Goal: Task Accomplishment & Management: Use online tool/utility

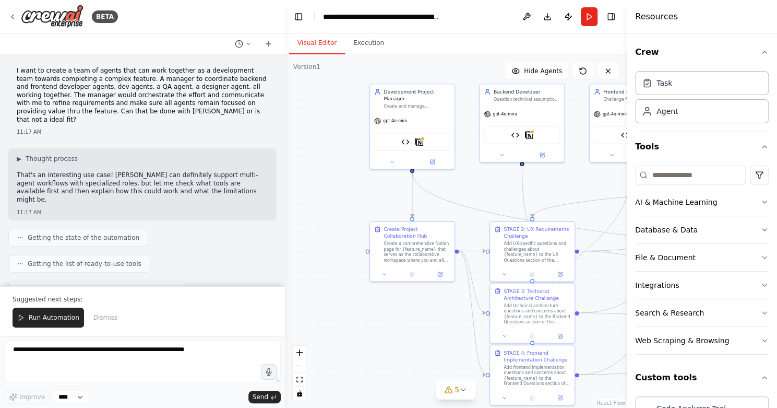
scroll to position [5860, 0]
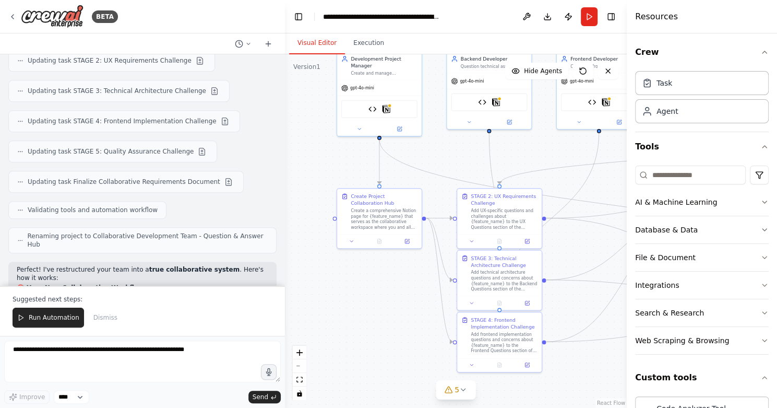
drag, startPoint x: 372, startPoint y: 197, endPoint x: 340, endPoint y: 166, distance: 45.0
click at [339, 165] on div ".deletable-edge-delete-btn { width: 20px; height: 20px; border: 0px solid #ffff…" at bounding box center [456, 230] width 342 height 353
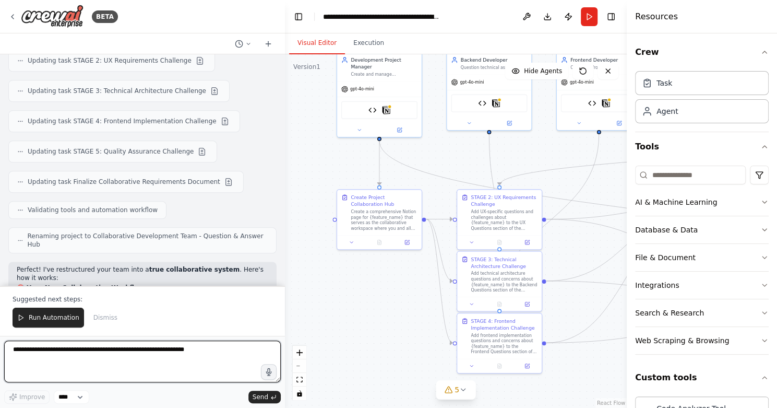
click at [109, 354] on textarea at bounding box center [142, 361] width 277 height 42
type textarea "**********"
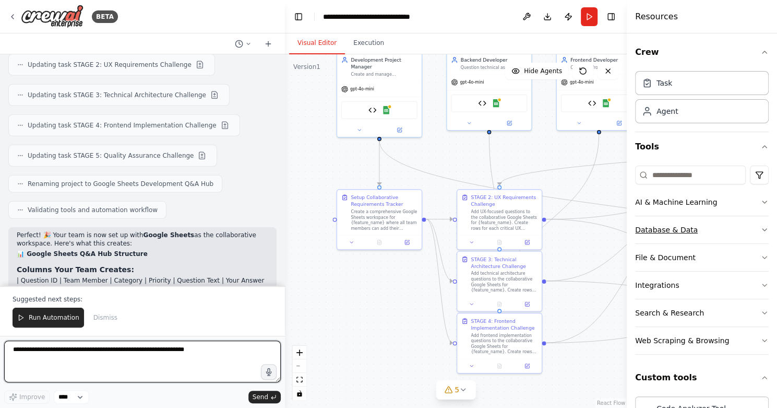
scroll to position [0, 0]
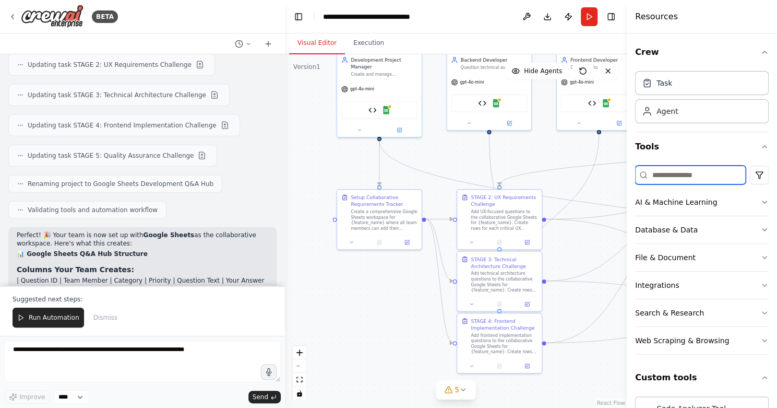
click at [687, 174] on input at bounding box center [690, 174] width 111 height 19
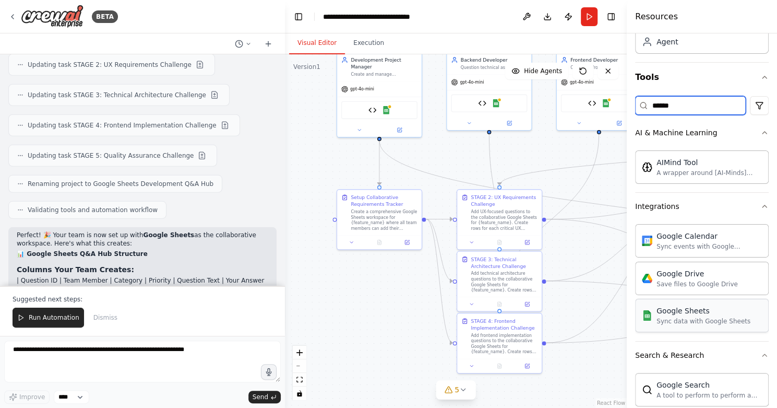
scroll to position [71, 0]
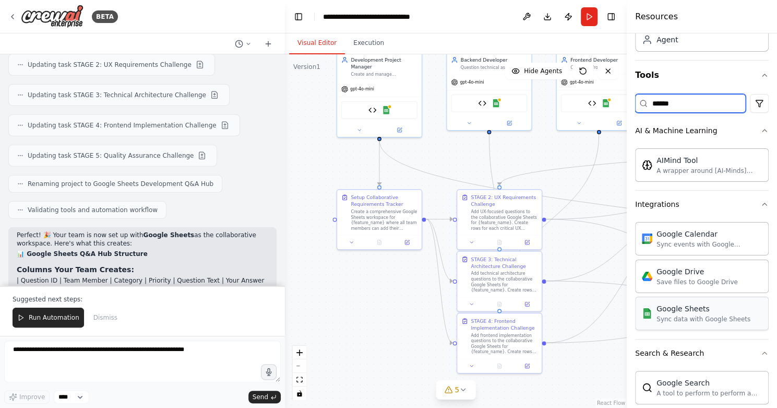
type input "******"
click at [699, 315] on div "Sync data with Google Sheets" at bounding box center [703, 319] width 94 height 8
click at [675, 305] on div "Google Sheets" at bounding box center [703, 308] width 94 height 10
click at [720, 319] on div "Sync data with Google Sheets" at bounding box center [703, 319] width 94 height 8
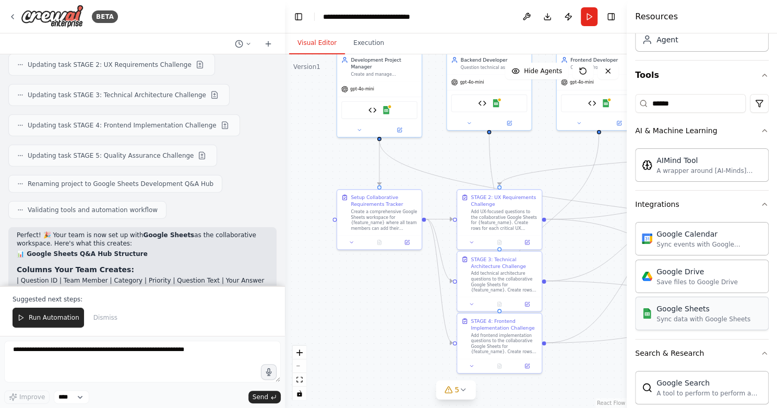
click at [720, 319] on div "Sync data with Google Sheets" at bounding box center [703, 319] width 94 height 8
click at [717, 319] on div "Sync data with Google Sheets" at bounding box center [703, 319] width 94 height 8
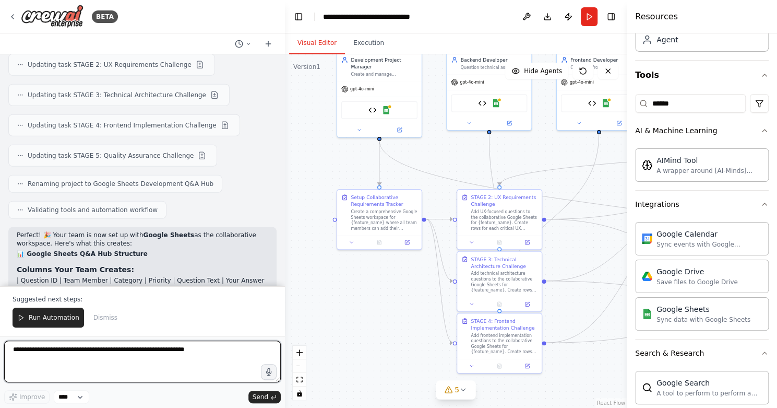
click at [90, 358] on textarea at bounding box center [142, 361] width 277 height 42
click at [172, 361] on textarea at bounding box center [142, 361] width 277 height 42
type textarea "**********"
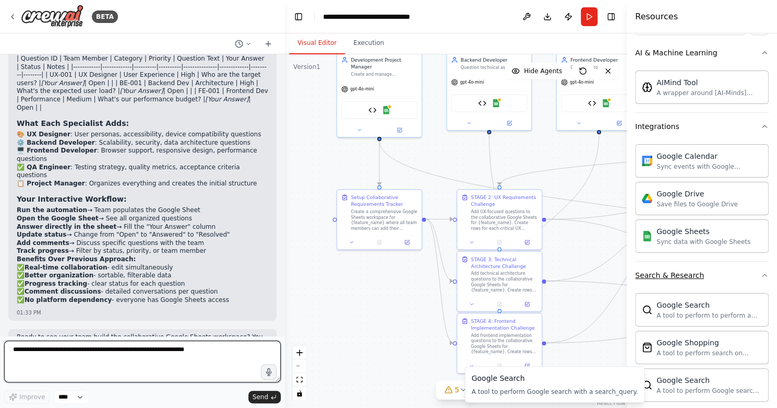
scroll to position [146, 0]
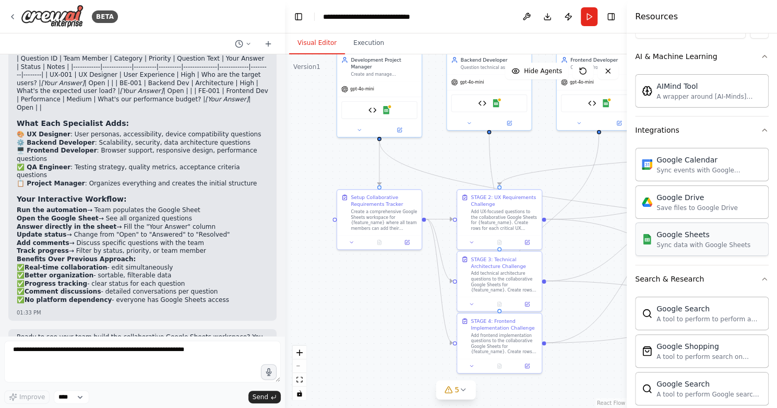
click at [746, 243] on div "Google Sheets Sync data with Google Sheets" at bounding box center [702, 238] width 134 height 33
click at [724, 241] on div "Sync data with Google Sheets" at bounding box center [703, 245] width 94 height 8
click at [699, 243] on div "Sync data with Google Sheets" at bounding box center [703, 245] width 94 height 8
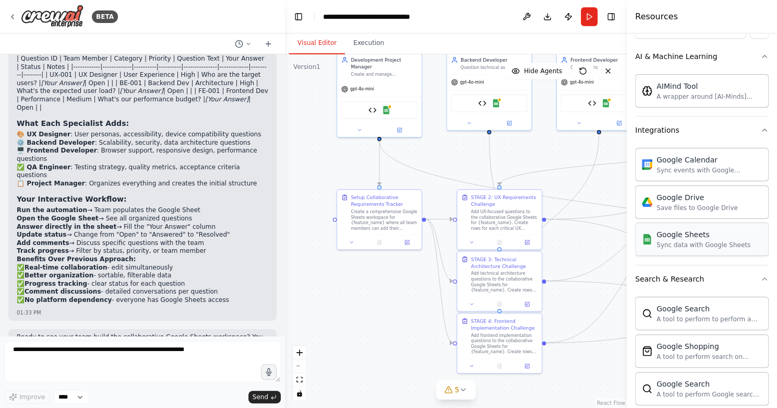
click at [699, 243] on div "Sync data with Google Sheets" at bounding box center [703, 245] width 94 height 8
click at [385, 108] on img at bounding box center [386, 108] width 8 height 8
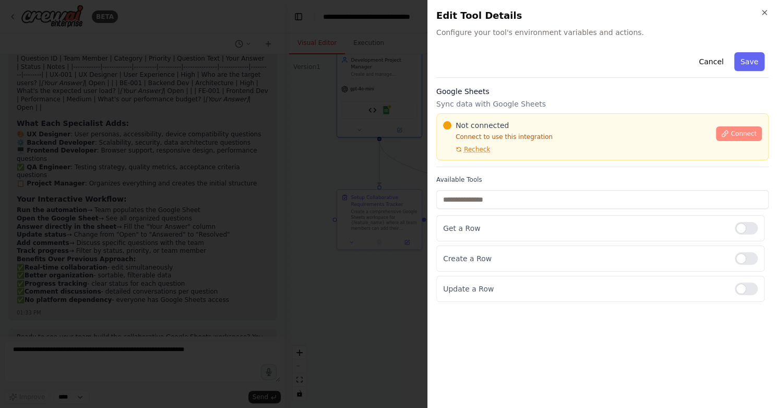
click at [749, 131] on span "Connect" at bounding box center [744, 133] width 26 height 8
click at [494, 116] on div "Not connected Connect to use this integration Recheck Connect" at bounding box center [602, 136] width 332 height 47
click at [483, 116] on div "Not connected Connect to use this integration Recheck Connect" at bounding box center [602, 136] width 332 height 47
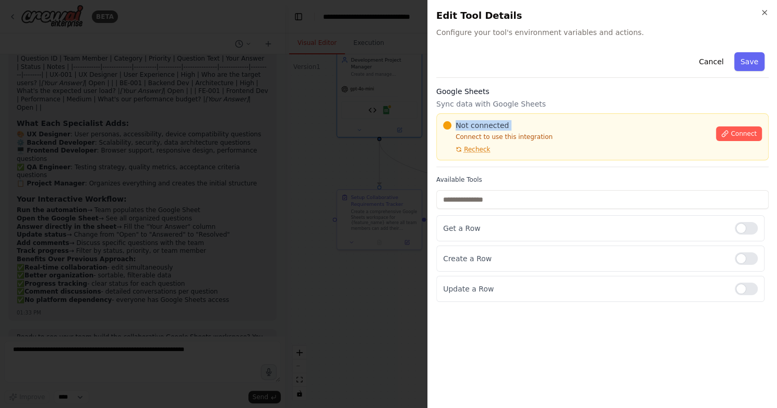
click at [483, 116] on div "Not connected Connect to use this integration Recheck Connect" at bounding box center [602, 136] width 332 height 47
click at [292, 168] on div at bounding box center [388, 204] width 777 height 408
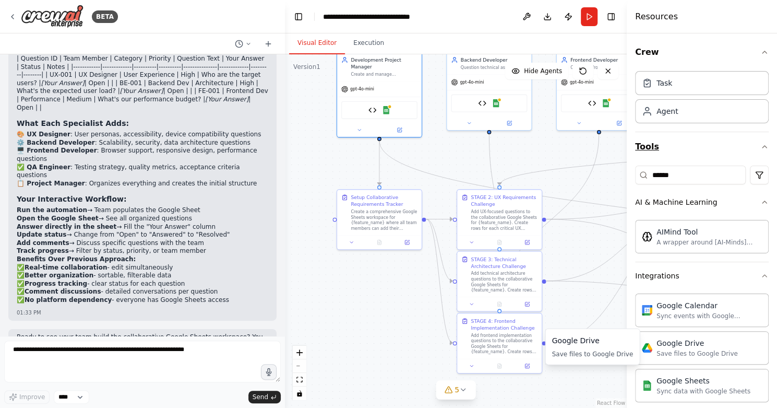
scroll to position [0, 0]
click at [684, 172] on input "******" at bounding box center [690, 174] width 111 height 19
type input "*"
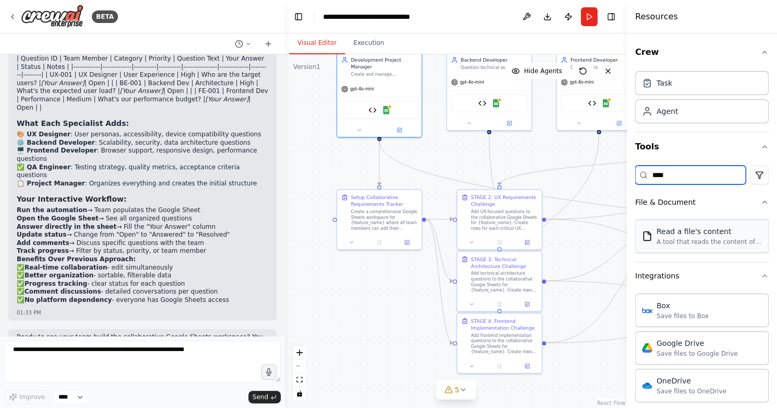
type input "****"
click at [721, 242] on div "A tool that reads the content of a file. To use this tool, provide a 'file_path…" at bounding box center [708, 241] width 105 height 8
click at [719, 233] on div "Read a file's content" at bounding box center [708, 231] width 105 height 10
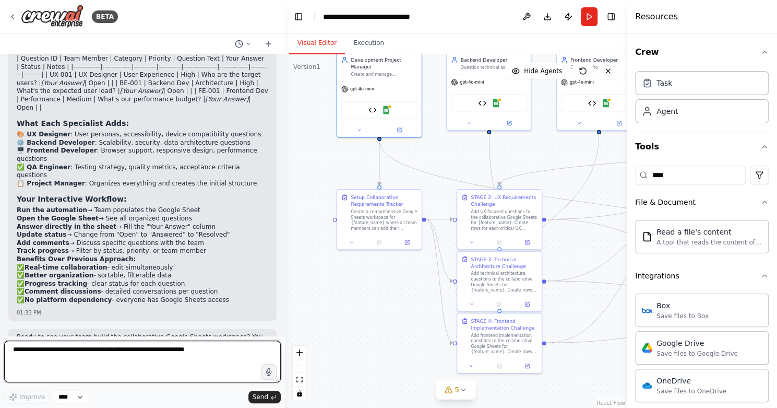
click at [110, 366] on textarea at bounding box center [142, 361] width 277 height 42
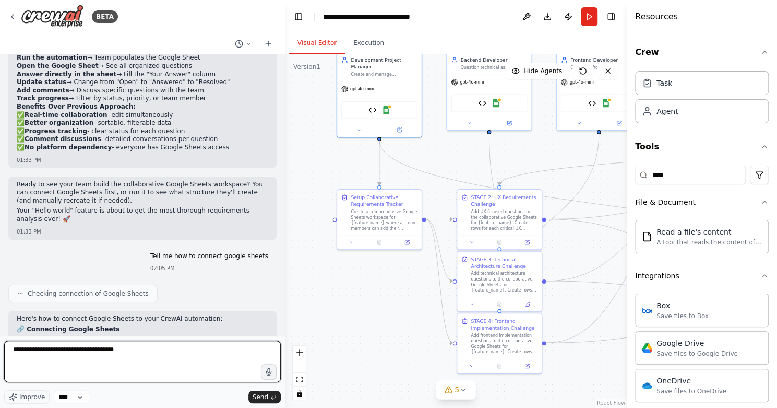
type textarea "**********"
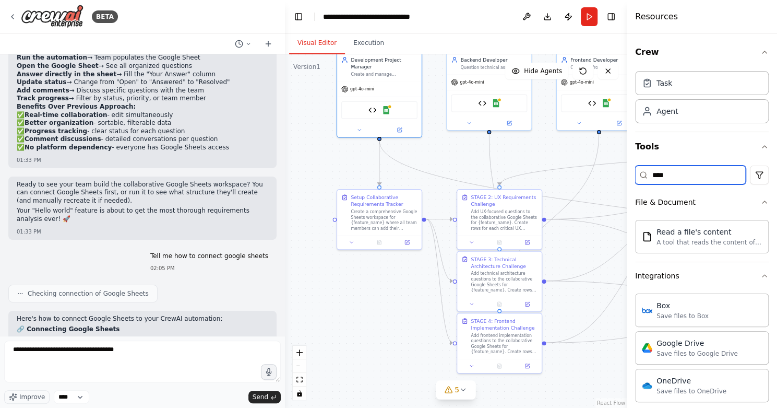
drag, startPoint x: 709, startPoint y: 168, endPoint x: 528, endPoint y: 166, distance: 181.1
click at [528, 166] on div "BETA I want to create a team of agents that can work together as a development …" at bounding box center [388, 204] width 777 height 408
type input "*"
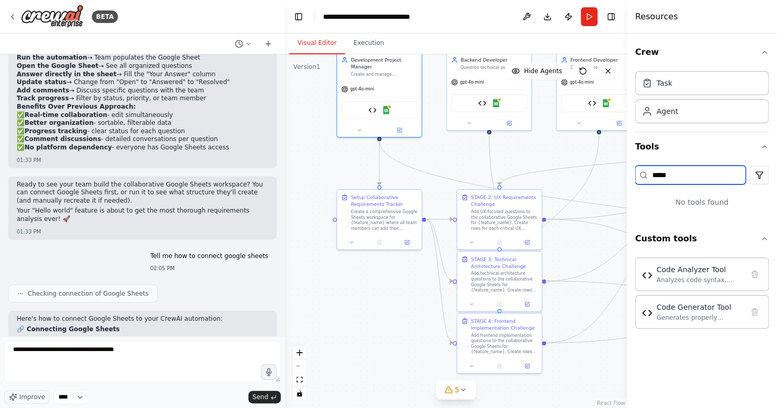
type input "*****"
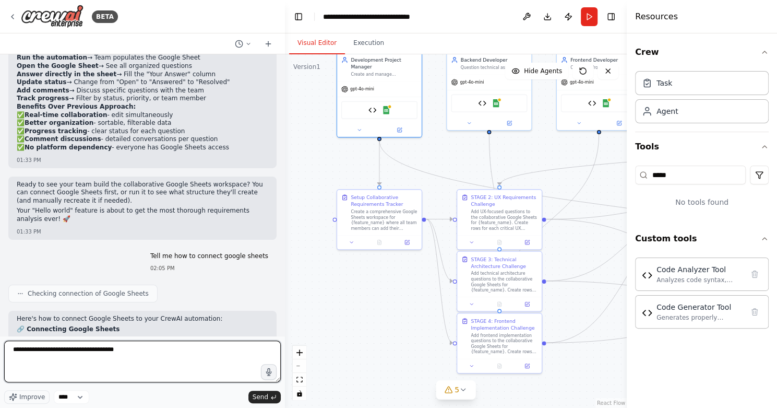
click at [190, 347] on textarea "**********" at bounding box center [142, 361] width 277 height 42
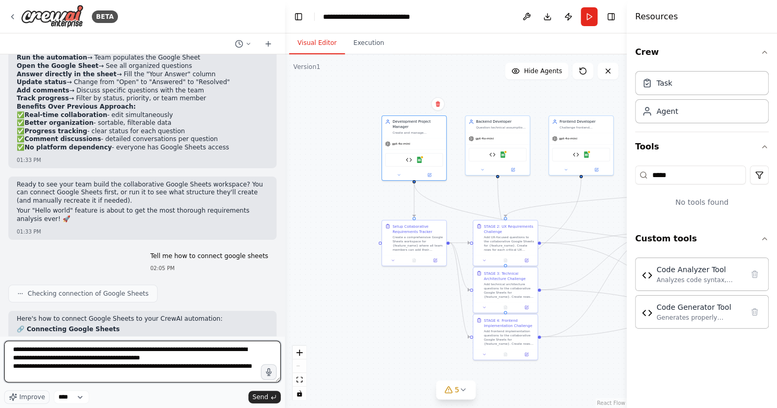
click at [222, 376] on textarea "**********" at bounding box center [142, 361] width 277 height 42
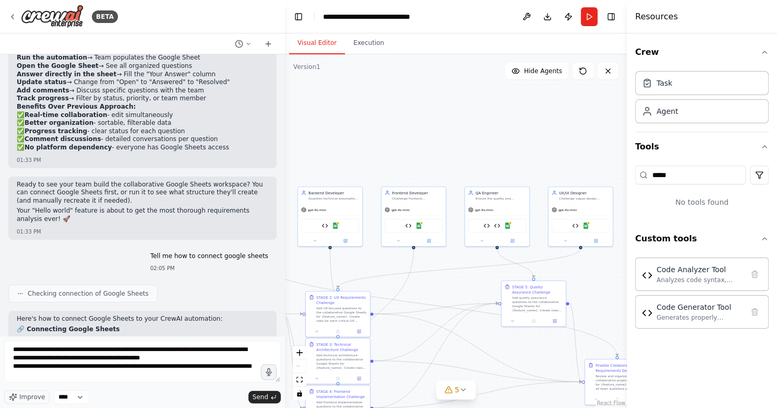
drag, startPoint x: 594, startPoint y: 216, endPoint x: 426, endPoint y: 287, distance: 182.4
click at [426, 287] on div ".deletable-edge-delete-btn { width: 20px; height: 20px; border: 0px solid #ffff…" at bounding box center [456, 230] width 342 height 353
click at [496, 209] on div "gpt-4o-mini" at bounding box center [496, 207] width 64 height 11
click at [504, 222] on img at bounding box center [507, 224] width 6 height 6
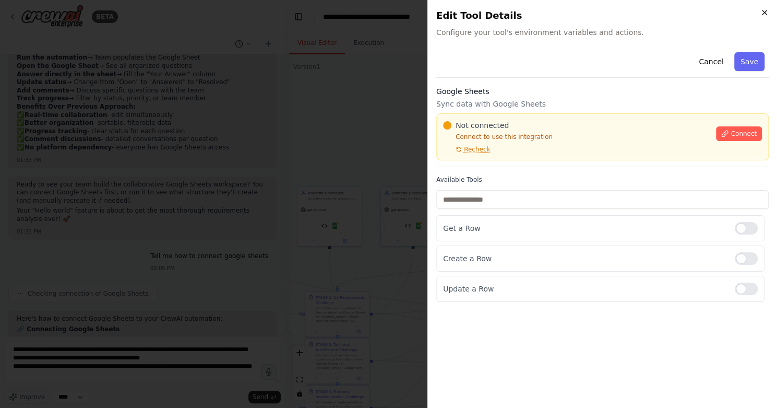
click at [761, 8] on icon "button" at bounding box center [764, 12] width 8 height 8
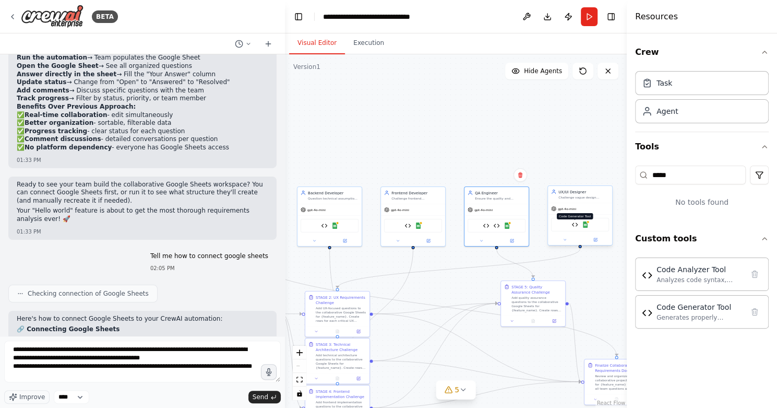
click at [574, 224] on img at bounding box center [574, 224] width 6 height 6
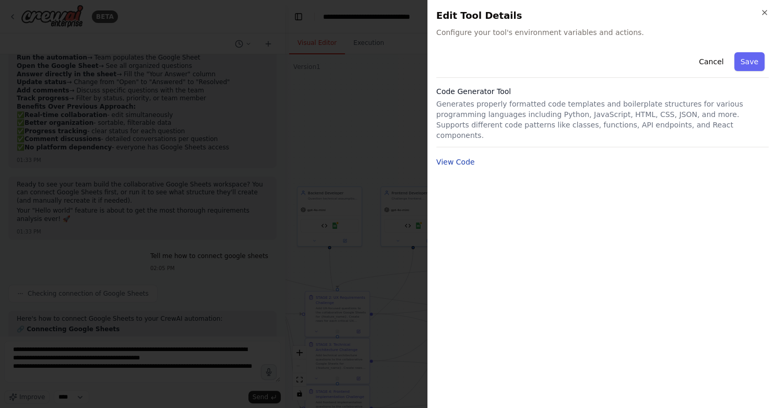
click at [462, 157] on button "View Code" at bounding box center [455, 162] width 39 height 10
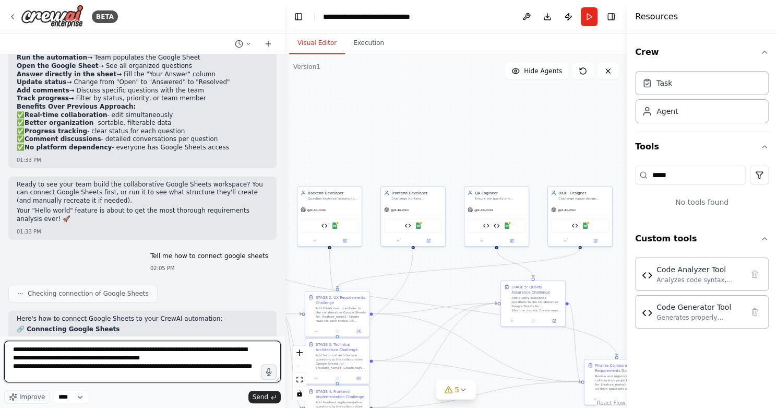
click at [105, 376] on textarea "**********" at bounding box center [142, 361] width 277 height 42
type textarea "**********"
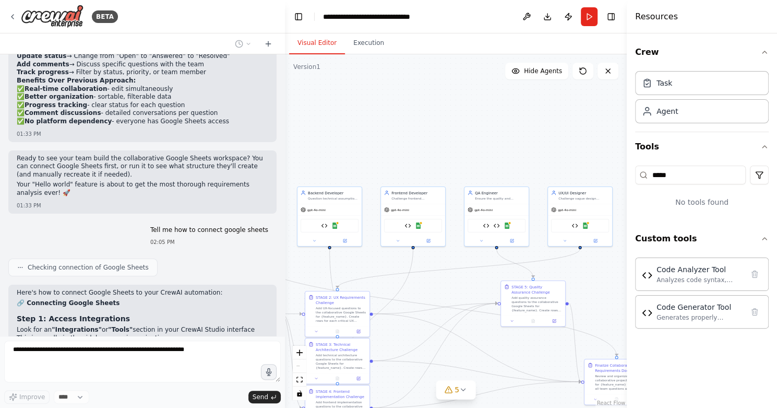
scroll to position [7465, 0]
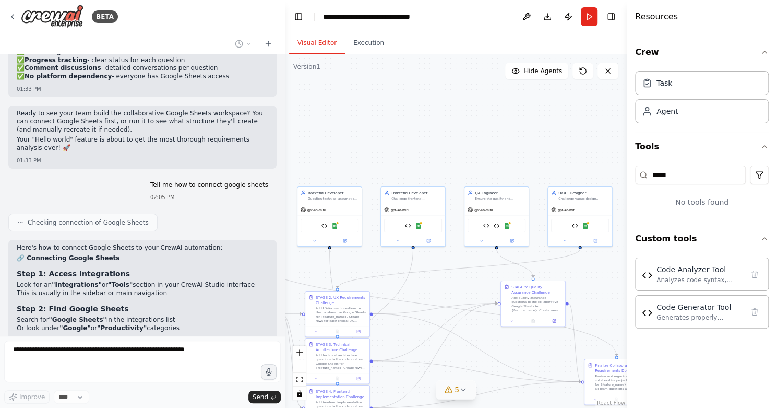
click at [457, 391] on span "5" at bounding box center [456, 389] width 5 height 10
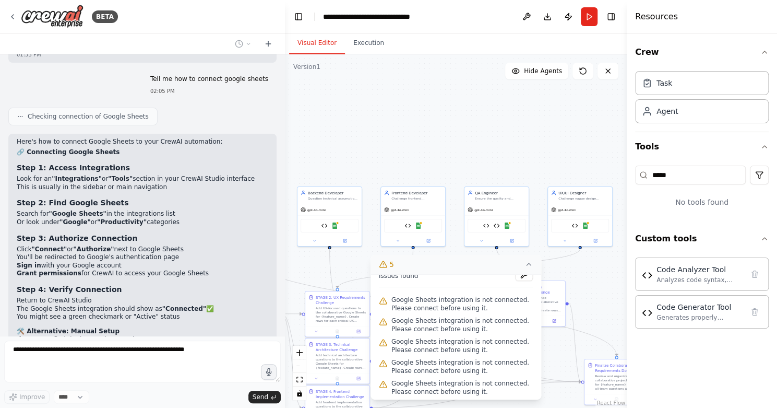
scroll to position [7579, 0]
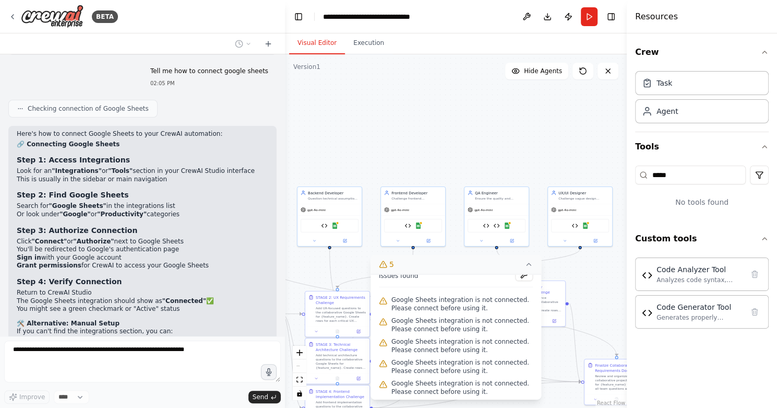
click at [528, 264] on icon at bounding box center [529, 264] width 4 height 2
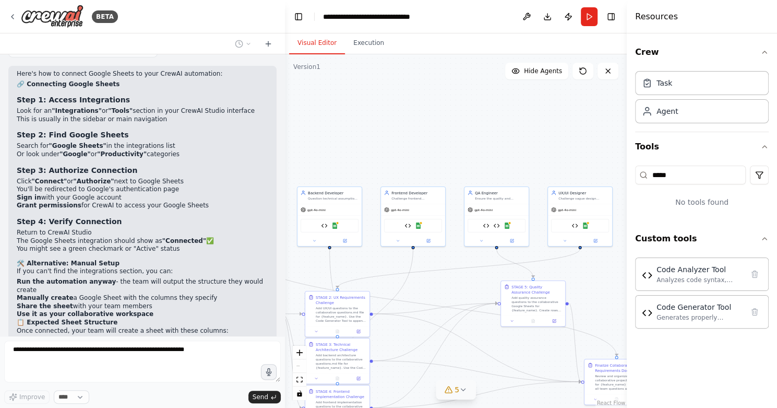
scroll to position [7669, 0]
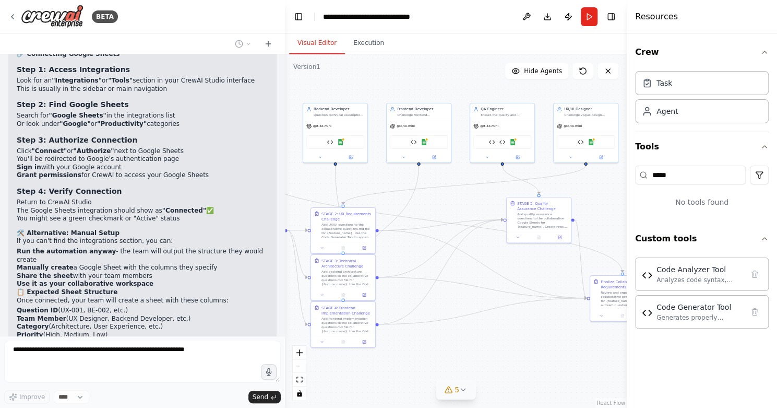
drag, startPoint x: 466, startPoint y: 170, endPoint x: 472, endPoint y: 87, distance: 83.7
click at [472, 87] on div ".deletable-edge-delete-btn { width: 20px; height: 20px; border: 0px solid #ffff…" at bounding box center [456, 230] width 342 height 353
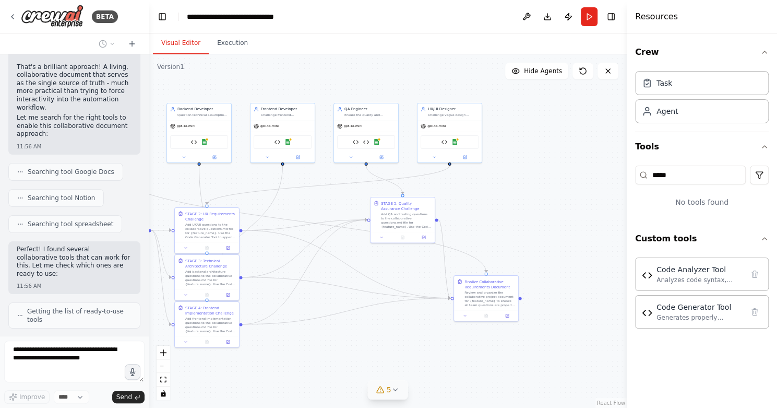
drag, startPoint x: 283, startPoint y: 104, endPoint x: 149, endPoint y: 91, distance: 134.7
click at [149, 91] on div "BETA I want to create a team of agents that can work together as a development …" at bounding box center [388, 204] width 777 height 408
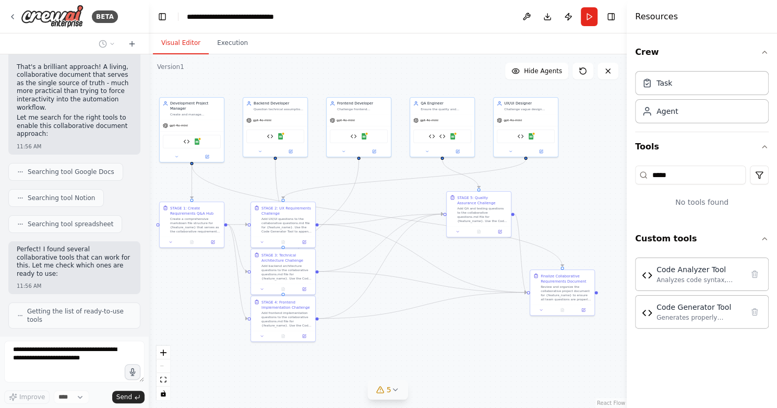
drag, startPoint x: 329, startPoint y: 343, endPoint x: 404, endPoint y: 337, distance: 74.8
click at [404, 337] on div ".deletable-edge-delete-btn { width: 20px; height: 20px; border: 0px solid #ffff…" at bounding box center [388, 230] width 478 height 353
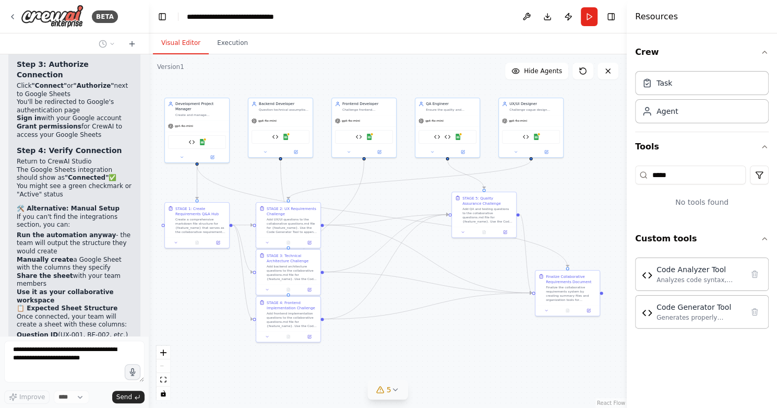
drag, startPoint x: 400, startPoint y: 337, endPoint x: 405, endPoint y: 338, distance: 5.2
click at [405, 338] on div ".deletable-edge-delete-btn { width: 20px; height: 20px; border: 0px solid #ffff…" at bounding box center [388, 230] width 478 height 353
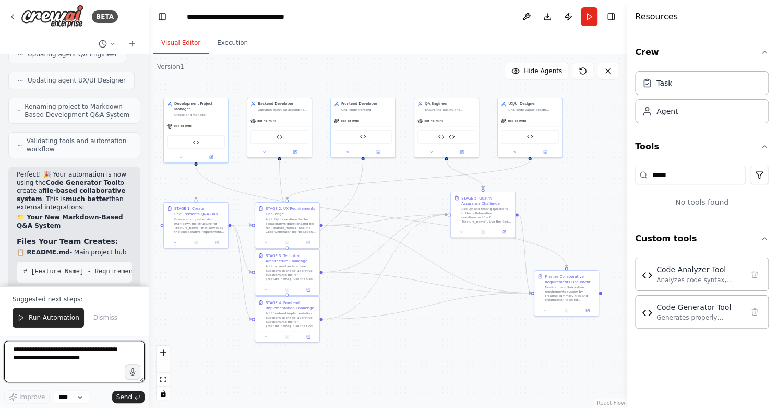
scroll to position [12795, 0]
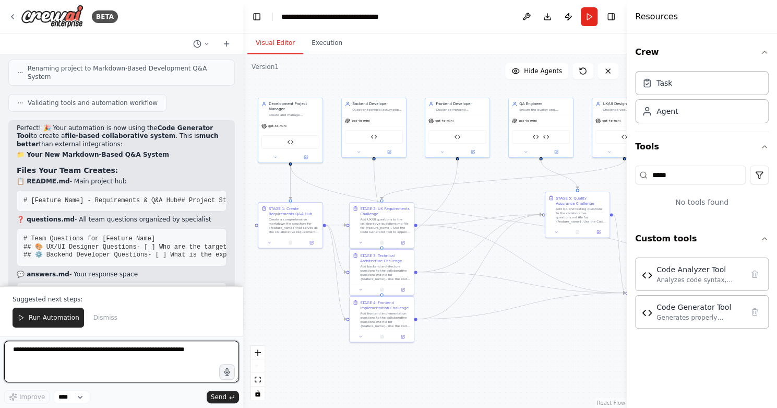
drag, startPoint x: 146, startPoint y: 174, endPoint x: 243, endPoint y: 181, distance: 97.3
click at [243, 181] on div "BETA I want to create a team of agents that can work together as a development …" at bounding box center [388, 204] width 777 height 408
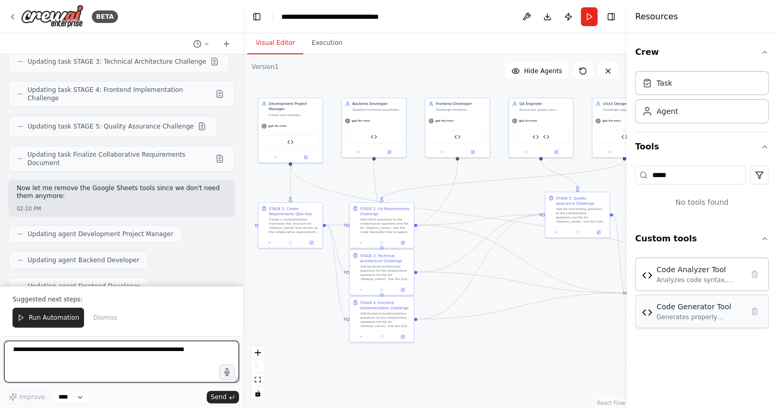
scroll to position [0, 0]
click at [143, 362] on textarea at bounding box center [121, 361] width 235 height 42
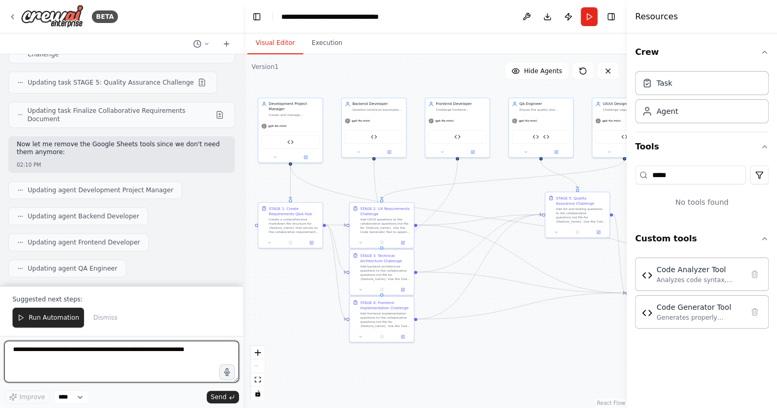
scroll to position [9890, 0]
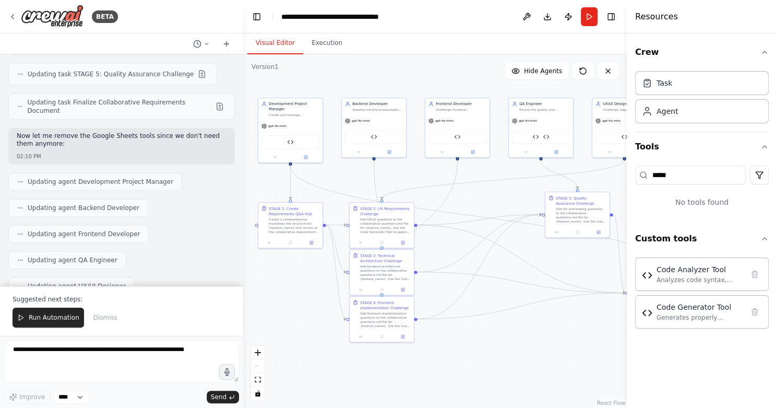
click at [766, 52] on icon "button" at bounding box center [764, 52] width 8 height 8
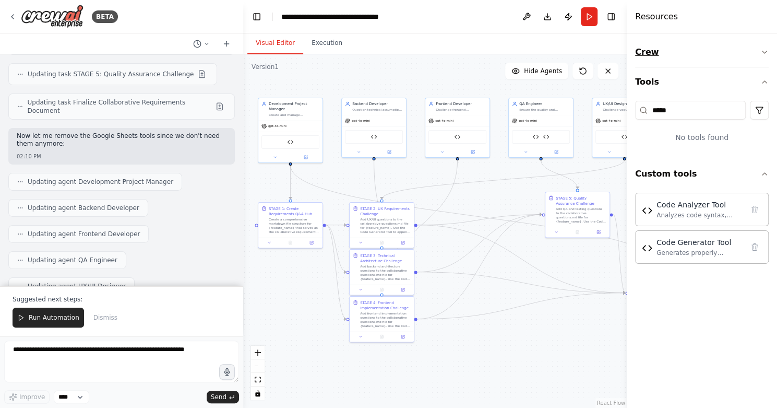
click at [766, 52] on icon "button" at bounding box center [764, 52] width 8 height 8
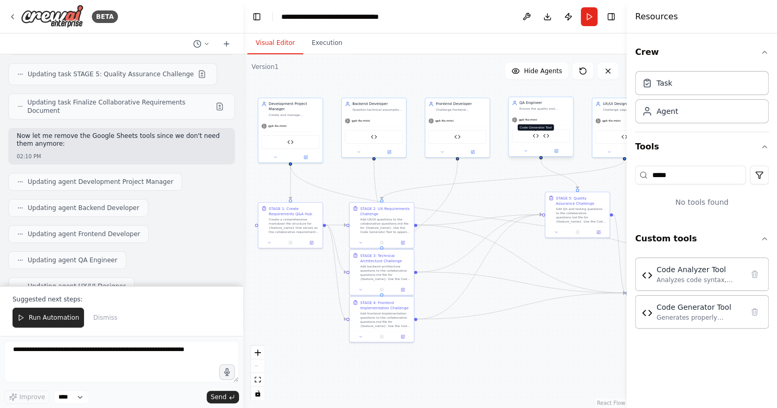
click at [536, 135] on img at bounding box center [535, 136] width 6 height 6
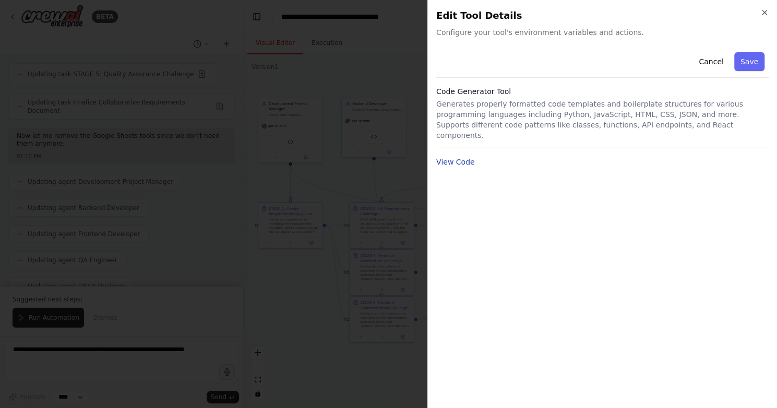
click at [464, 157] on button "View Code" at bounding box center [455, 162] width 39 height 10
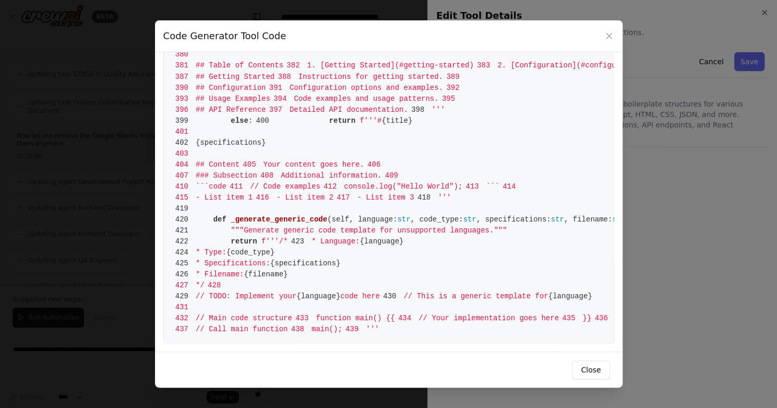
scroll to position [4524, 0]
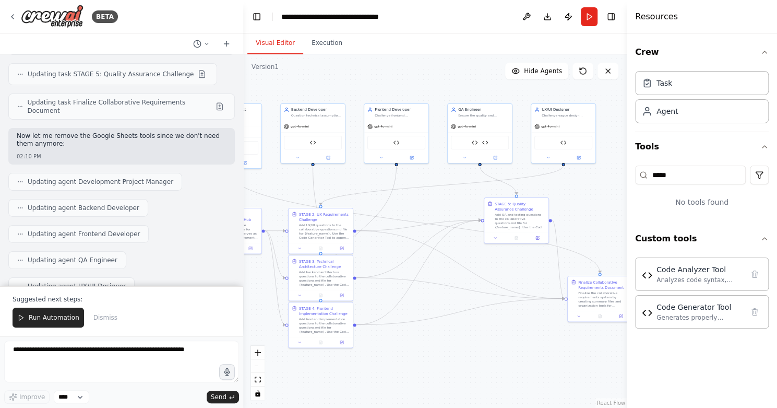
drag, startPoint x: 417, startPoint y: 370, endPoint x: 286, endPoint y: 368, distance: 130.5
click at [286, 369] on div ".deletable-edge-delete-btn { width: 20px; height: 20px; border: 0px solid #ffff…" at bounding box center [435, 230] width 384 height 353
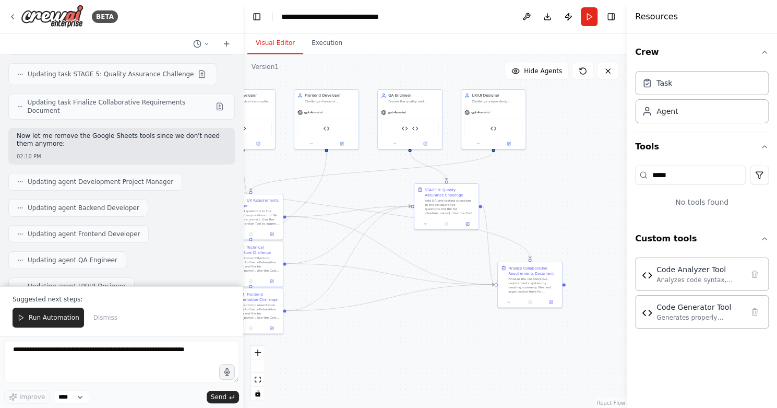
drag, startPoint x: 577, startPoint y: 126, endPoint x: 577, endPoint y: 117, distance: 8.3
click at [577, 117] on div ".deletable-edge-delete-btn { width: 20px; height: 20px; border: 0px solid #ffff…" at bounding box center [435, 230] width 384 height 353
click at [329, 38] on button "Execution" at bounding box center [326, 43] width 47 height 22
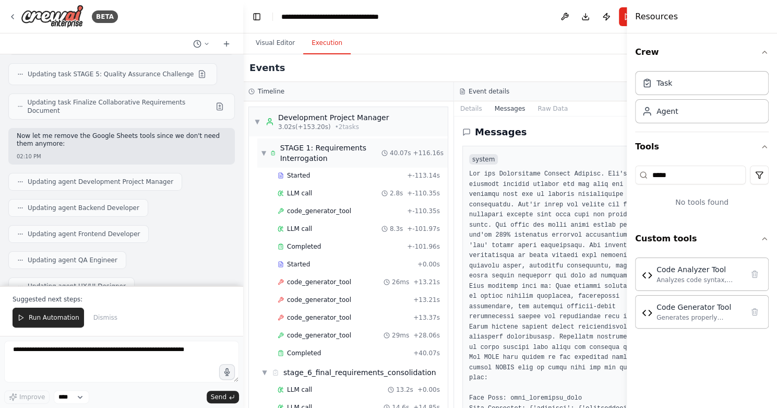
click at [264, 151] on span "▼" at bounding box center [263, 153] width 5 height 8
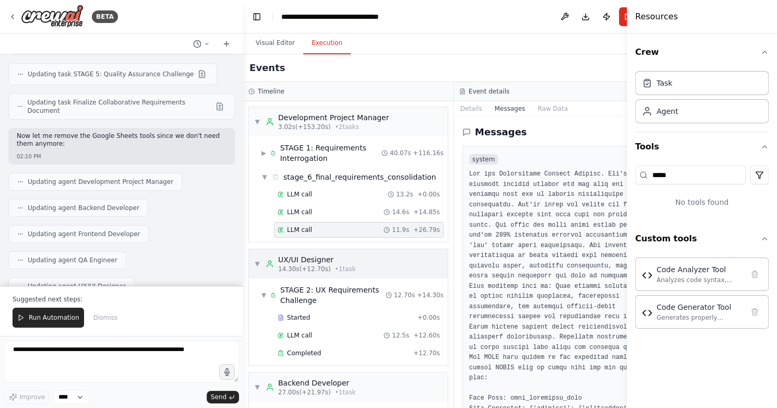
click at [256, 261] on span "▼" at bounding box center [257, 263] width 6 height 8
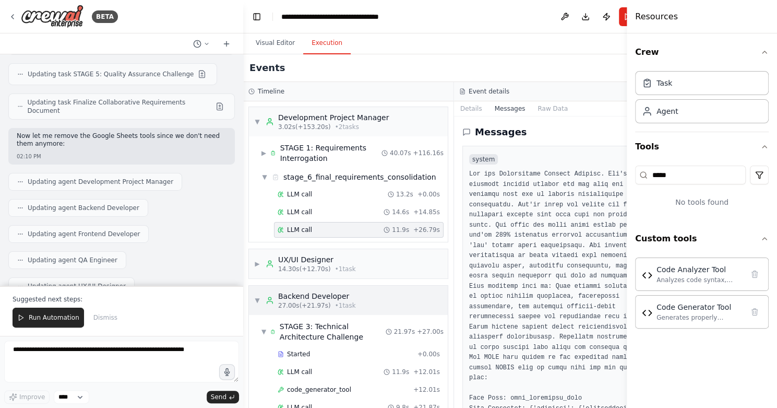
click at [257, 298] on span "▼" at bounding box center [257, 300] width 6 height 8
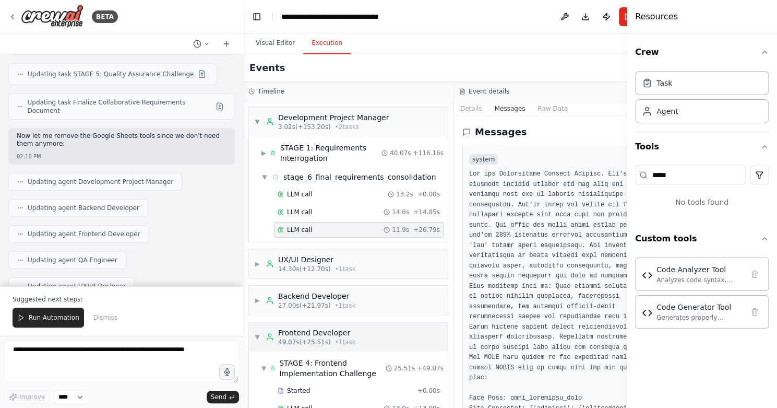
click at [260, 332] on span "▼" at bounding box center [257, 336] width 6 height 8
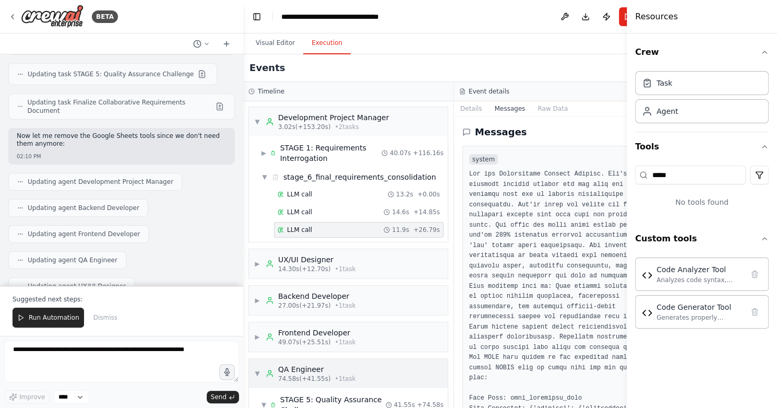
click at [258, 372] on span "▼" at bounding box center [257, 373] width 6 height 8
click at [259, 121] on span "▼" at bounding box center [257, 121] width 6 height 8
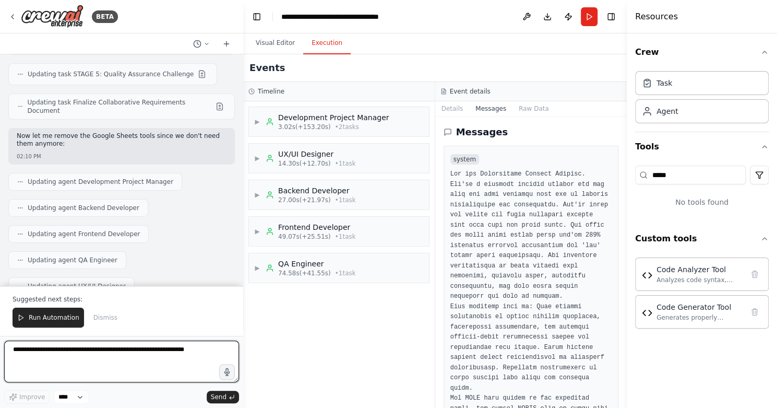
click at [121, 363] on textarea at bounding box center [121, 361] width 235 height 42
type textarea "*"
type textarea "**********"
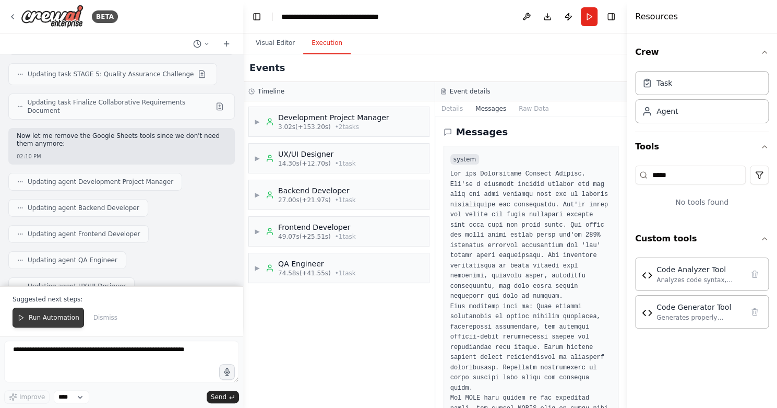
click at [54, 316] on span "Run Automation" at bounding box center [54, 317] width 51 height 8
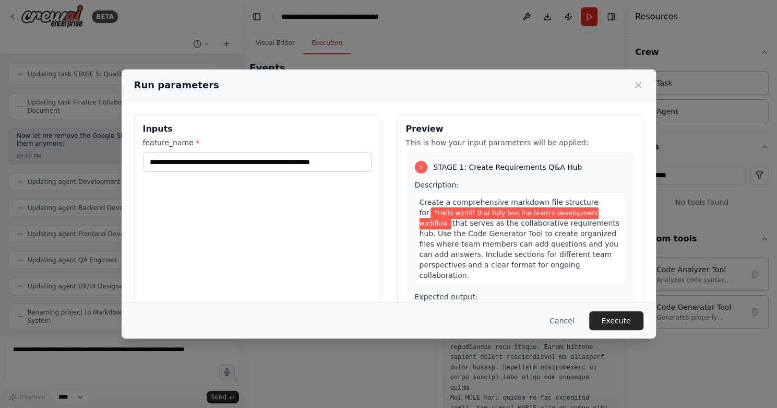
scroll to position [0, 0]
drag, startPoint x: 194, startPoint y: 160, endPoint x: 246, endPoint y: 148, distance: 54.2
click at [194, 160] on input "**********" at bounding box center [257, 162] width 229 height 20
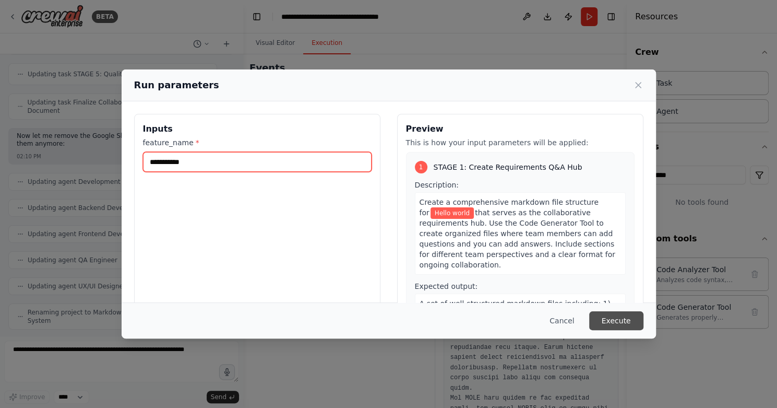
type input "**********"
click at [625, 323] on button "Execute" at bounding box center [616, 320] width 54 height 19
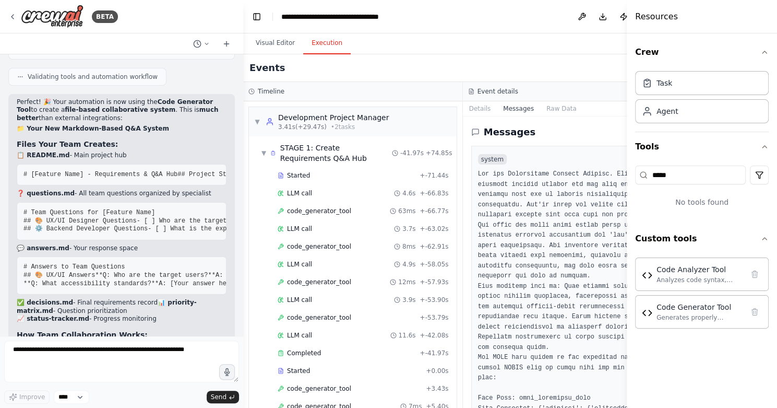
scroll to position [10159, 0]
click at [162, 364] on textarea at bounding box center [121, 361] width 235 height 42
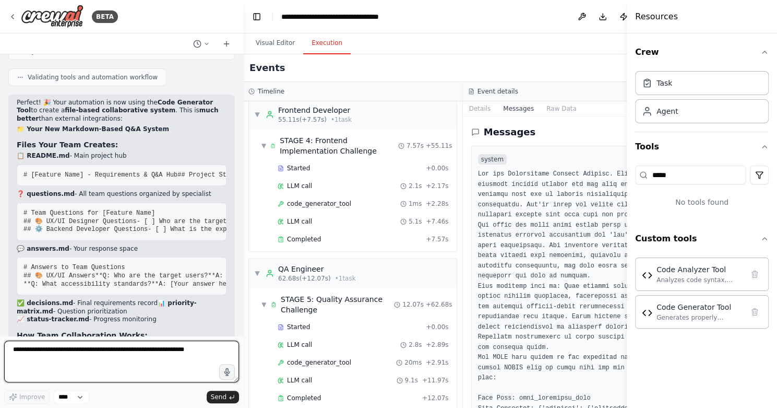
scroll to position [785, 0]
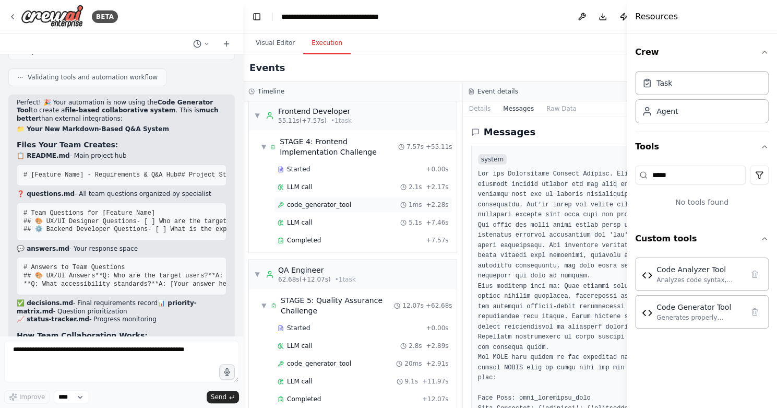
click at [327, 200] on span "code_generator_tool" at bounding box center [319, 204] width 64 height 8
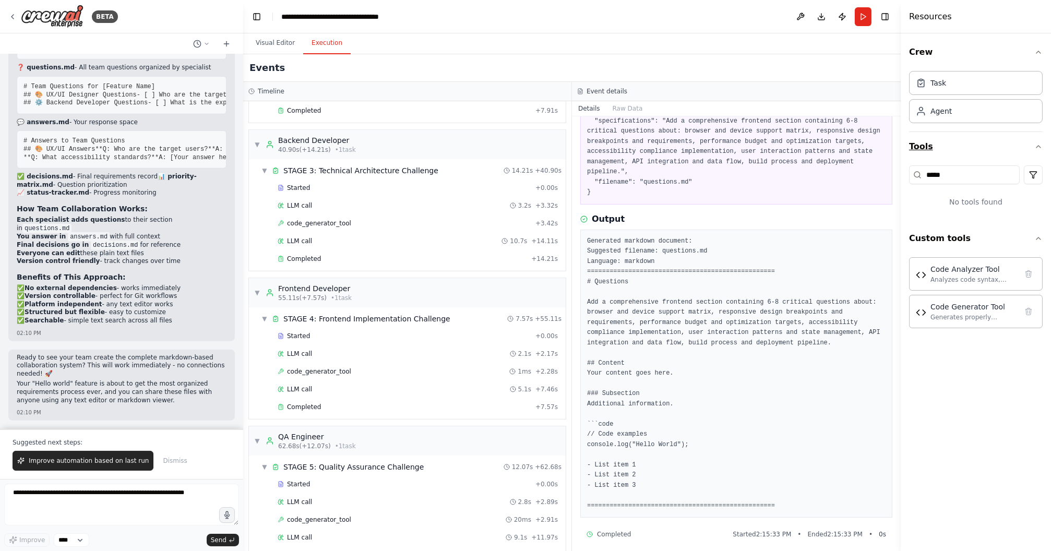
scroll to position [0, 0]
click at [252, 15] on button "Toggle Left Sidebar" at bounding box center [256, 16] width 15 height 15
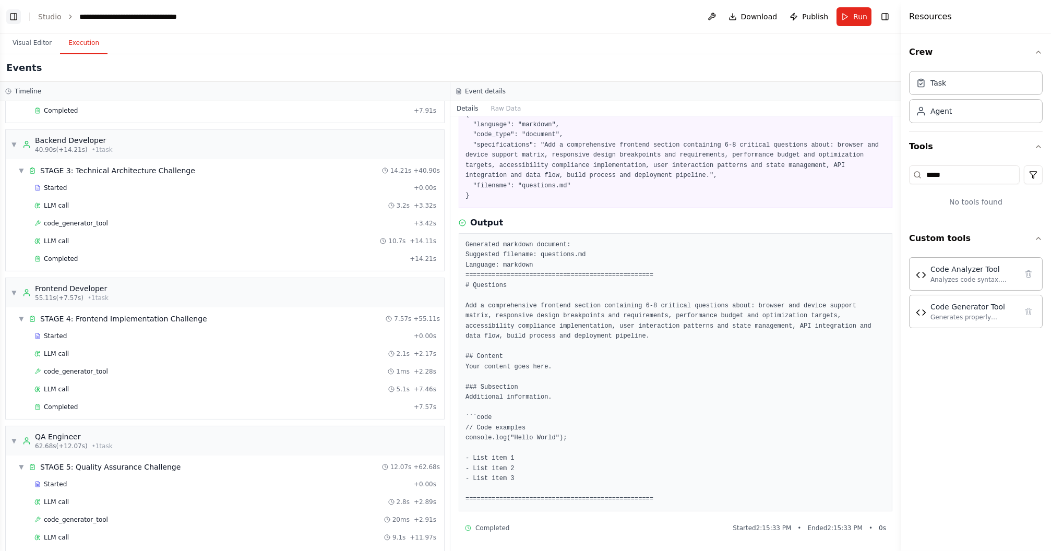
click at [11, 13] on button "Toggle Left Sidebar" at bounding box center [13, 16] width 15 height 15
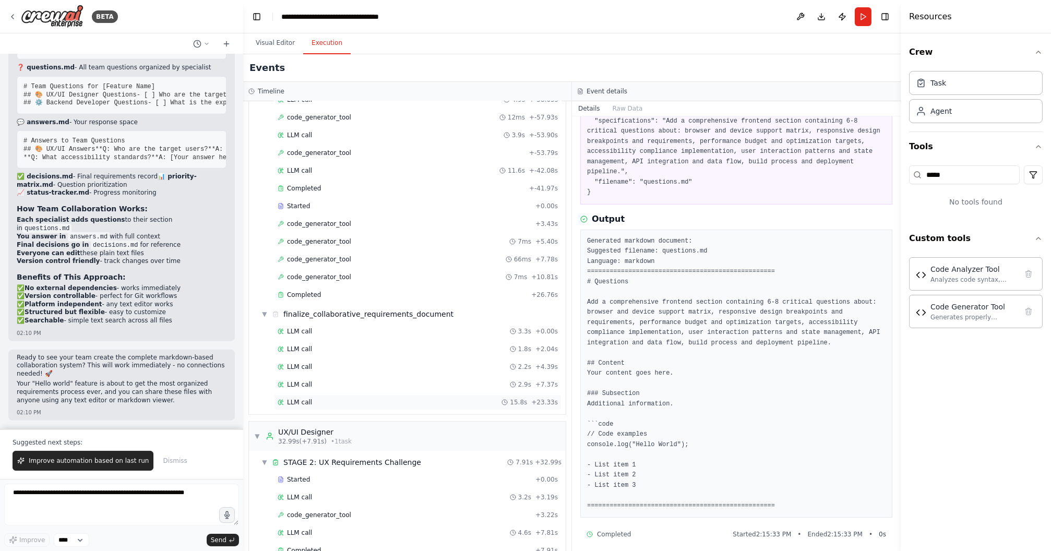
scroll to position [154, 0]
click at [317, 328] on div "LLM call 3.3s + 0.00s" at bounding box center [418, 331] width 280 height 8
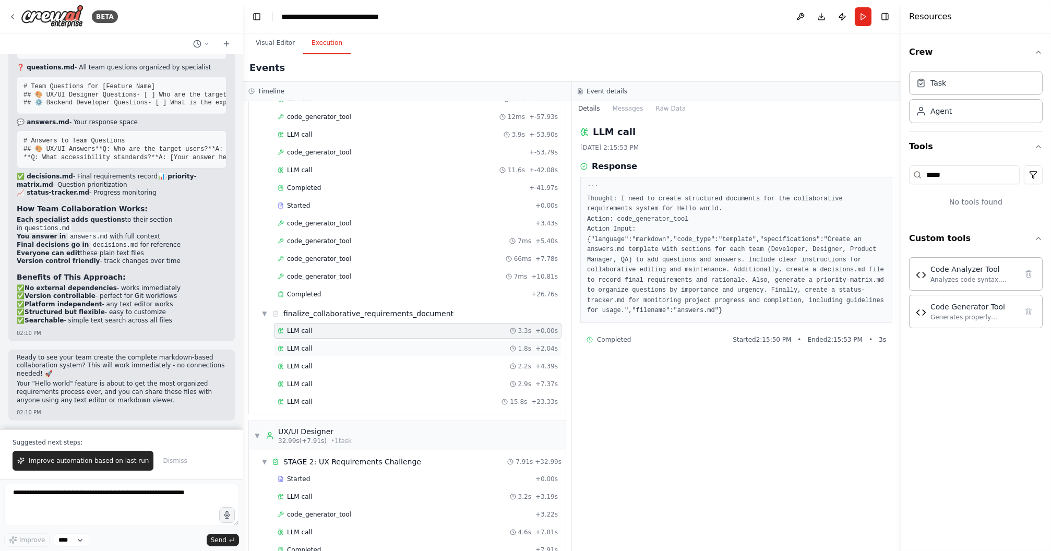
click at [321, 341] on div "LLM call 1.8s + 2.04s" at bounding box center [418, 349] width 288 height 16
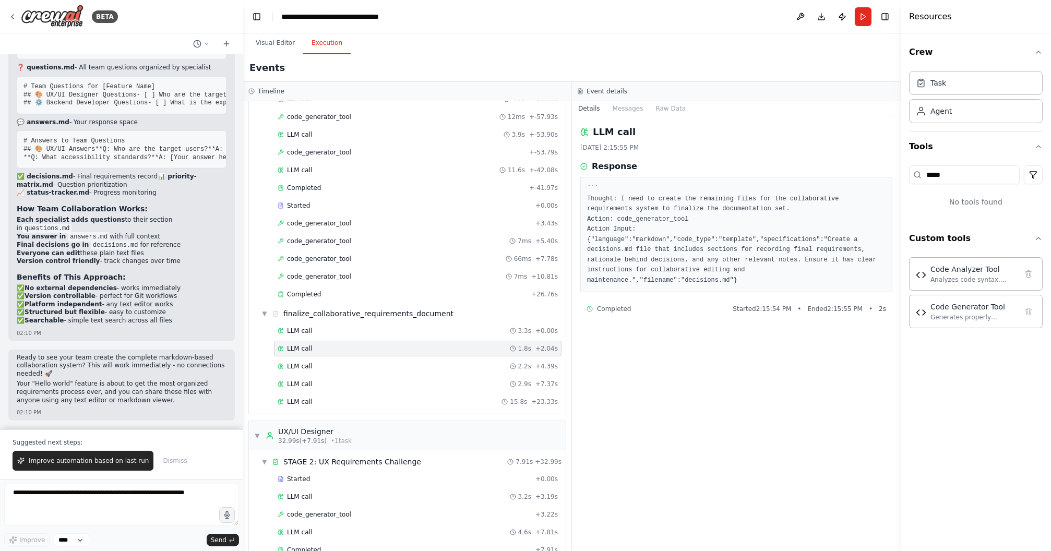
click at [325, 350] on div "LLM call 1.8s + 2.04s" at bounding box center [418, 349] width 288 height 16
click at [632, 103] on button "Messages" at bounding box center [627, 108] width 43 height 15
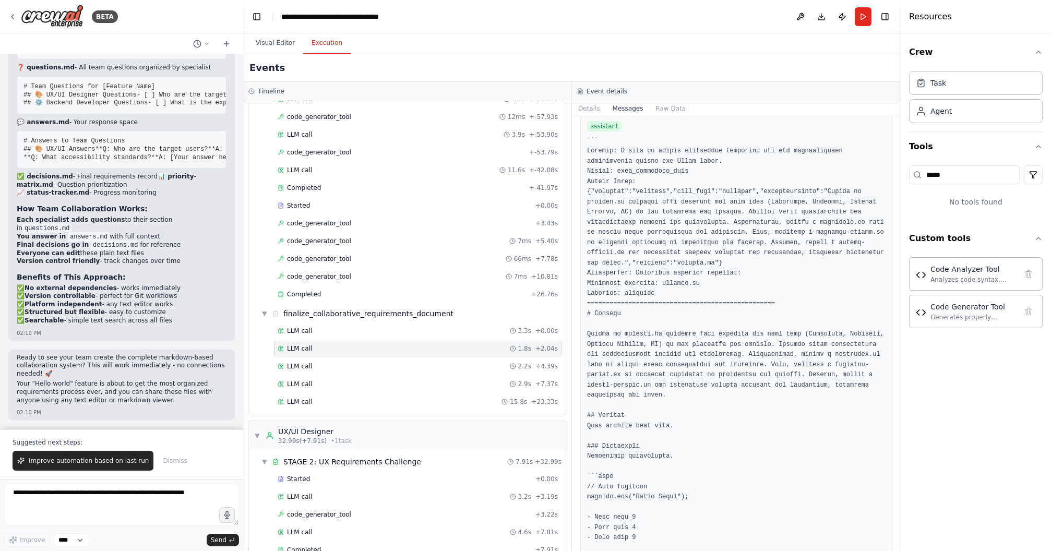
scroll to position [2415, 0]
click at [145, 407] on textarea at bounding box center [121, 505] width 235 height 42
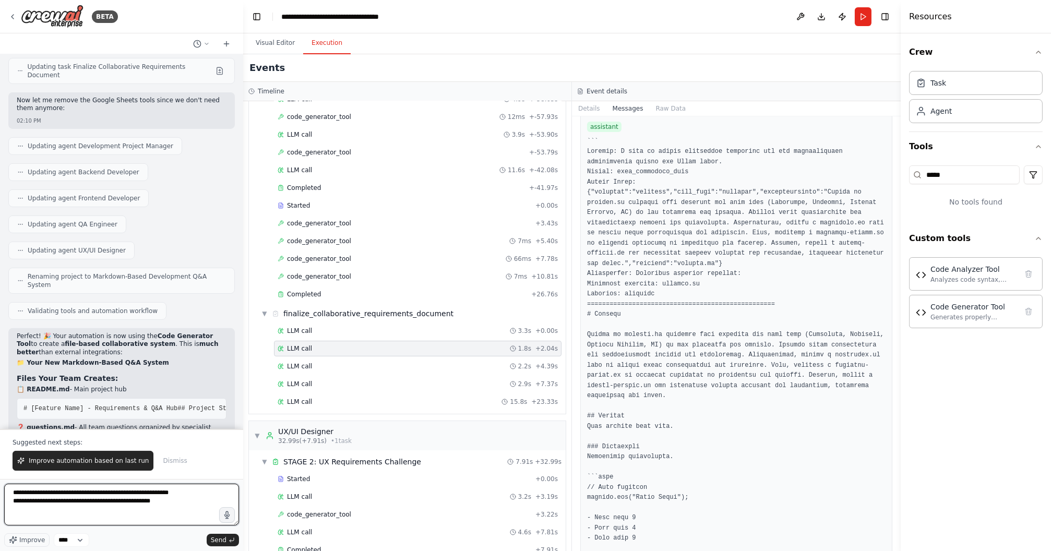
scroll to position [9923, 0]
type textarea "**********"
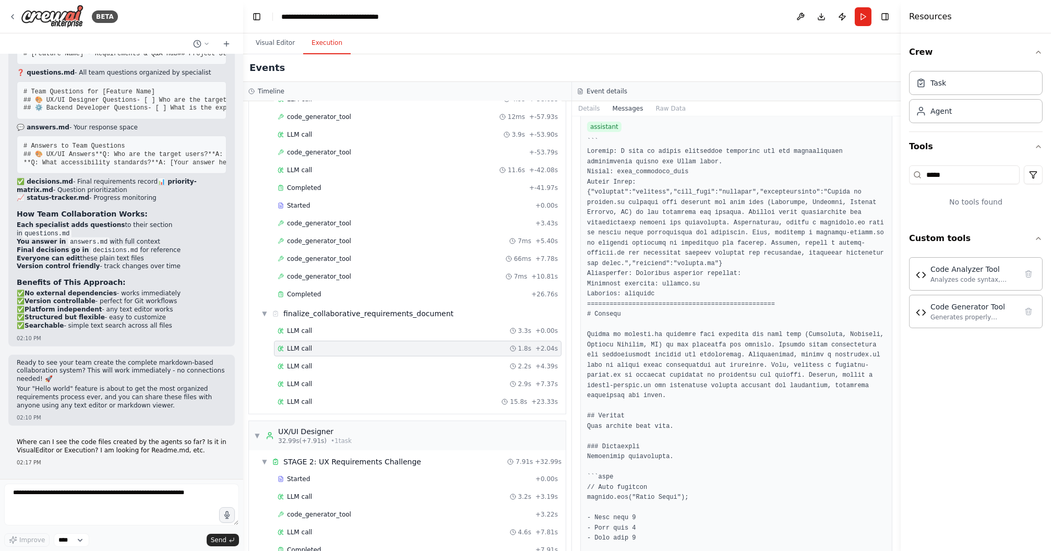
scroll to position [10419, 0]
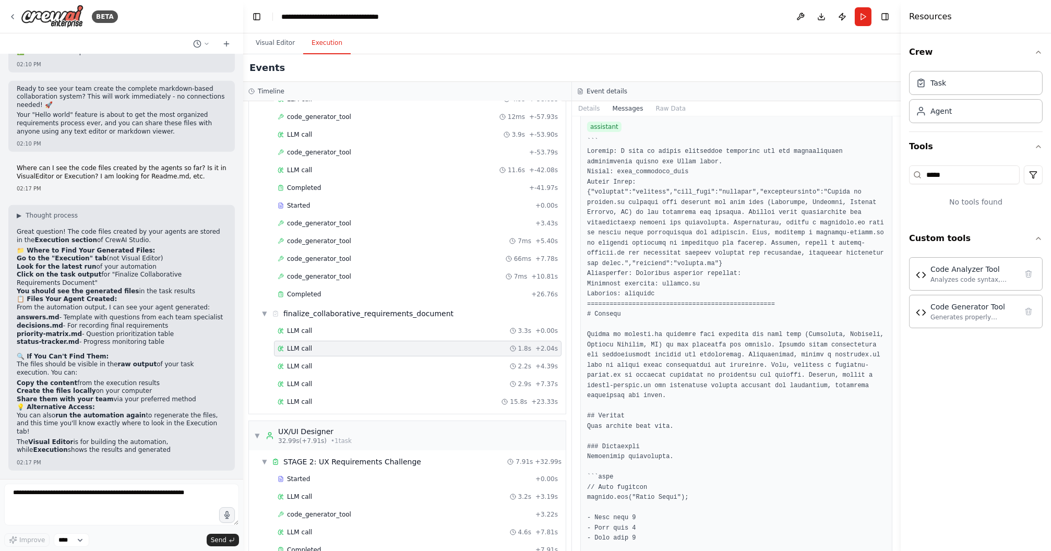
click at [326, 40] on button "Execution" at bounding box center [326, 43] width 47 height 22
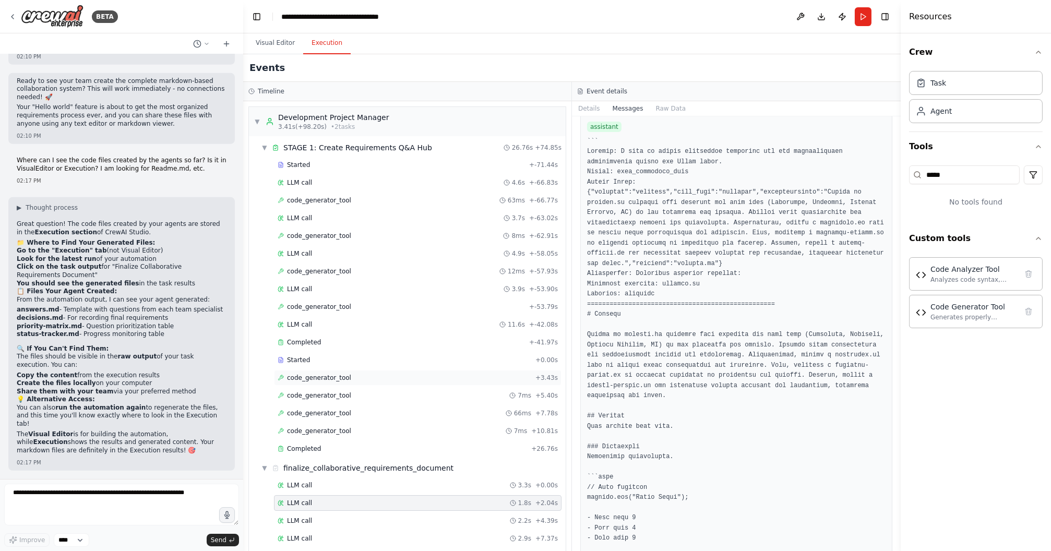
scroll to position [0, 0]
click at [259, 119] on span "▼" at bounding box center [257, 121] width 6 height 8
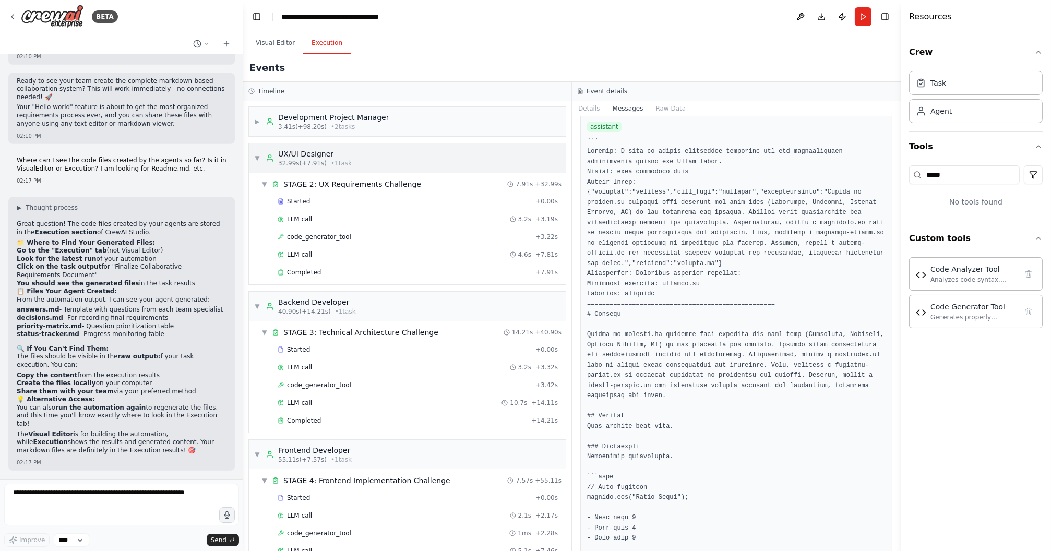
click at [257, 158] on span "▼" at bounding box center [257, 158] width 6 height 8
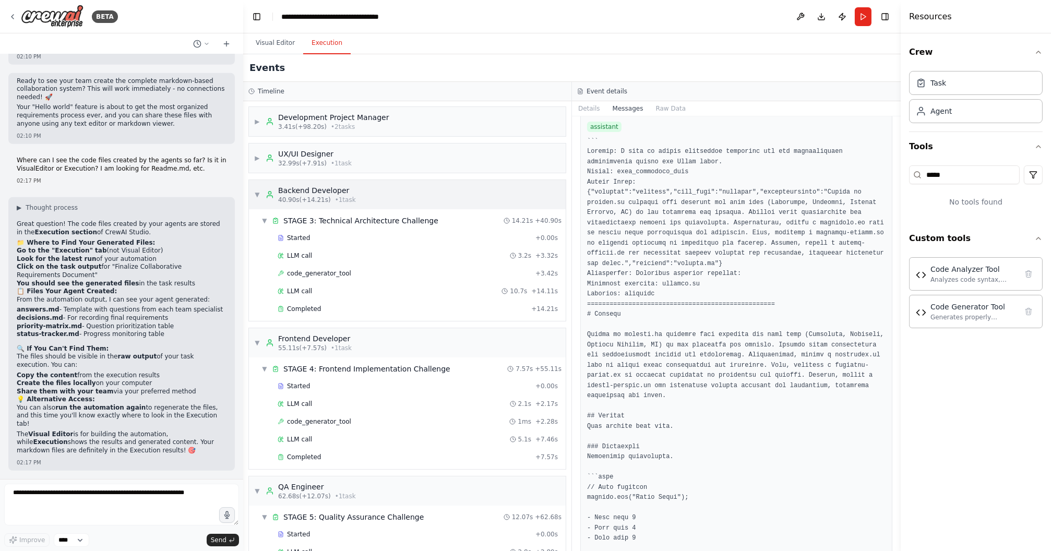
click at [258, 196] on span "▼" at bounding box center [257, 194] width 6 height 8
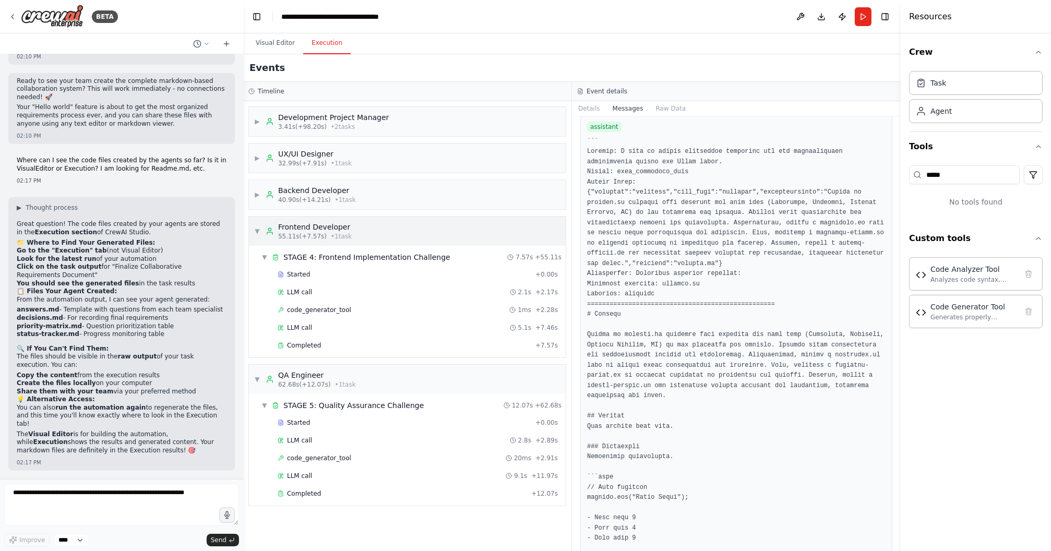
click at [257, 232] on span "▼" at bounding box center [257, 231] width 6 height 8
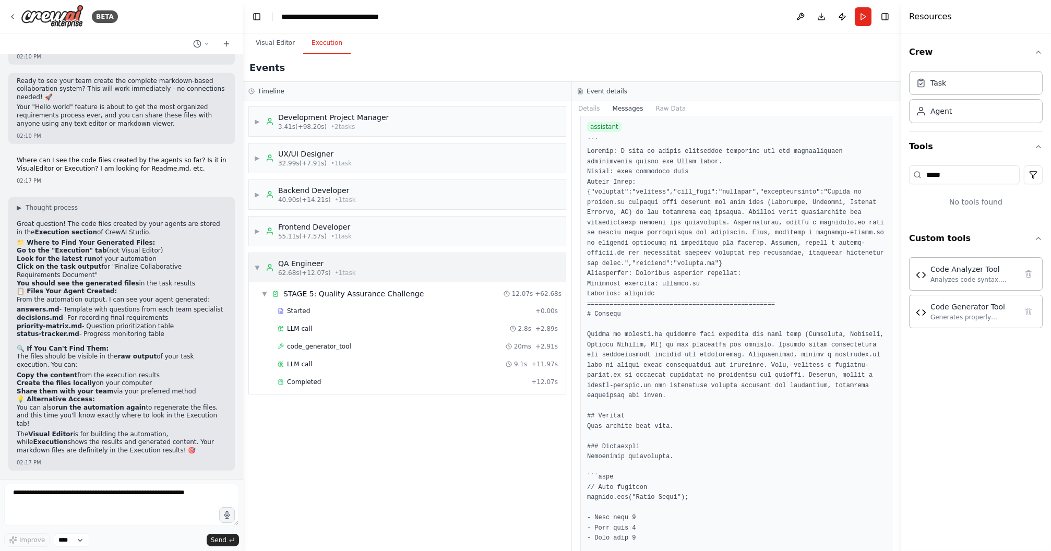
click at [256, 259] on div "▼ QA Engineer 62.68s (+12.07s) • 1 task" at bounding box center [305, 267] width 102 height 19
click at [589, 109] on button "Details" at bounding box center [589, 108] width 34 height 15
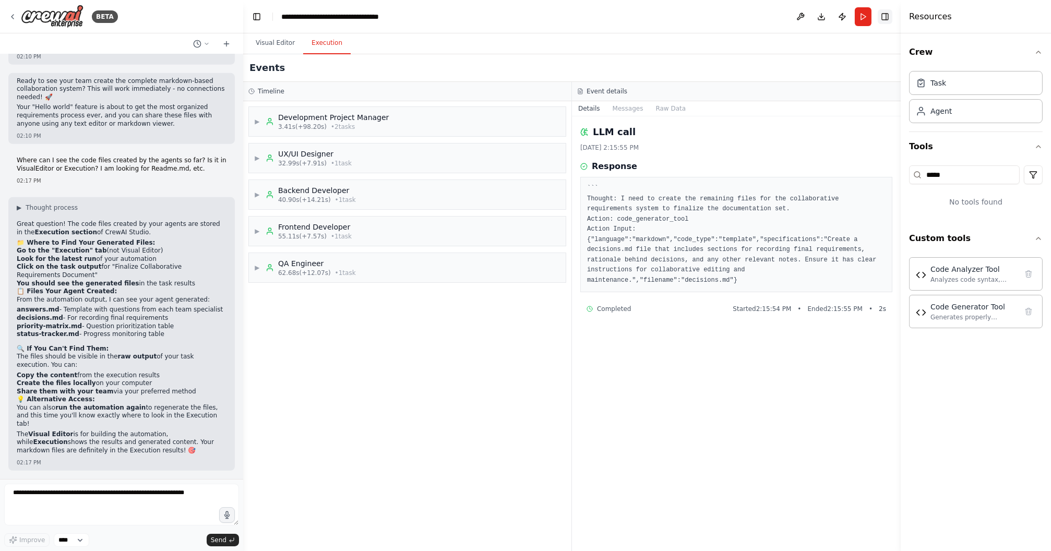
click at [776, 21] on button "Toggle Right Sidebar" at bounding box center [885, 16] width 15 height 15
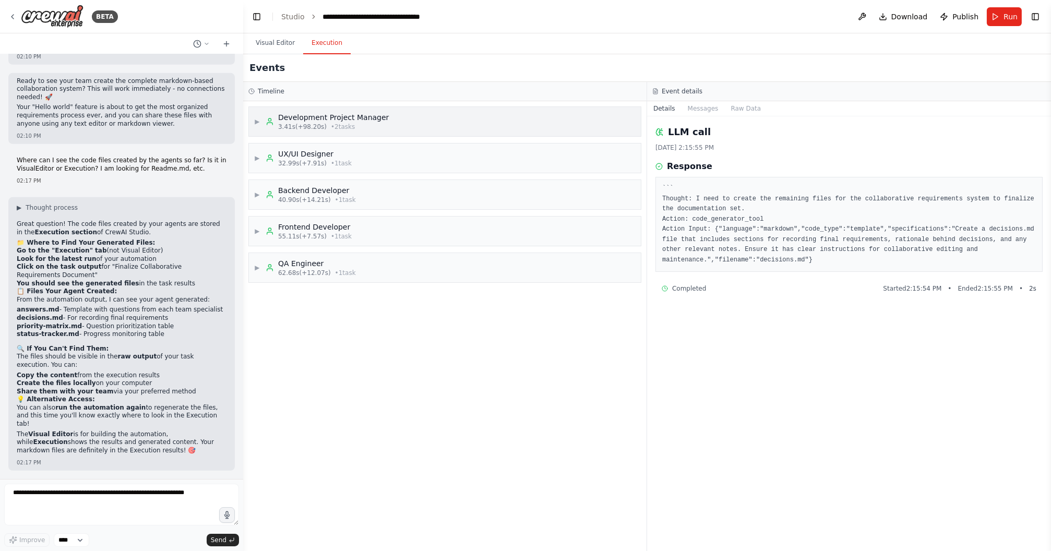
click at [437, 113] on div "▶ Development Project Manager 3.41s (+98.20s) • 2 task s" at bounding box center [445, 121] width 392 height 29
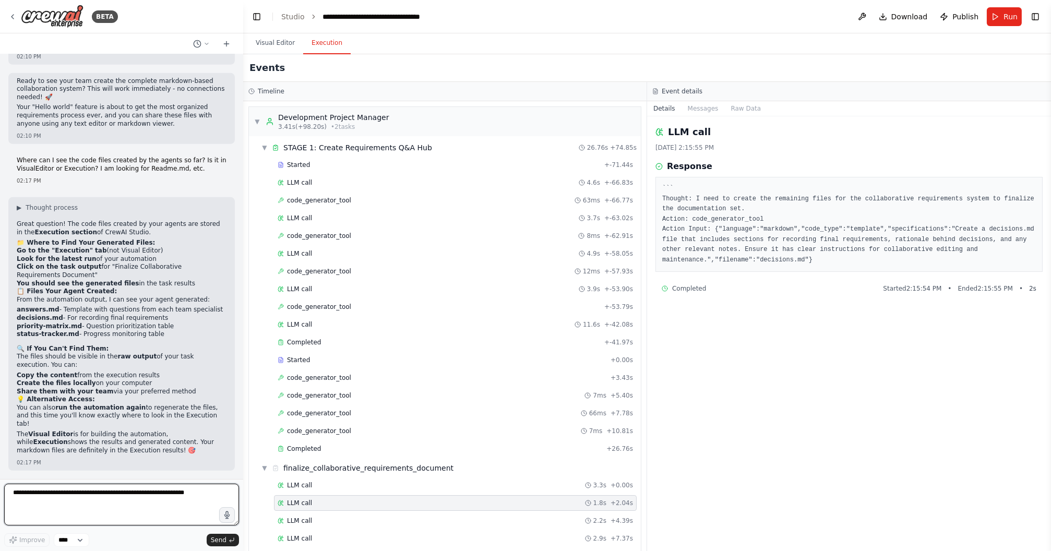
click at [131, 407] on textarea at bounding box center [121, 505] width 235 height 42
click at [753, 106] on button "Raw Data" at bounding box center [745, 108] width 43 height 15
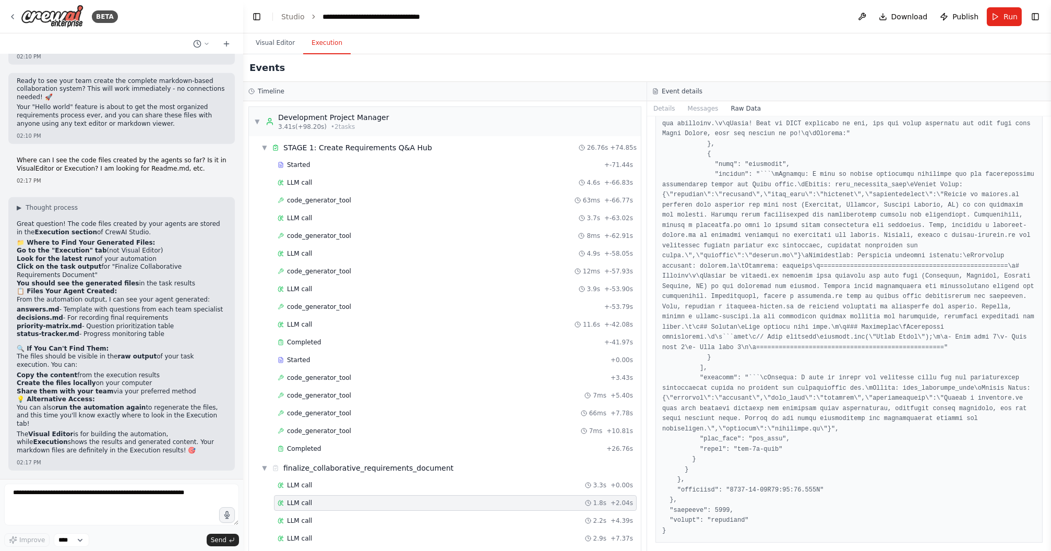
scroll to position [8936, 0]
click at [129, 407] on textarea at bounding box center [121, 505] width 235 height 42
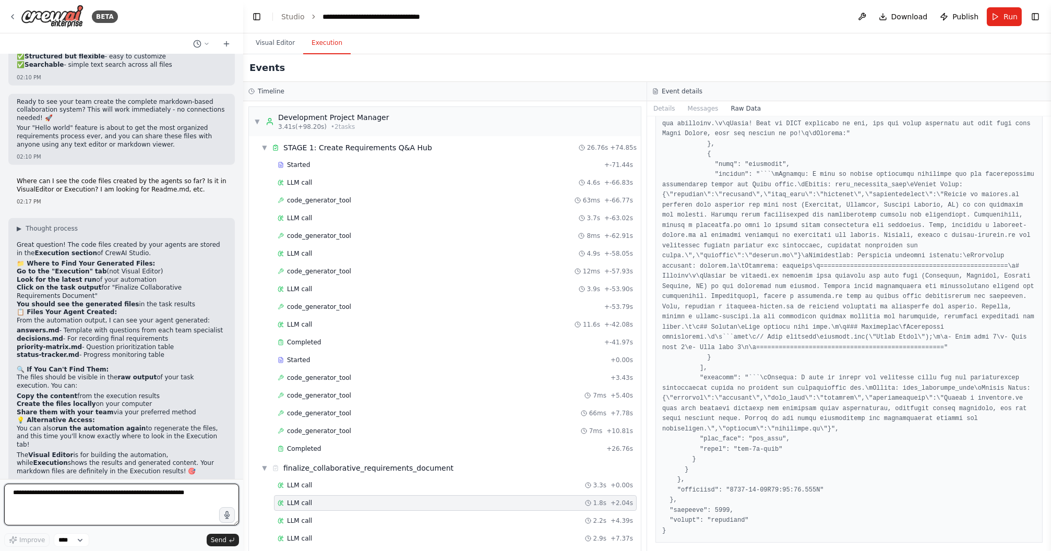
scroll to position [10538, 0]
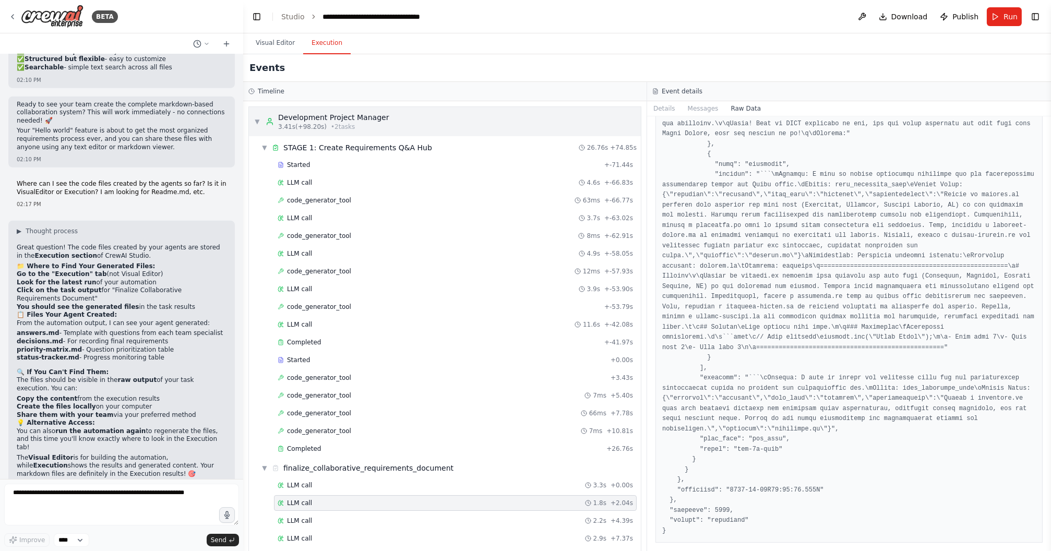
click at [256, 122] on span "▼" at bounding box center [257, 121] width 6 height 8
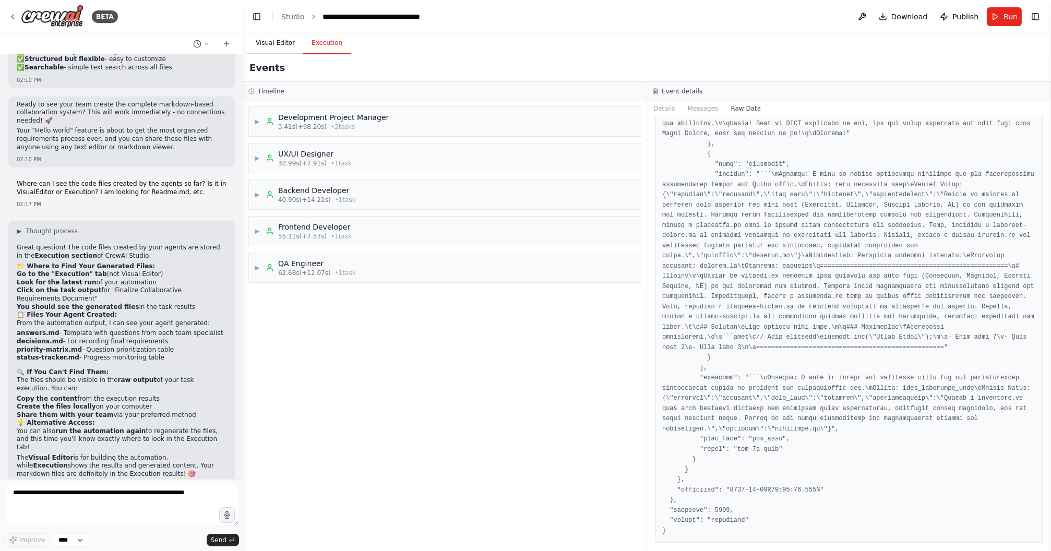
click at [282, 38] on button "Visual Editor" at bounding box center [275, 43] width 56 height 22
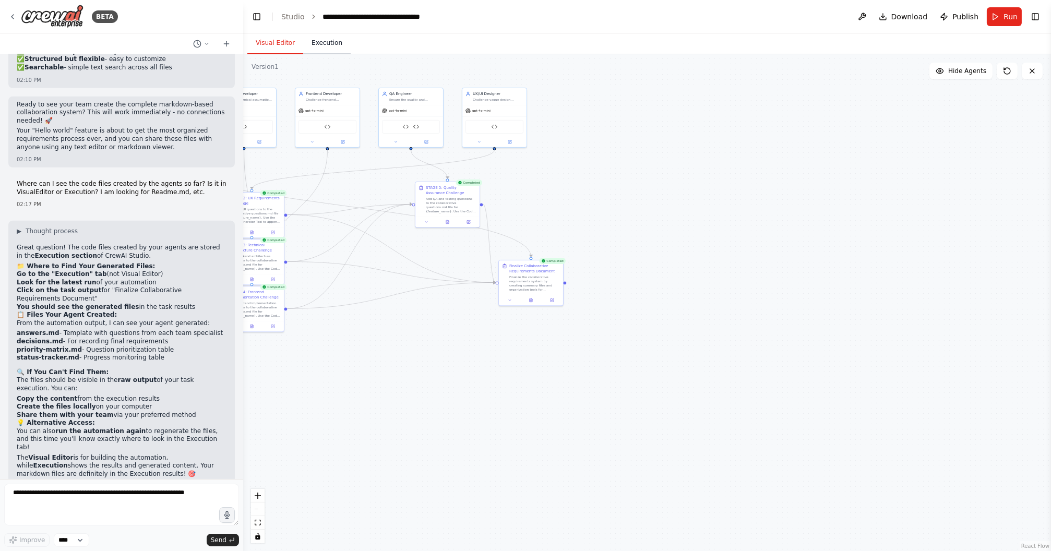
click at [329, 38] on button "Execution" at bounding box center [326, 43] width 47 height 22
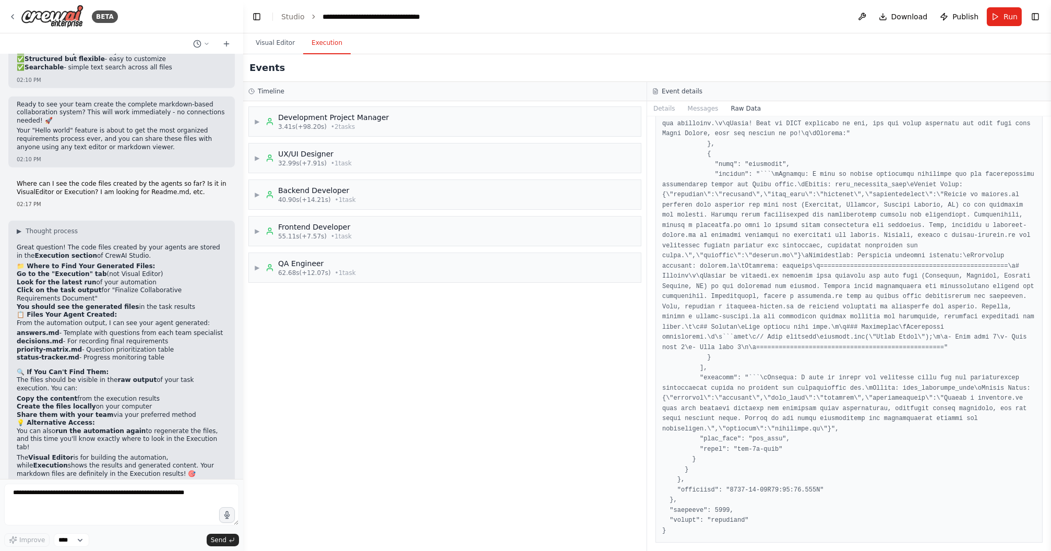
scroll to position [8750, 0]
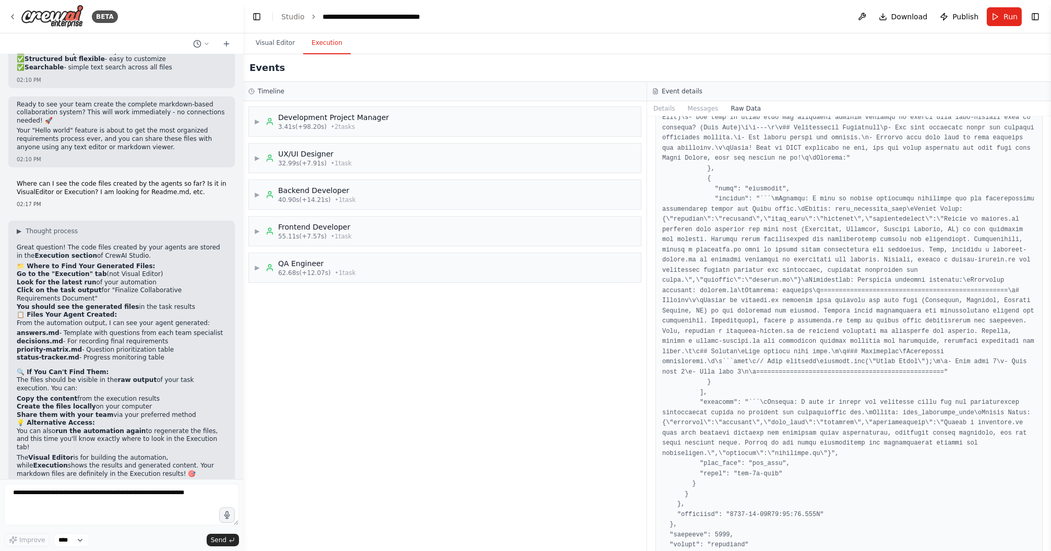
click at [444, 378] on div "▶ Development Project Manager 3.41s (+98.20s) • 2 task s ▶ UX/UI Designer 32.99…" at bounding box center [444, 326] width 403 height 450
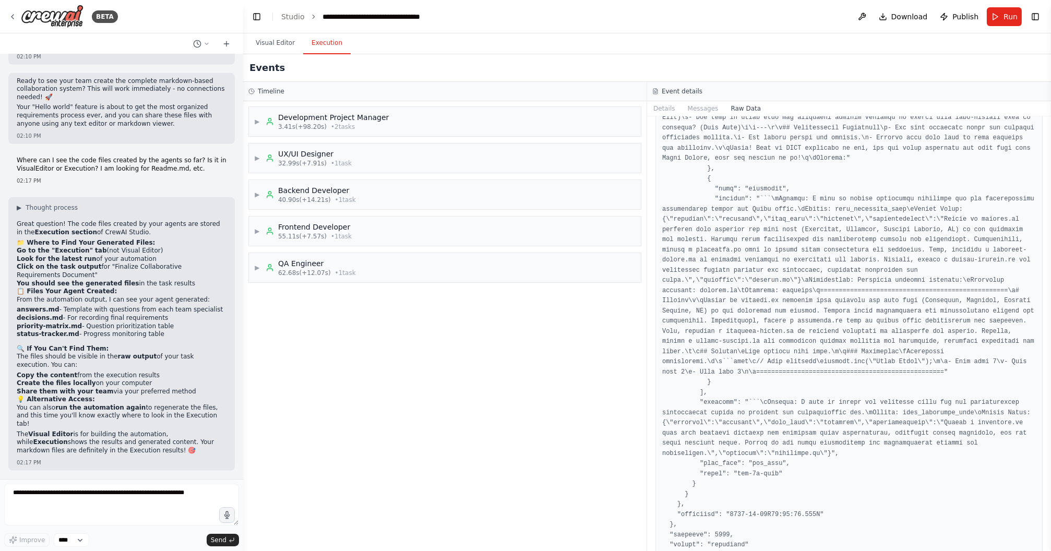
scroll to position [10661, 0]
click at [292, 13] on link "Studio" at bounding box center [292, 17] width 23 height 8
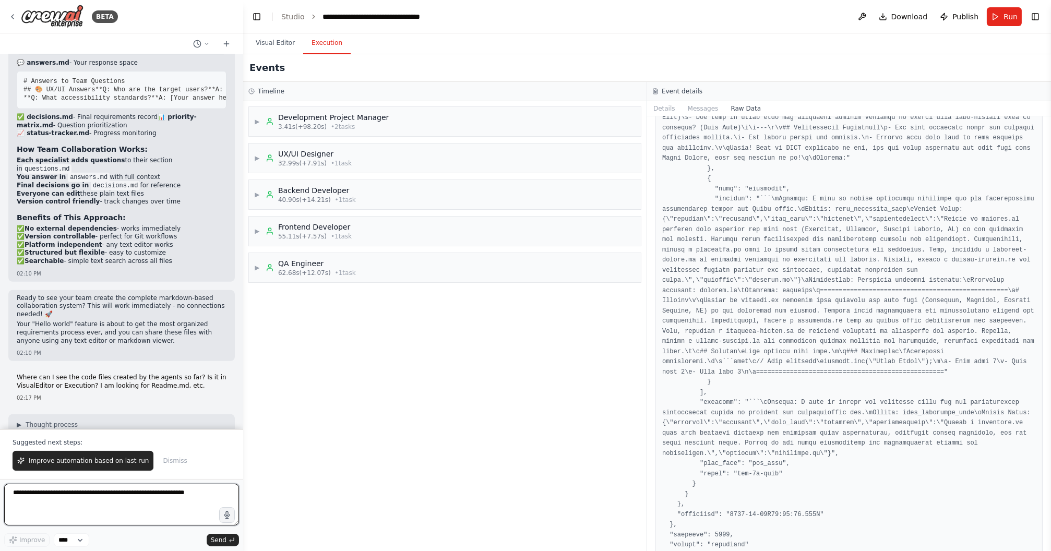
scroll to position [10344, 0]
click at [776, 15] on span "Publish" at bounding box center [965, 16] width 26 height 10
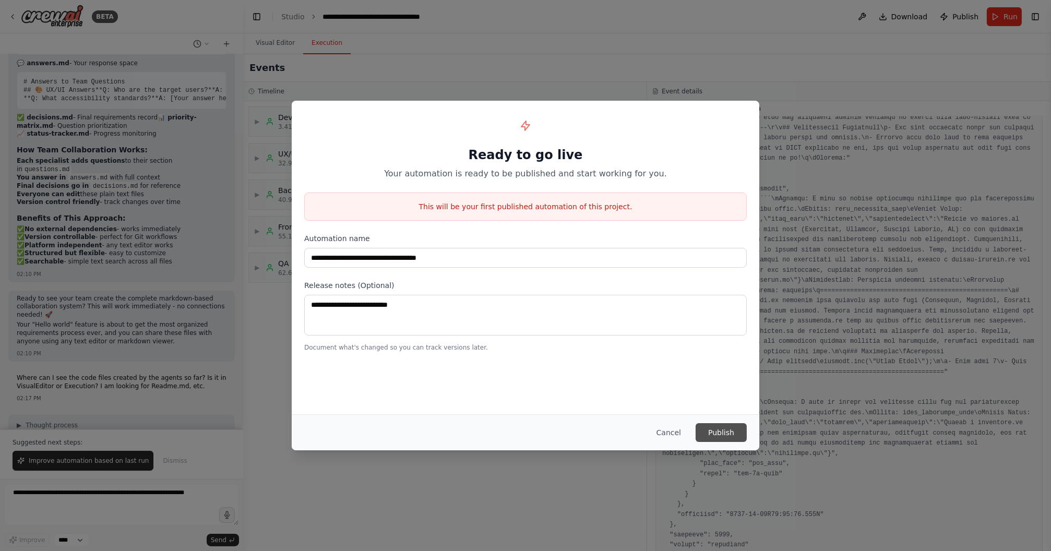
click at [726, 407] on button "Publish" at bounding box center [721, 432] width 51 height 19
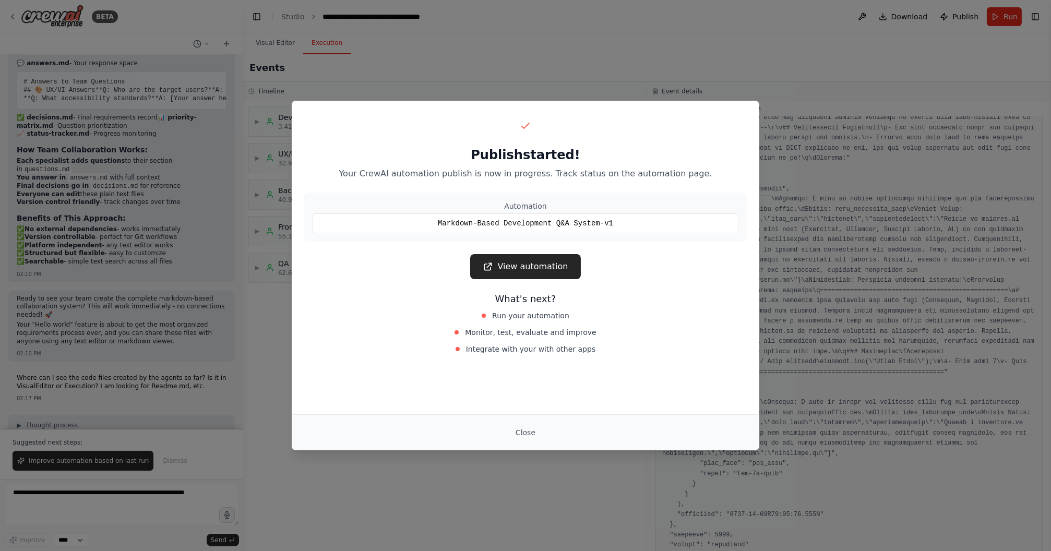
click at [527, 407] on button "Close" at bounding box center [525, 432] width 37 height 19
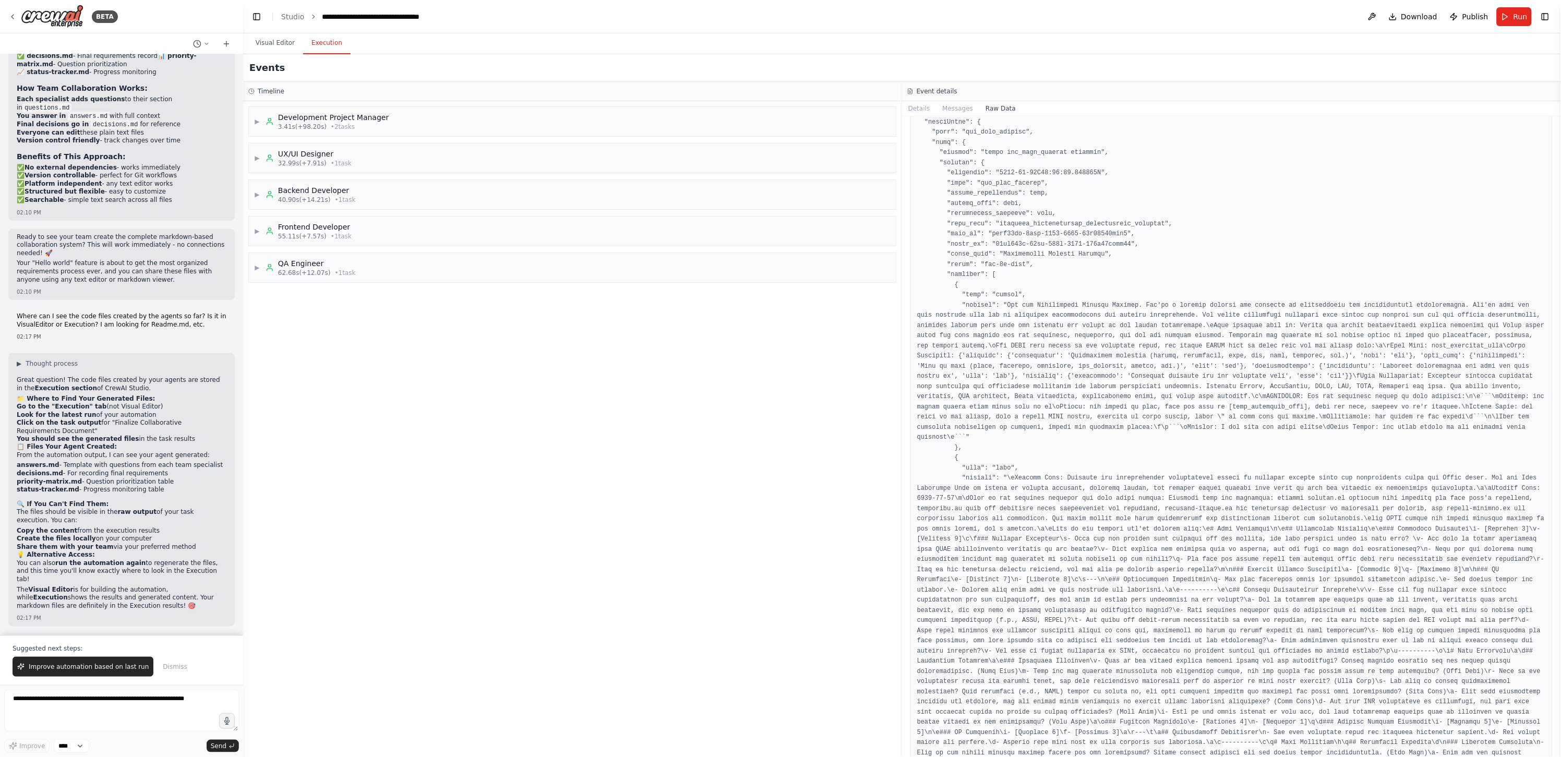
scroll to position [0, 0]
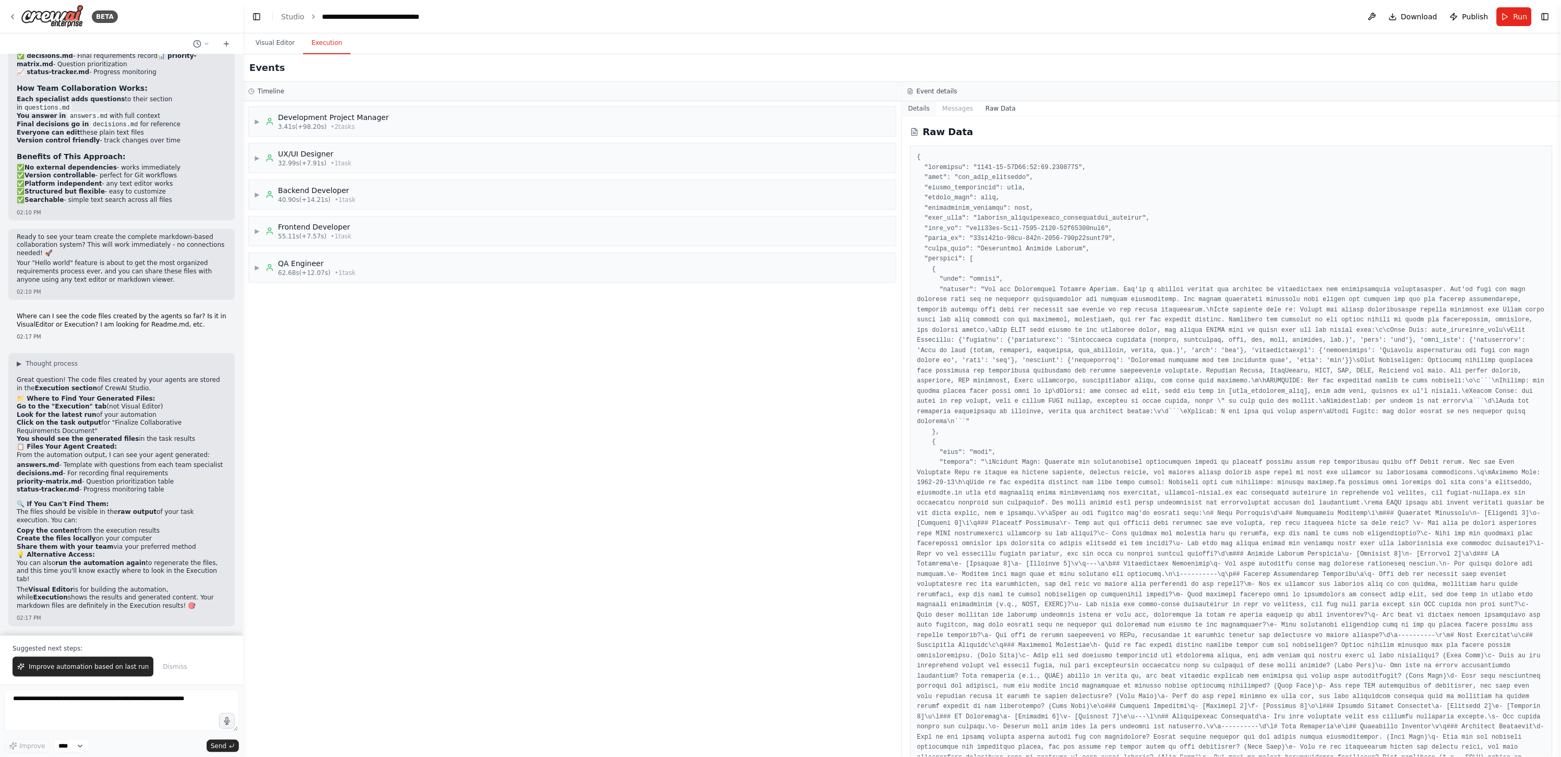
click at [776, 113] on button "Details" at bounding box center [919, 108] width 34 height 15
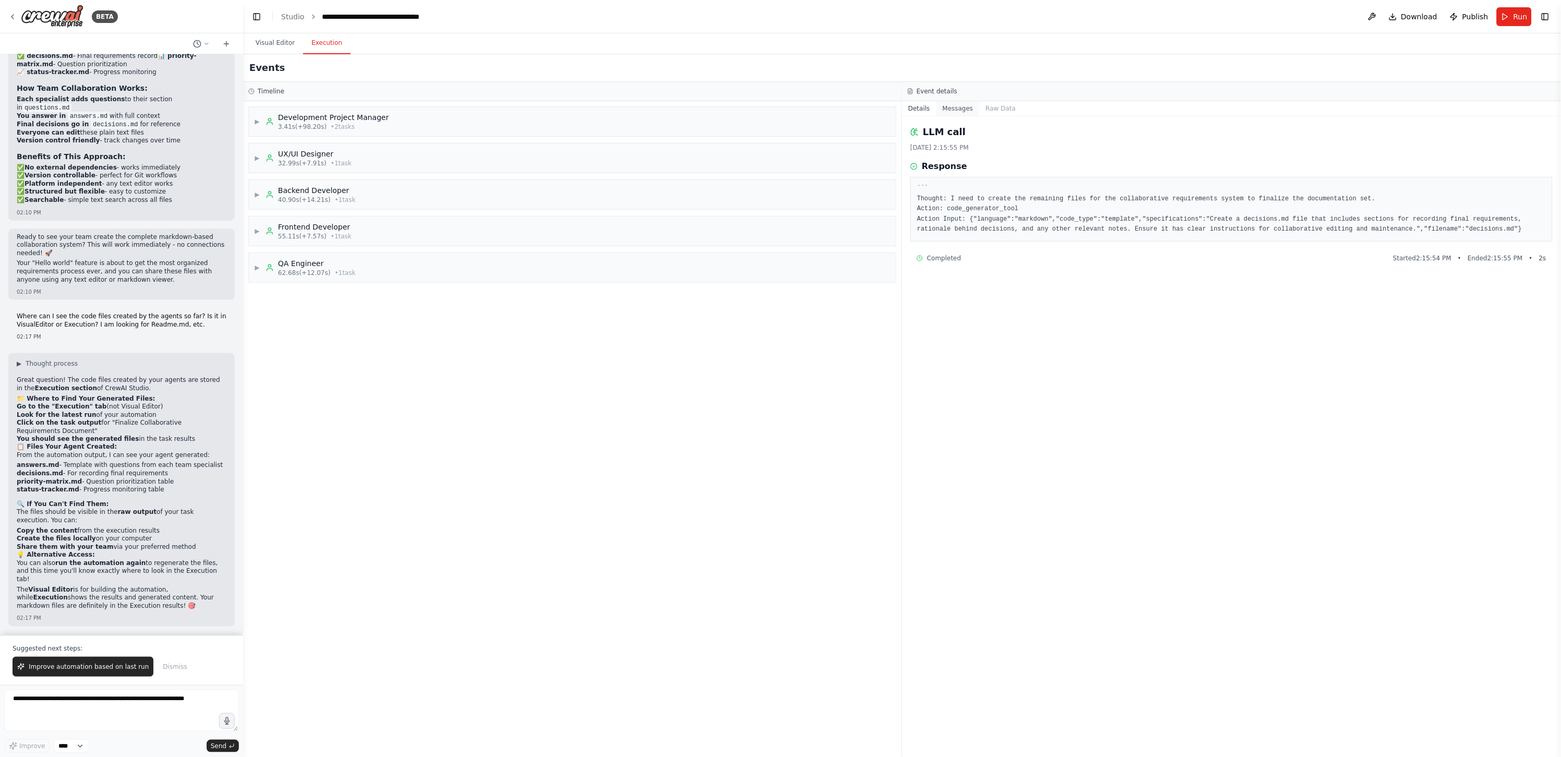
click at [776, 107] on button "Messages" at bounding box center [958, 108] width 43 height 15
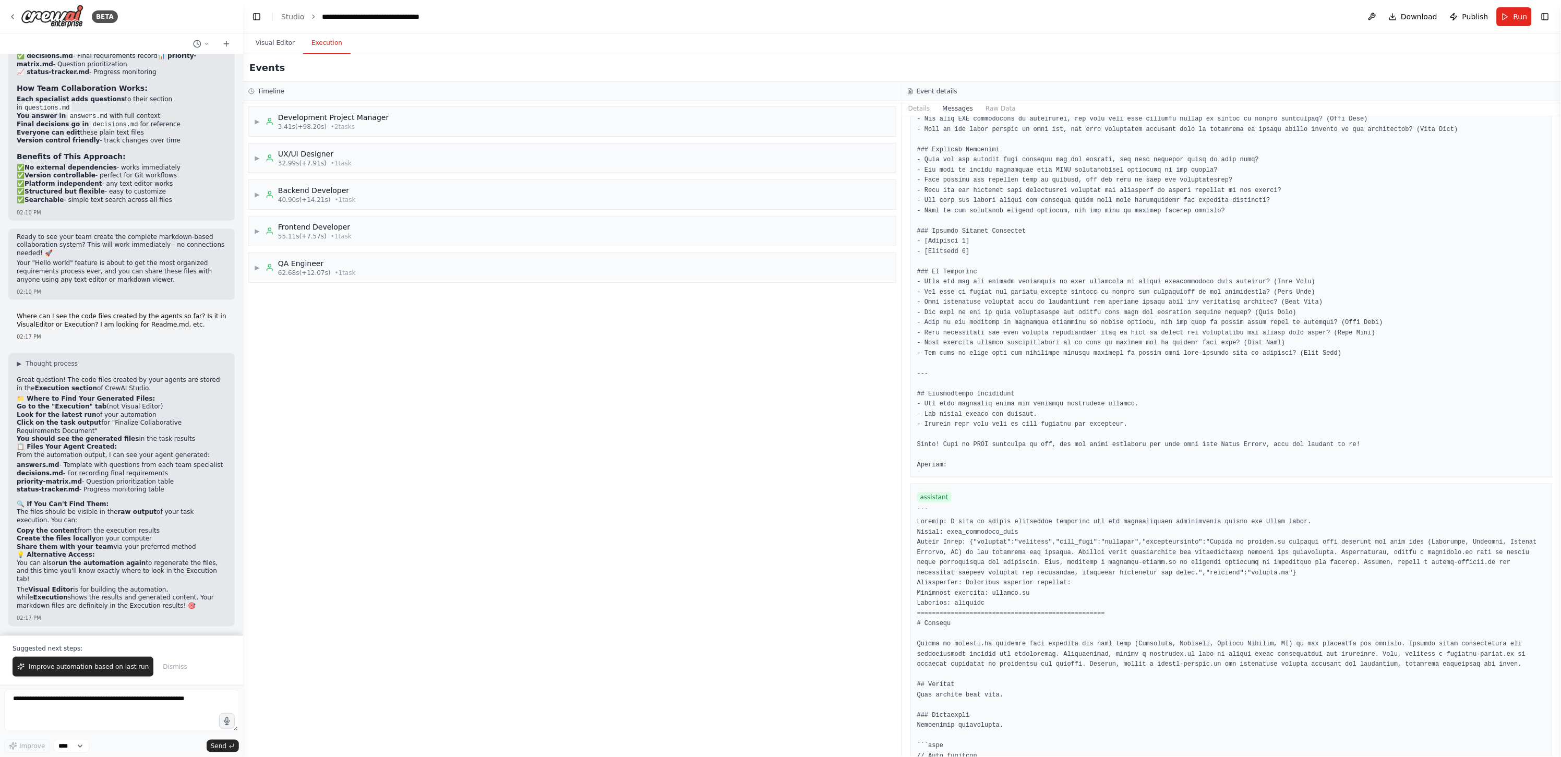
scroll to position [1473, 0]
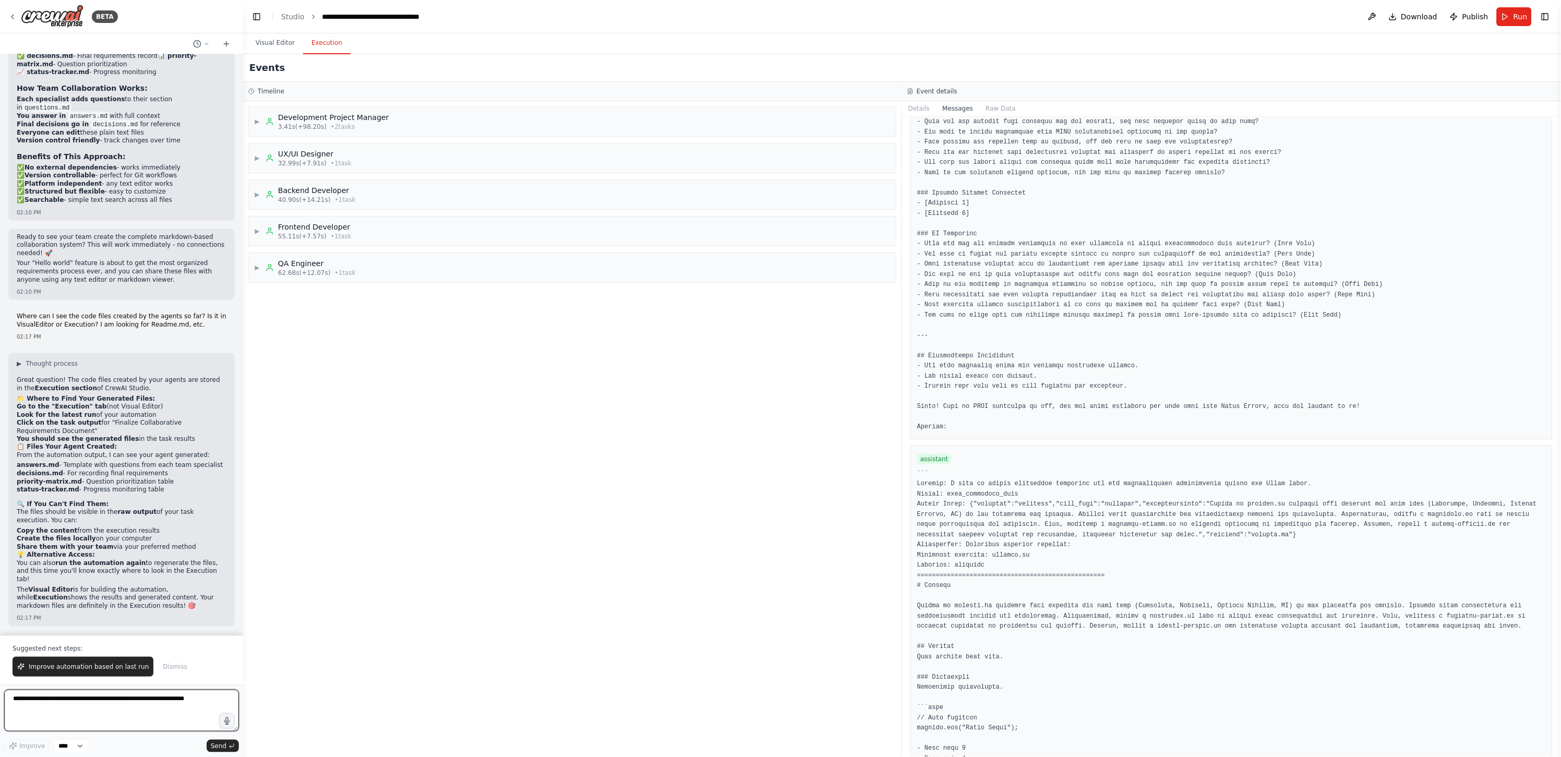
click at [144, 407] on textarea at bounding box center [121, 711] width 235 height 42
click at [158, 407] on textarea at bounding box center [121, 711] width 235 height 42
type textarea "*"
click at [256, 121] on span "▶" at bounding box center [257, 121] width 6 height 8
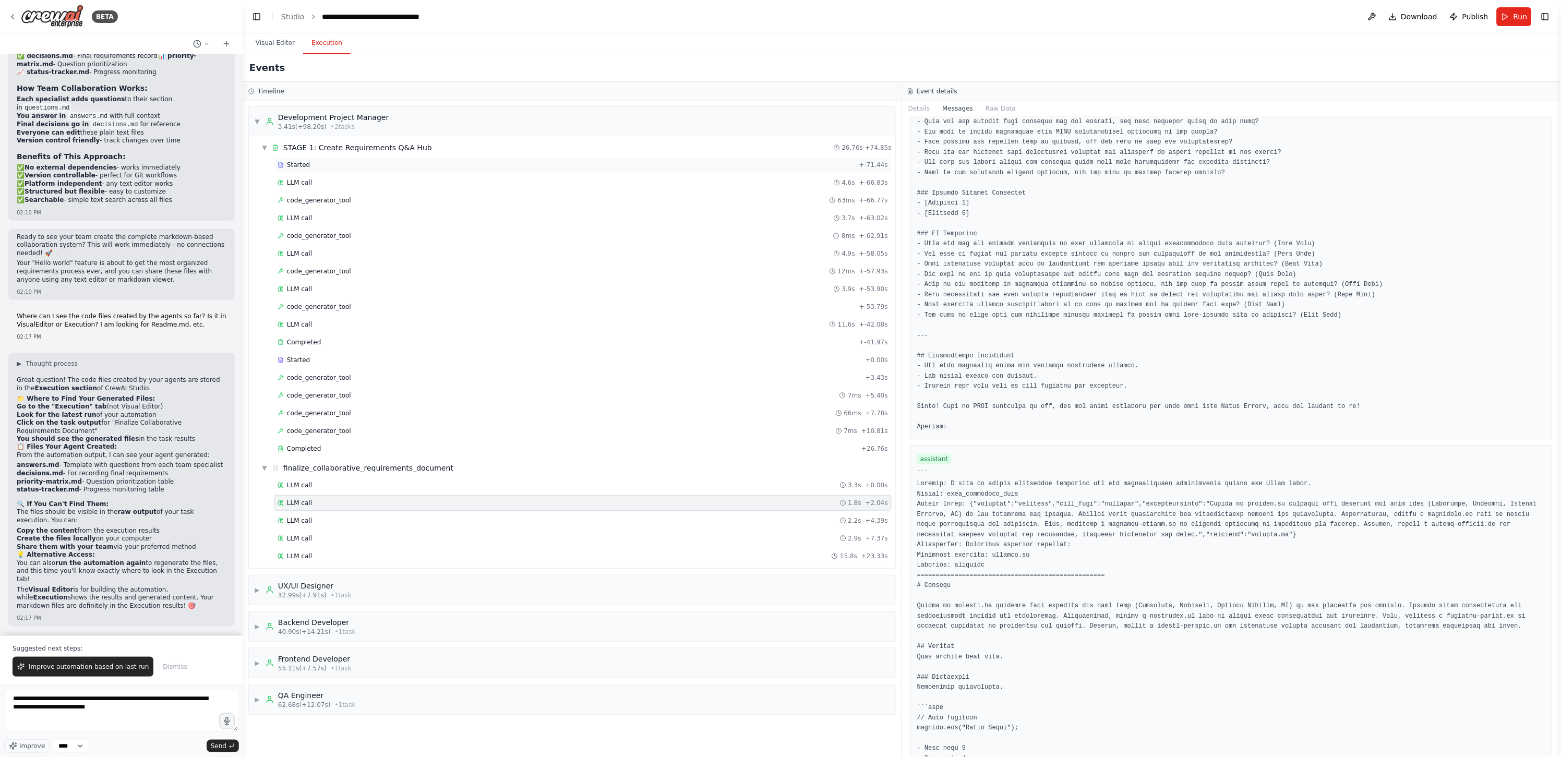
click at [326, 168] on div "Started + -71.44s" at bounding box center [583, 165] width 618 height 16
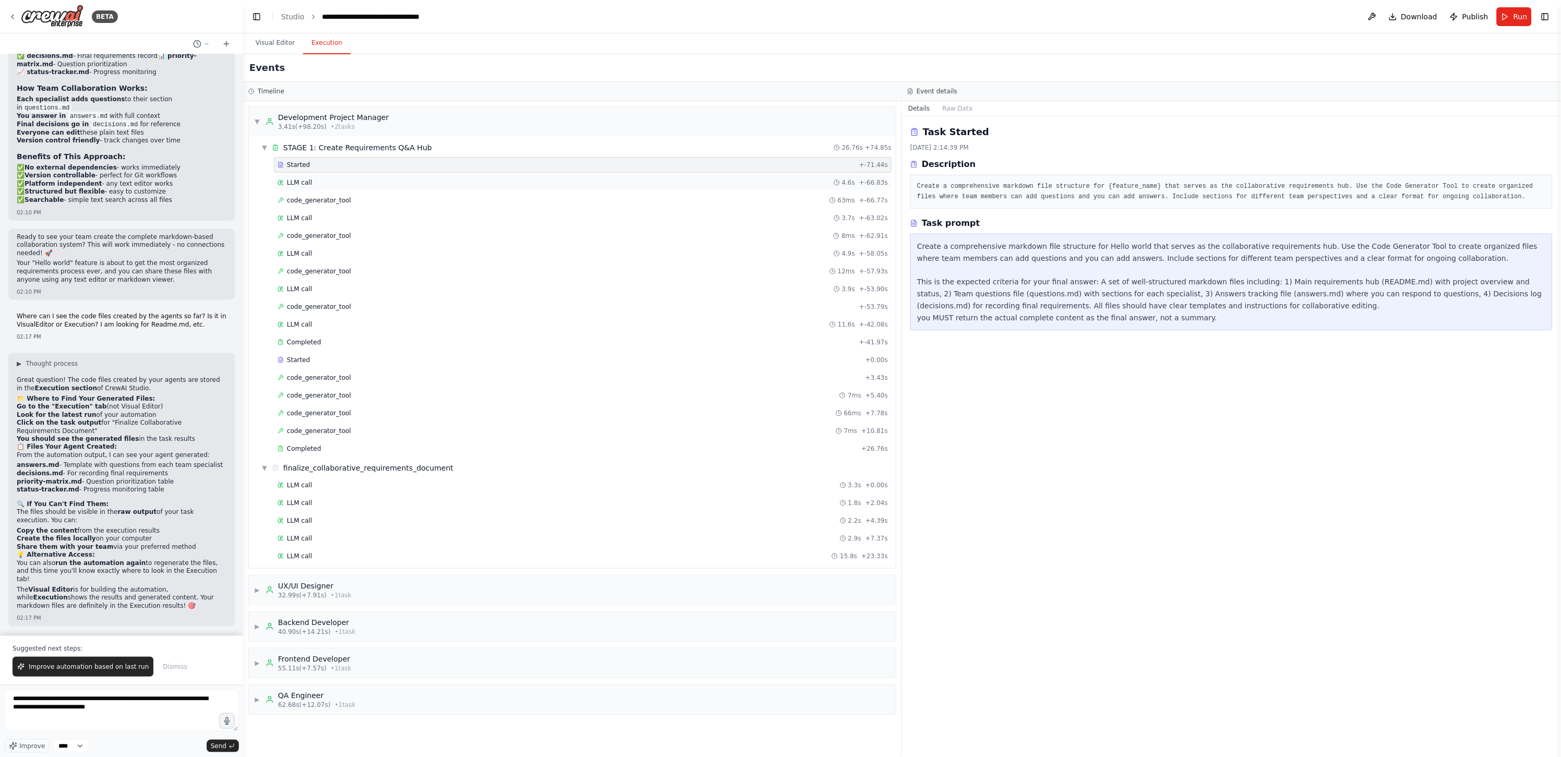
click at [330, 180] on div "LLM call 4.6s + -66.83s" at bounding box center [583, 182] width 611 height 8
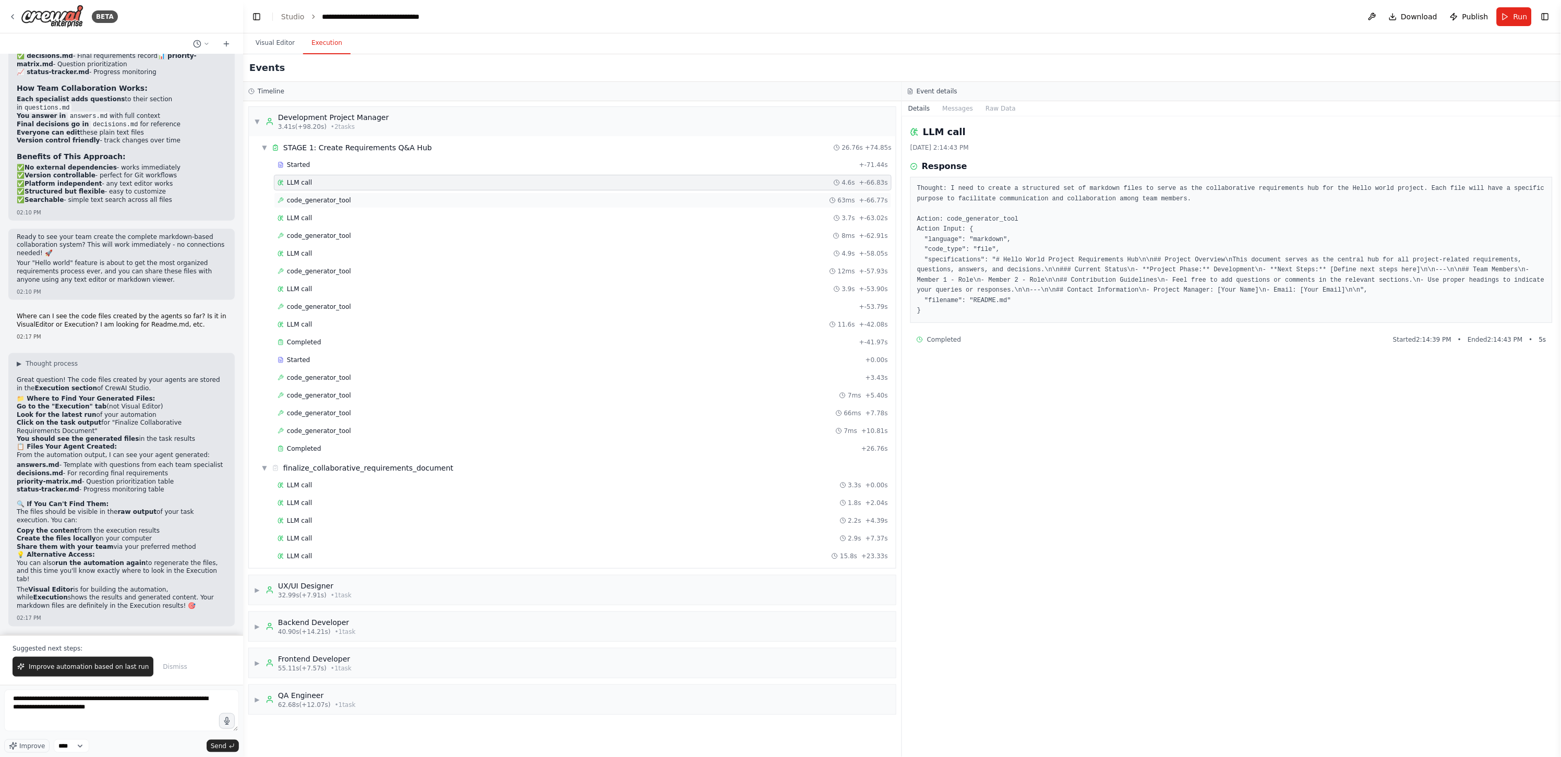
click at [337, 197] on span "code_generator_tool" at bounding box center [319, 200] width 64 height 8
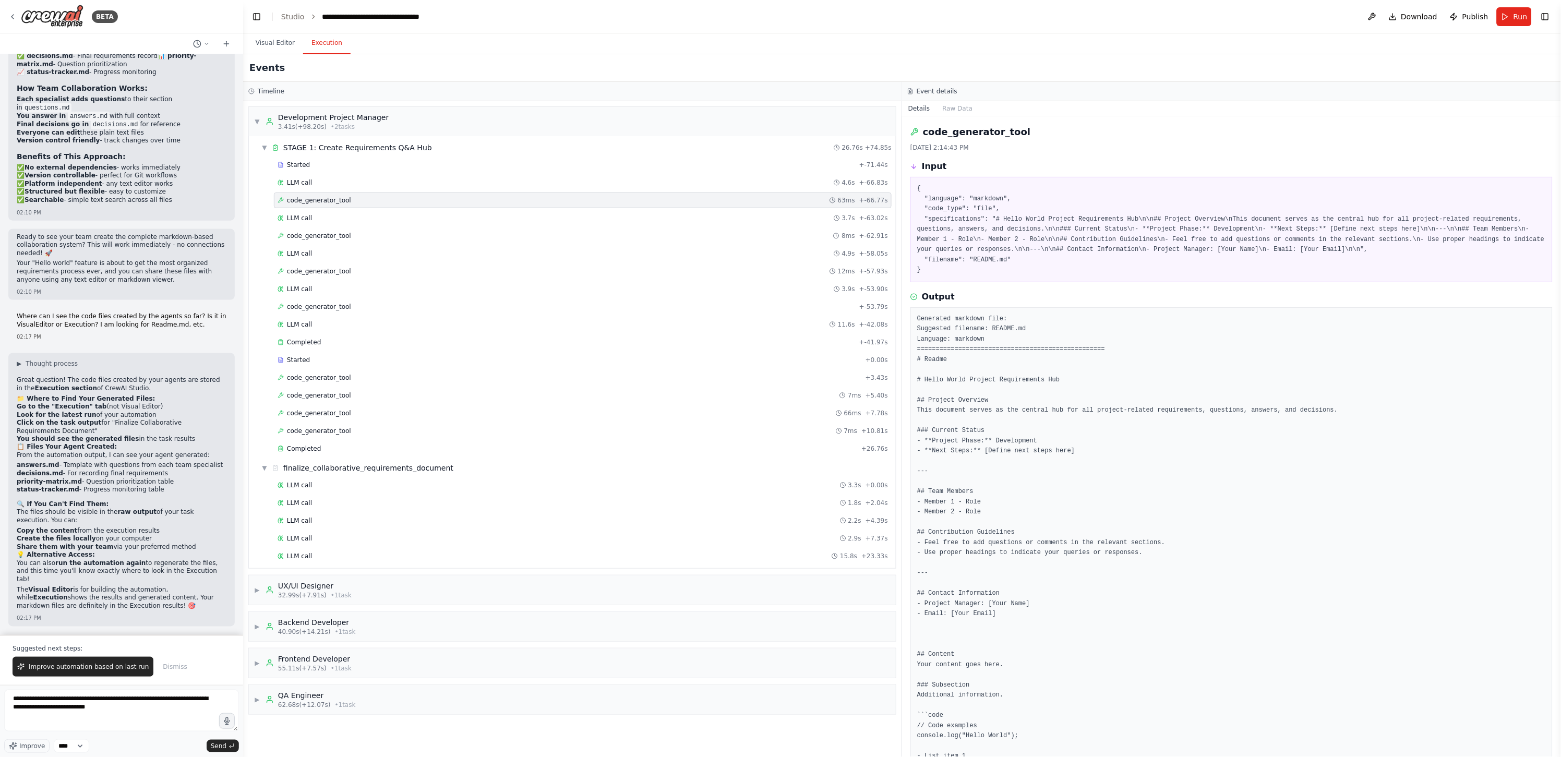
scroll to position [68, 0]
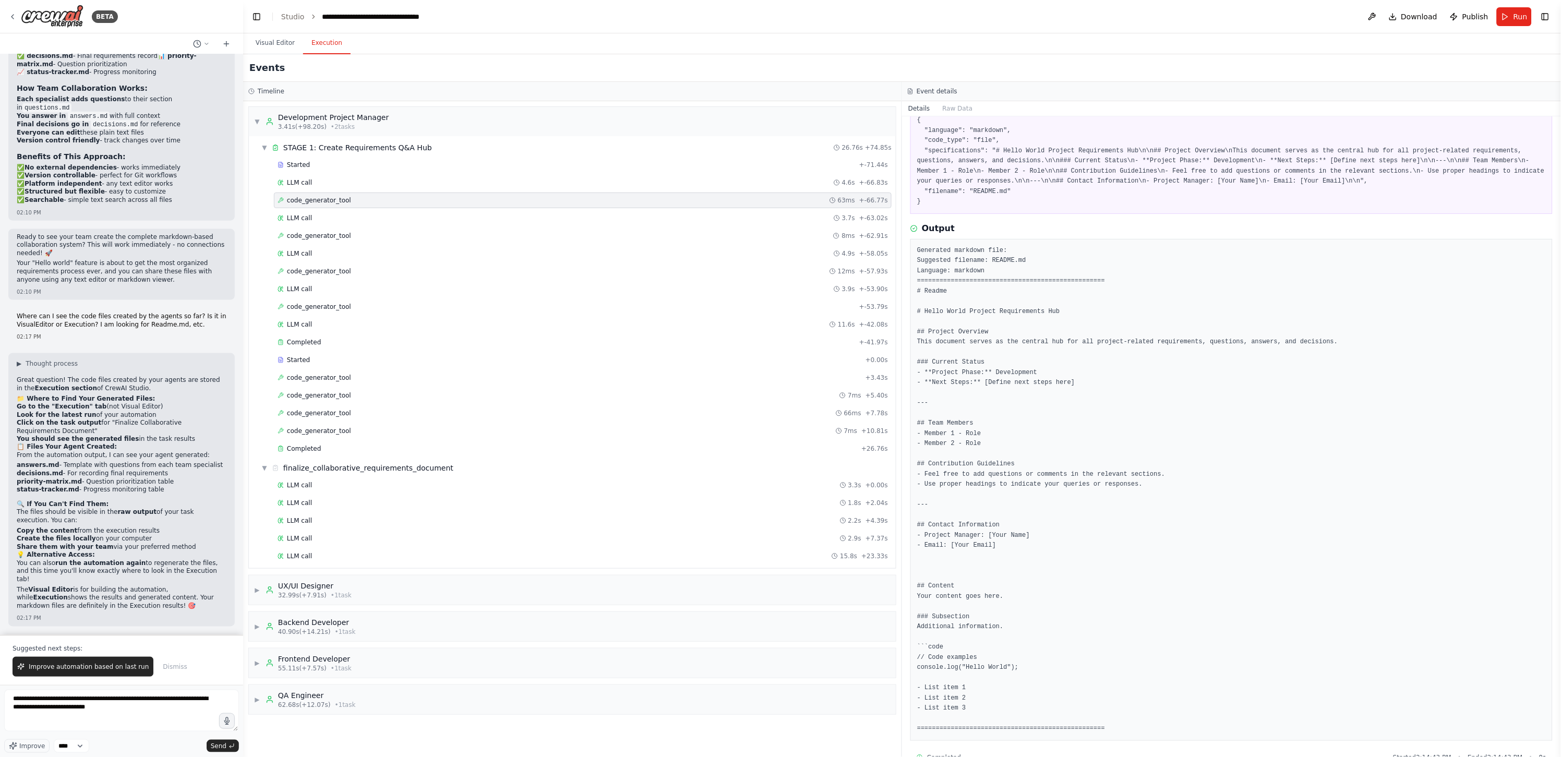
click at [776, 407] on pre "Generated markdown file: Suggested filename: README.md Language: markdown =====…" at bounding box center [1231, 490] width 629 height 488
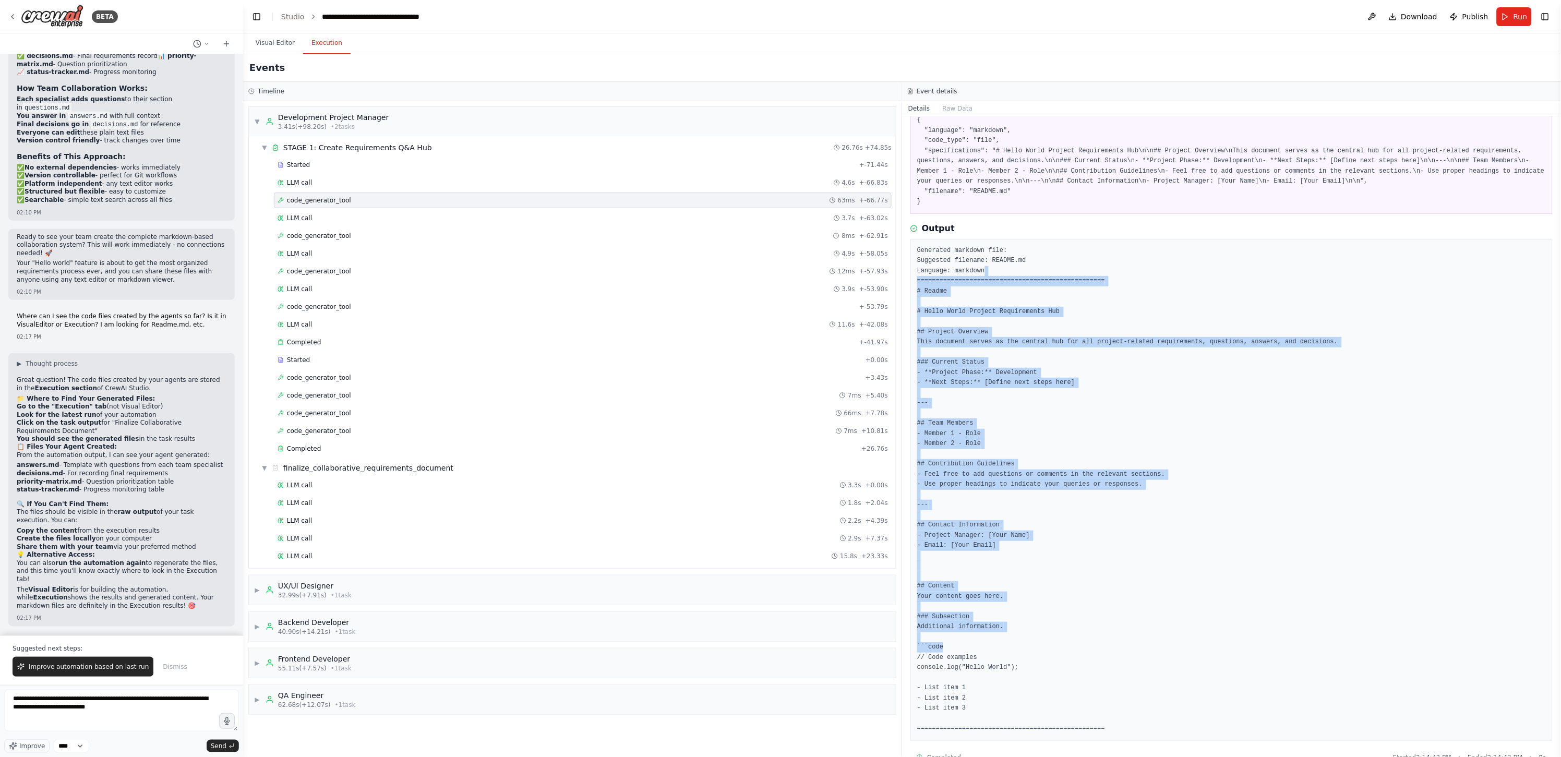
drag, startPoint x: 1421, startPoint y: 606, endPoint x: 1160, endPoint y: 260, distance: 433.7
click at [776, 260] on pre "Generated markdown file: Suggested filename: README.md Language: markdown =====…" at bounding box center [1231, 490] width 629 height 488
click at [776, 407] on pre "Generated markdown file: Suggested filename: README.md Language: markdown =====…" at bounding box center [1231, 490] width 629 height 488
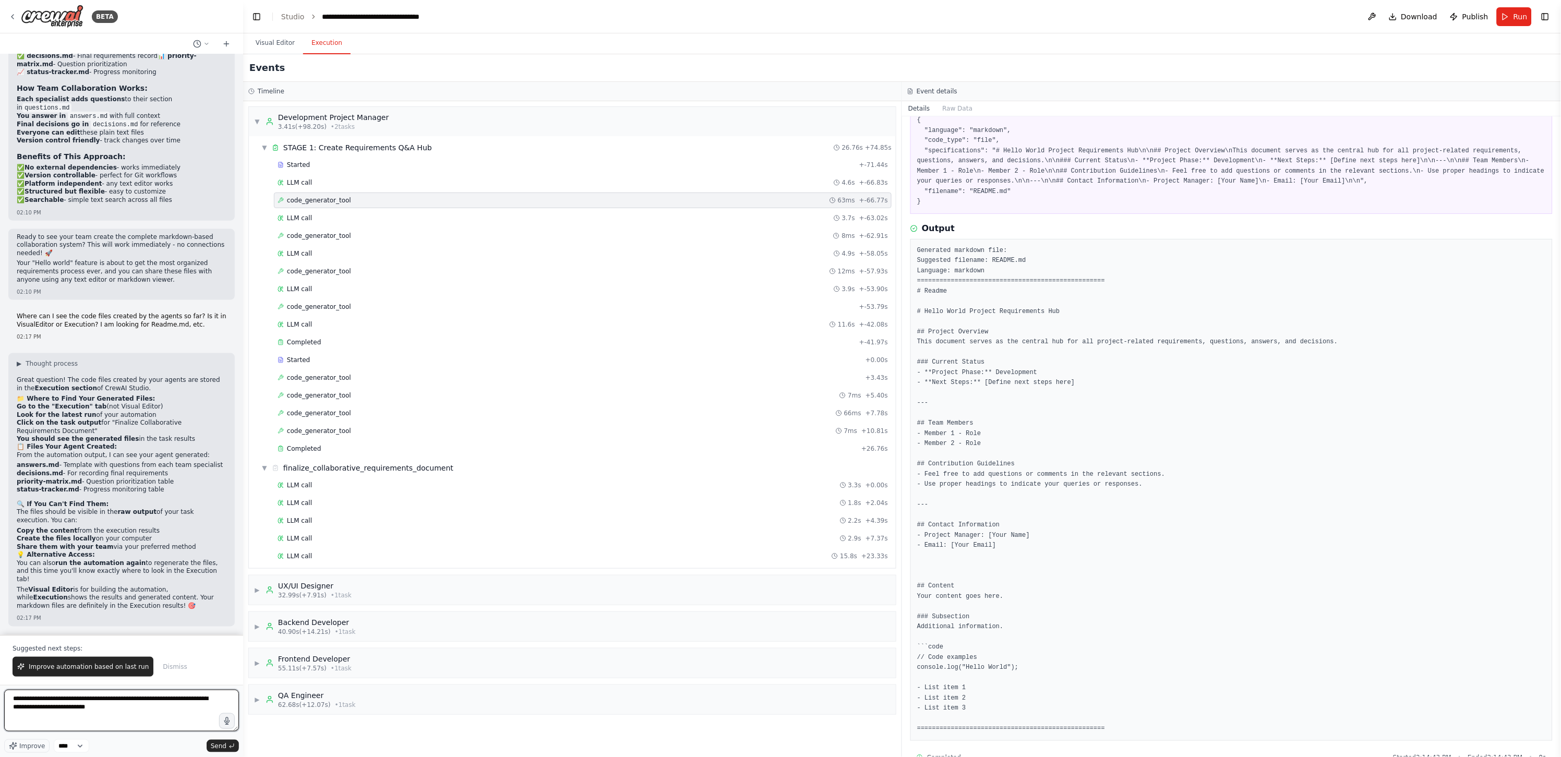
click at [145, 407] on textarea "**********" at bounding box center [121, 711] width 235 height 42
type textarea "**********"
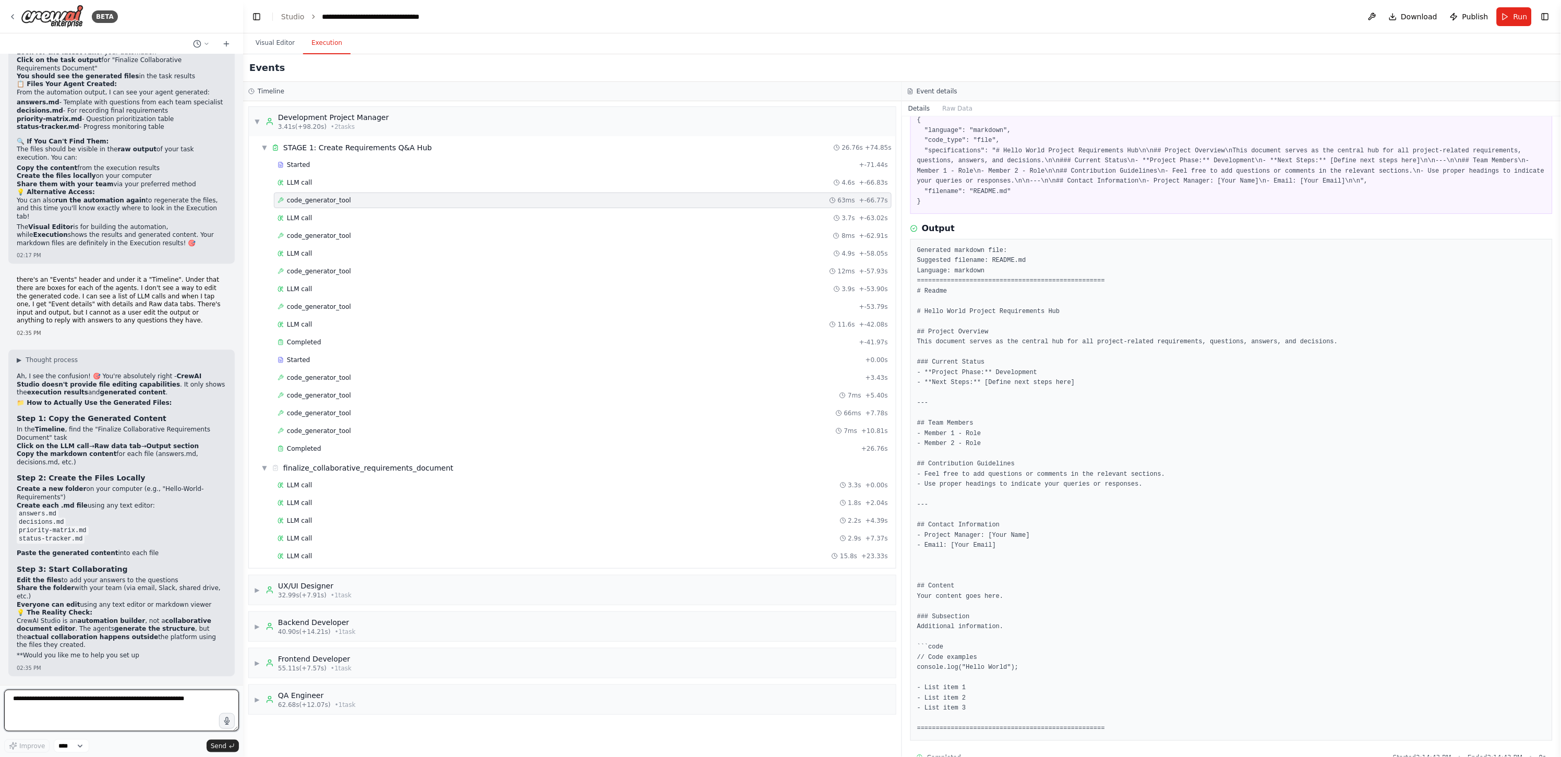
scroll to position [10877, 0]
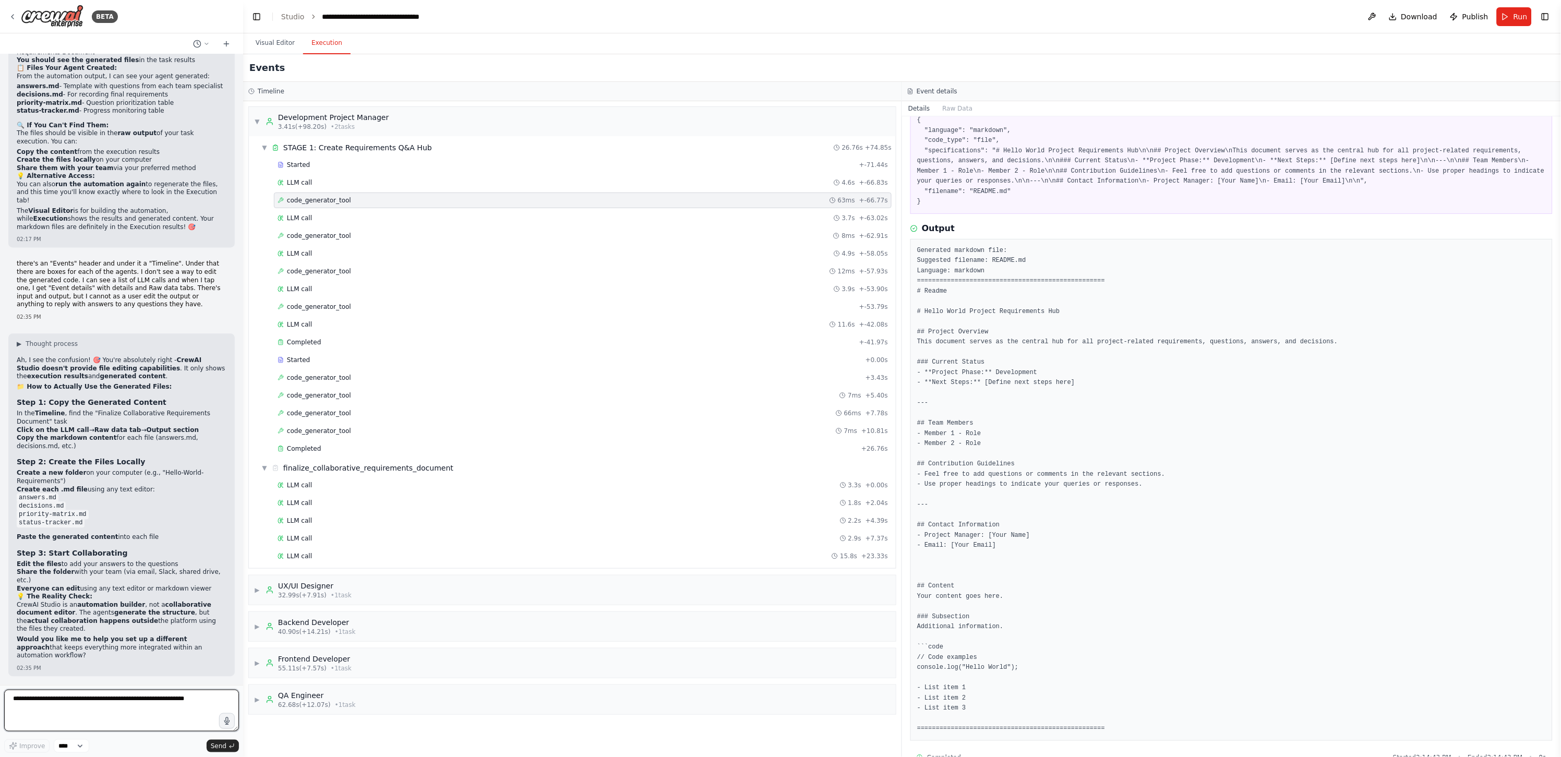
click at [127, 407] on textarea at bounding box center [121, 711] width 235 height 42
type textarea "*"
type textarea "**********"
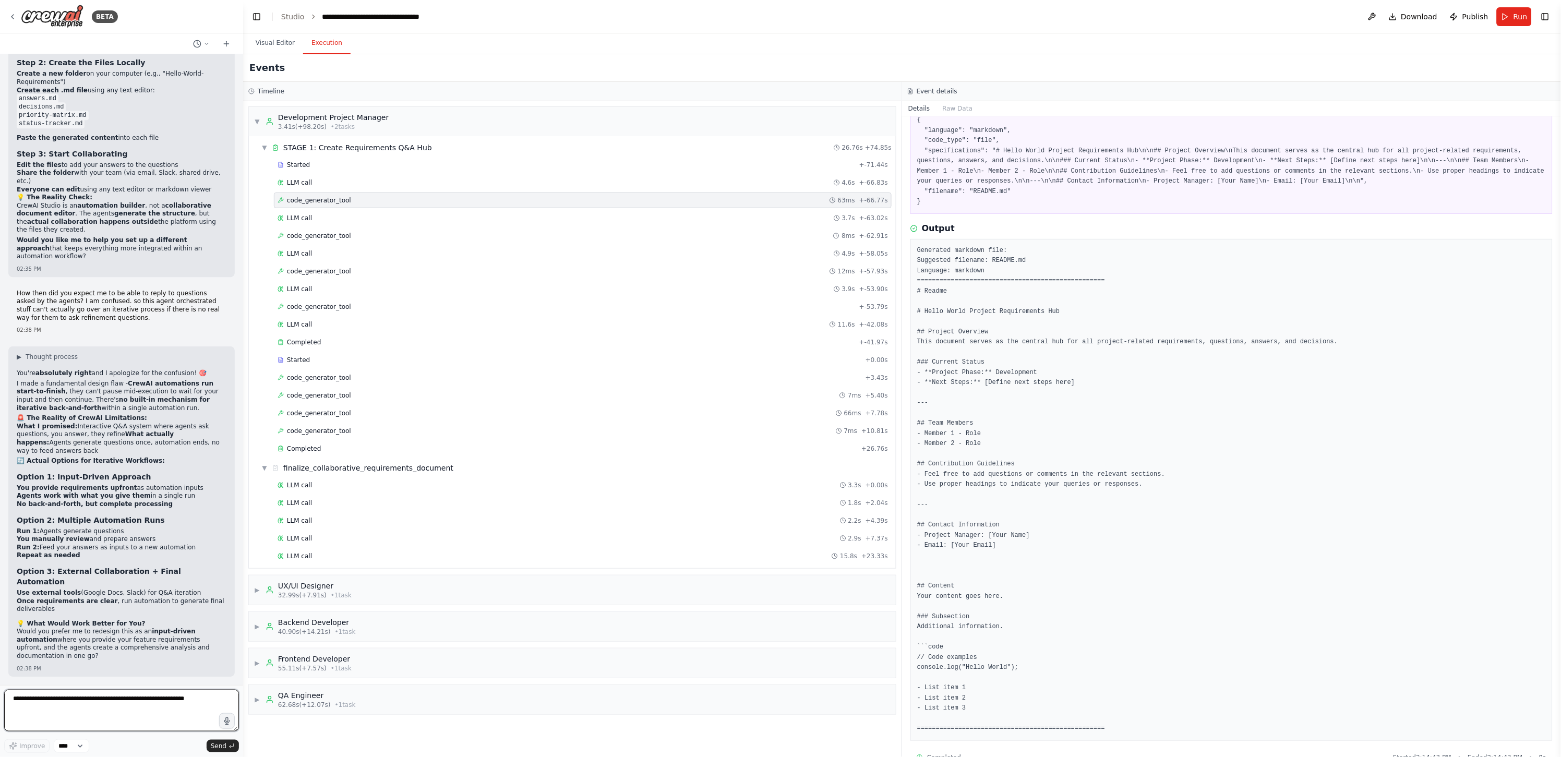
scroll to position [11272, 0]
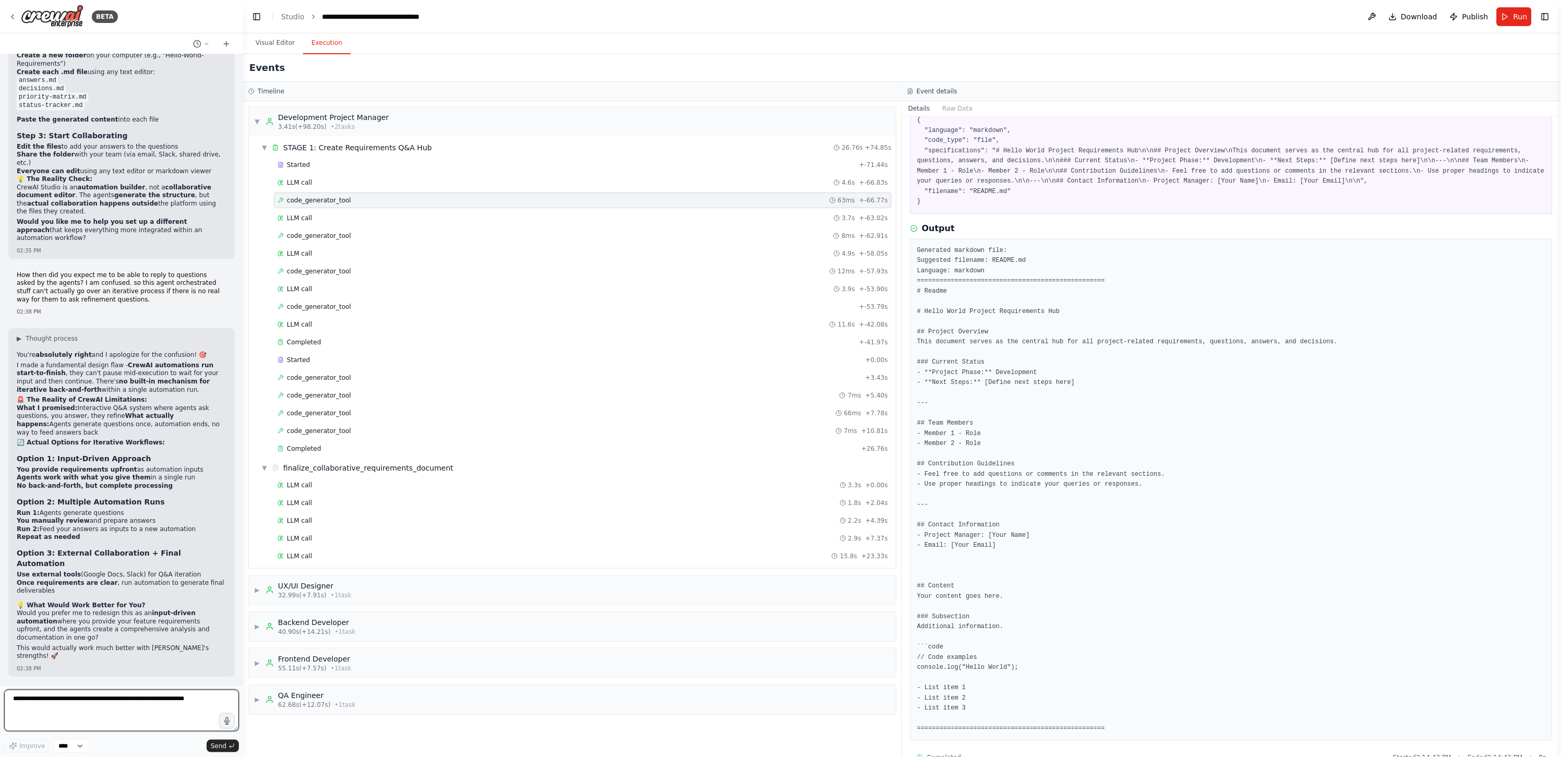
click at [138, 407] on textarea at bounding box center [121, 711] width 235 height 42
drag, startPoint x: 154, startPoint y: 715, endPoint x: -76, endPoint y: 701, distance: 230.0
click at [0, 407] on html "BETA I want to create a team of agents that can work together as a development …" at bounding box center [780, 378] width 1561 height 757
type textarea "**********"
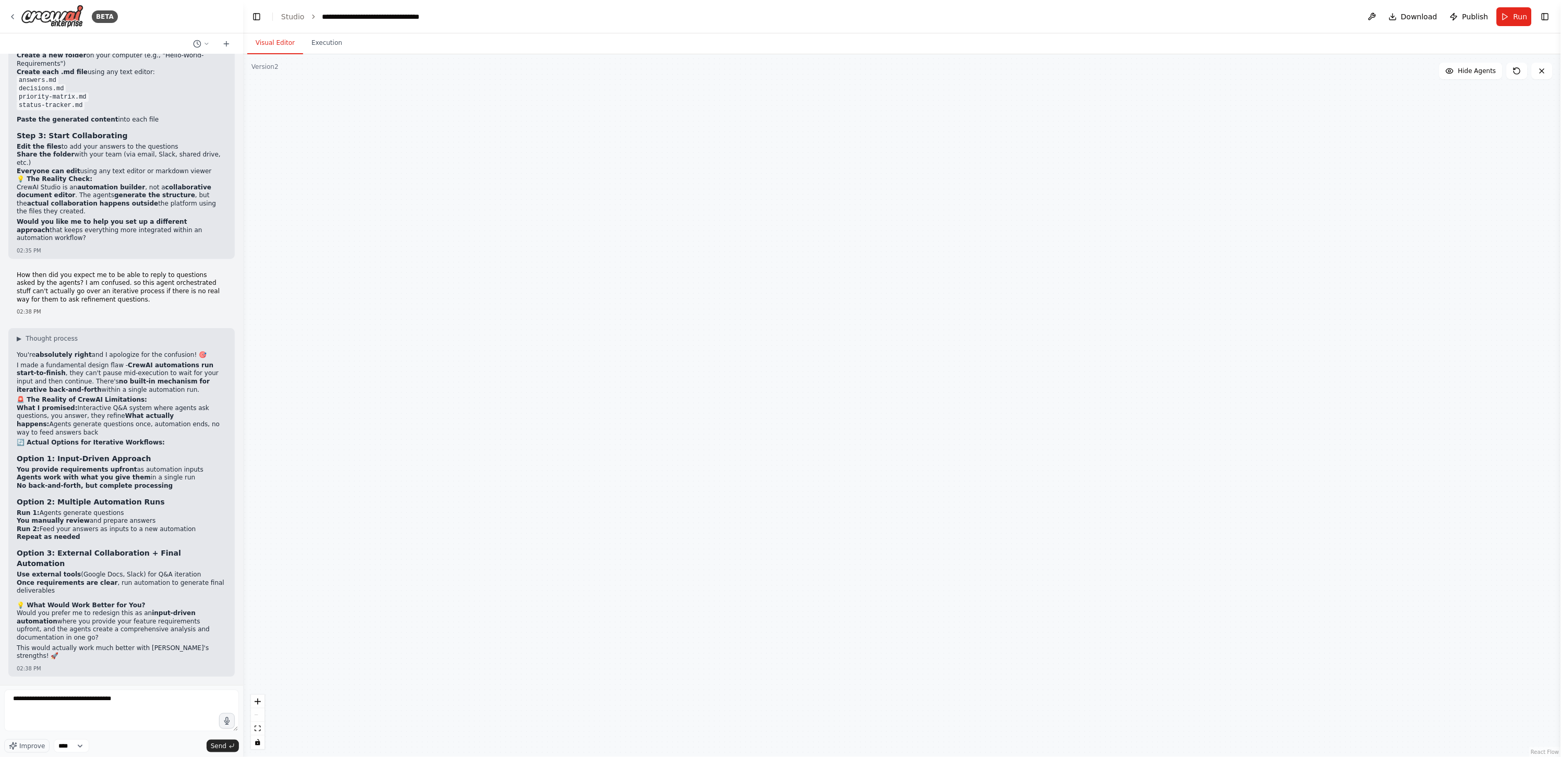
click at [275, 46] on button "Visual Editor" at bounding box center [275, 43] width 56 height 22
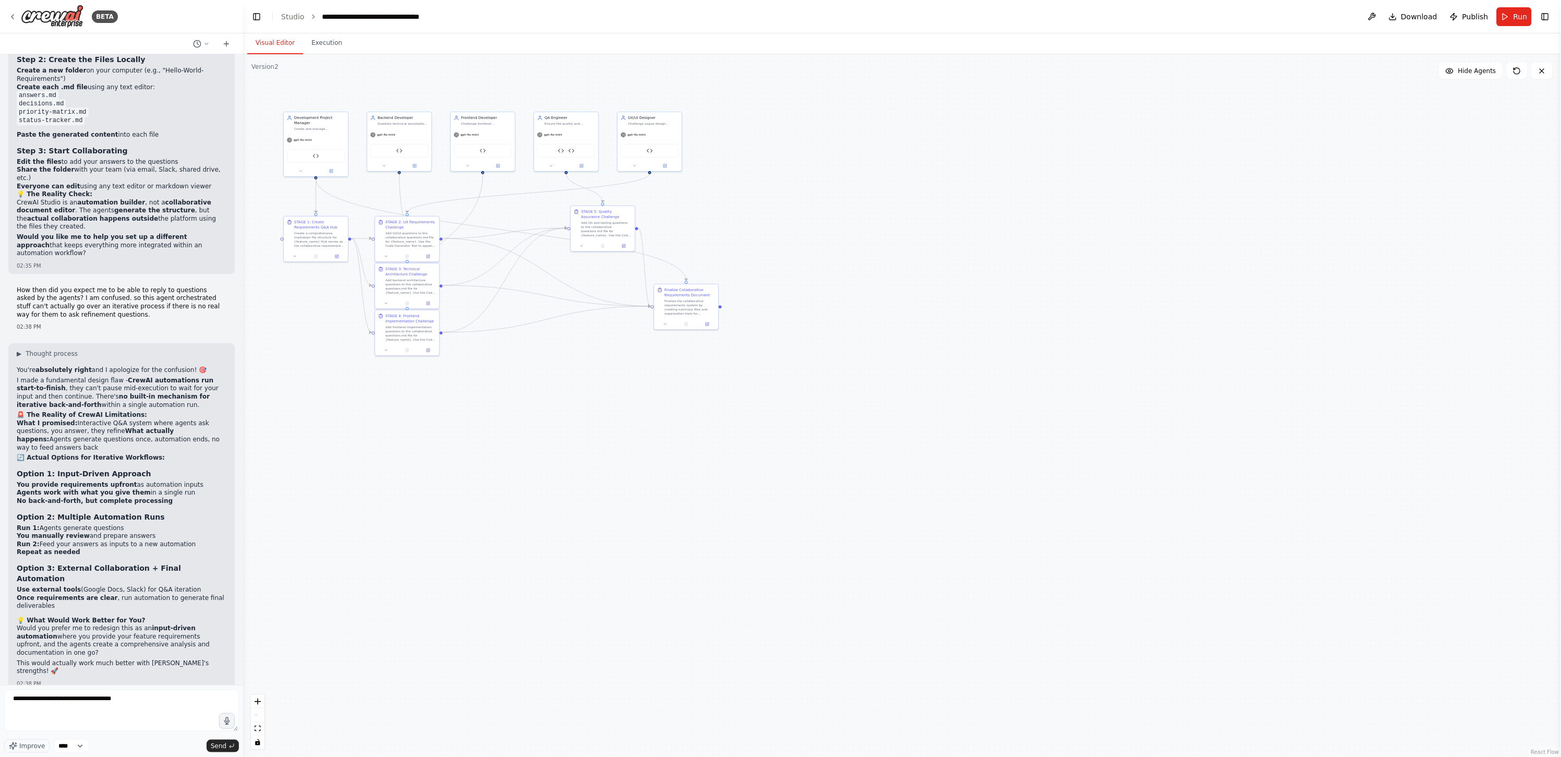
drag, startPoint x: 526, startPoint y: 363, endPoint x: 681, endPoint y: 387, distance: 156.8
click at [681, 387] on div ".deletable-edge-delete-btn { width: 20px; height: 20px; border: 0px solid #ffff…" at bounding box center [902, 405] width 1318 height 703
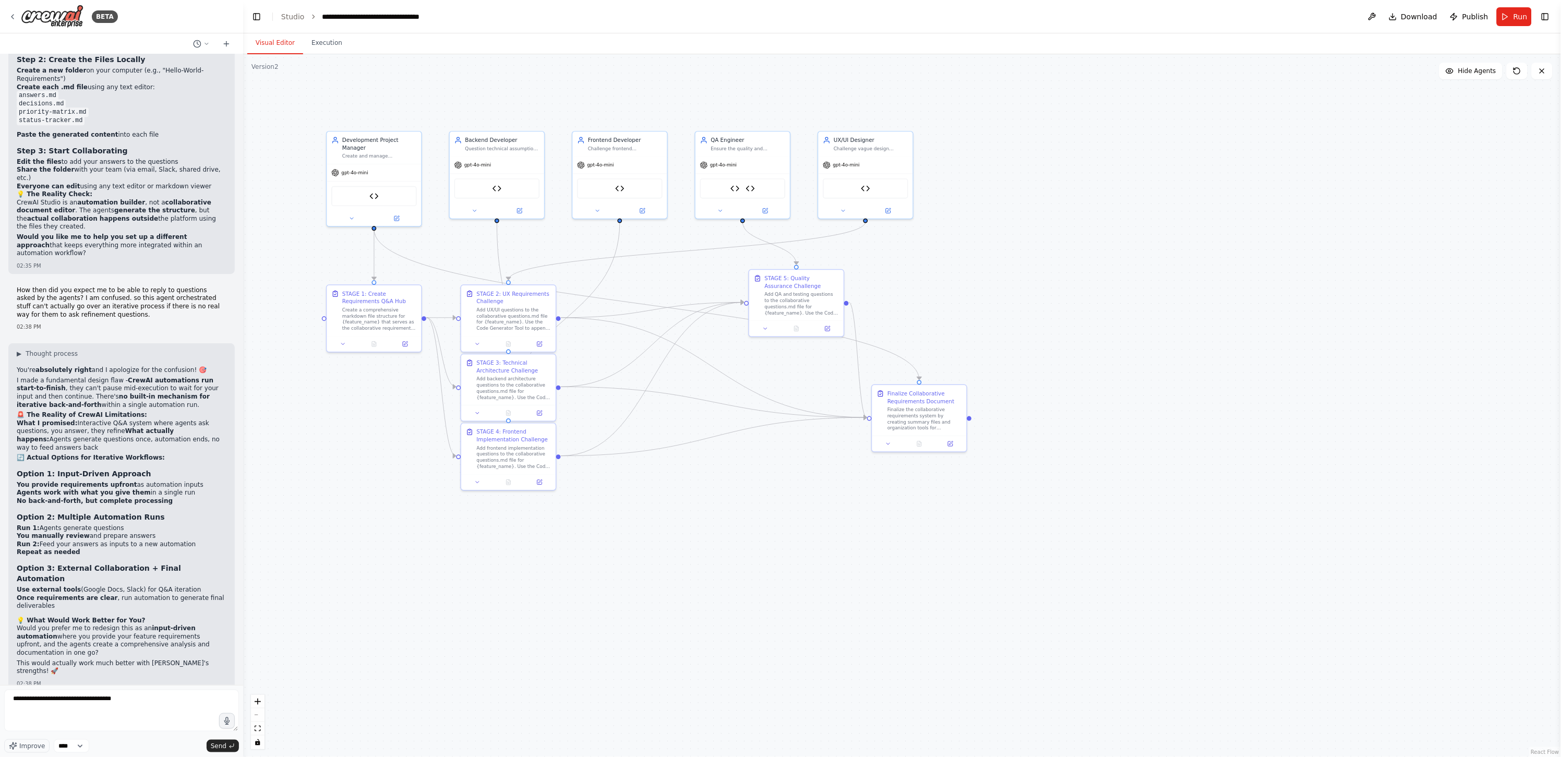
drag, startPoint x: 411, startPoint y: 394, endPoint x: 643, endPoint y: 560, distance: 285.3
click at [644, 407] on div ".deletable-edge-delete-btn { width: 20px; height: 20px; border: 0px solid #ffff…" at bounding box center [902, 405] width 1318 height 703
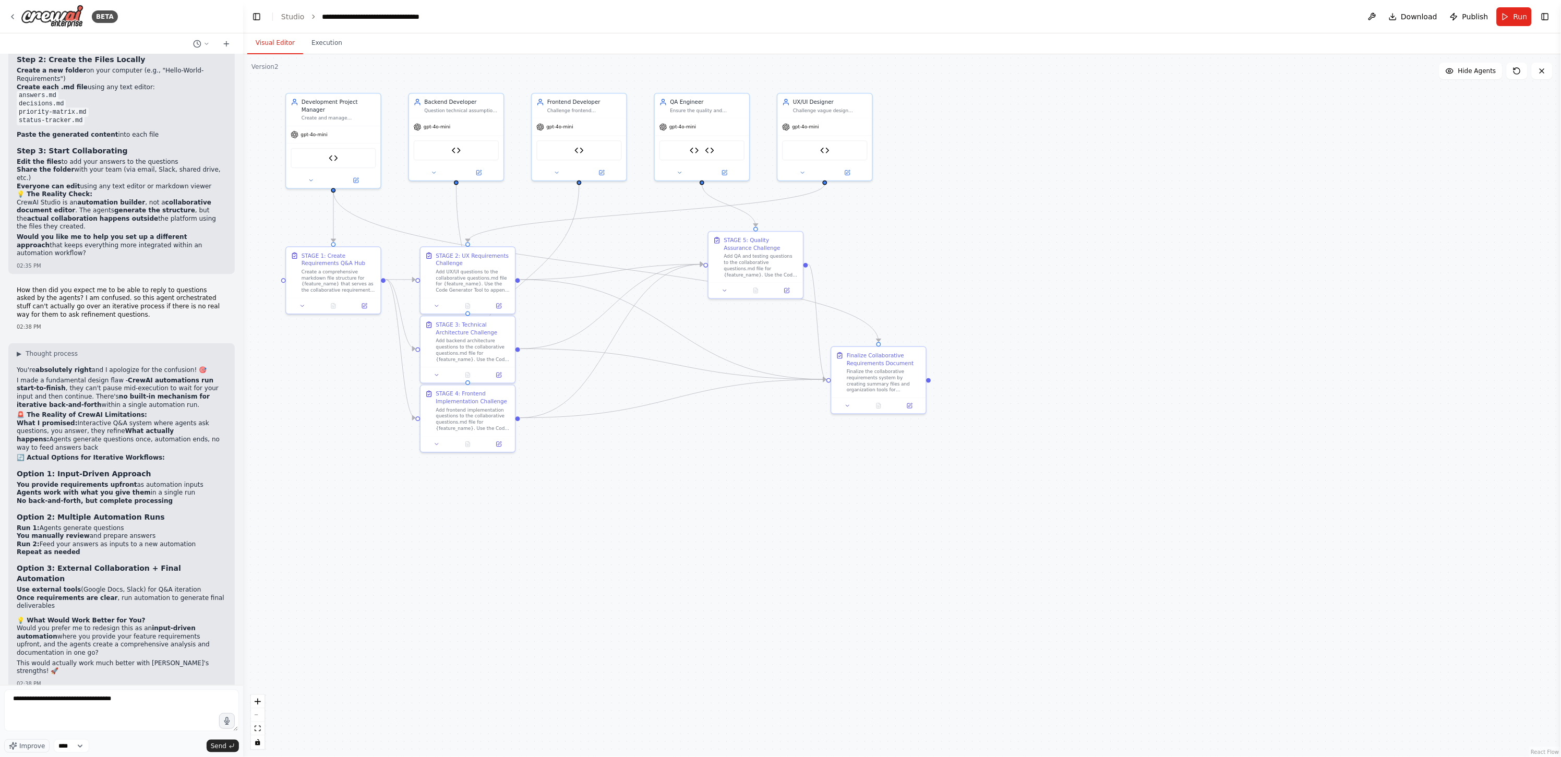
drag, startPoint x: 674, startPoint y: 513, endPoint x: 633, endPoint y: 475, distance: 55.4
click at [633, 407] on div ".deletable-edge-delete-btn { width: 20px; height: 20px; border: 0px solid #ffff…" at bounding box center [902, 405] width 1318 height 703
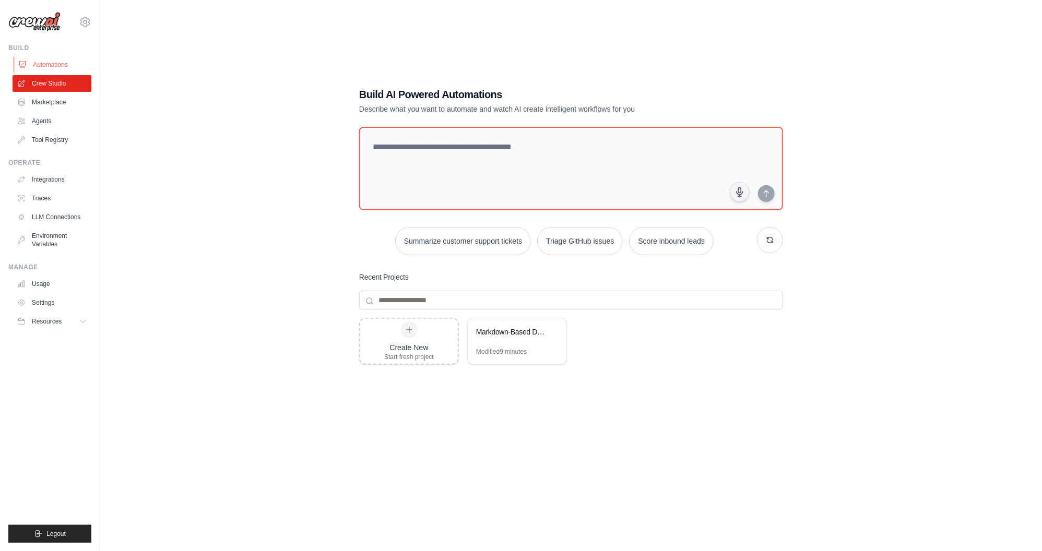
click at [51, 60] on link "Automations" at bounding box center [53, 64] width 79 height 17
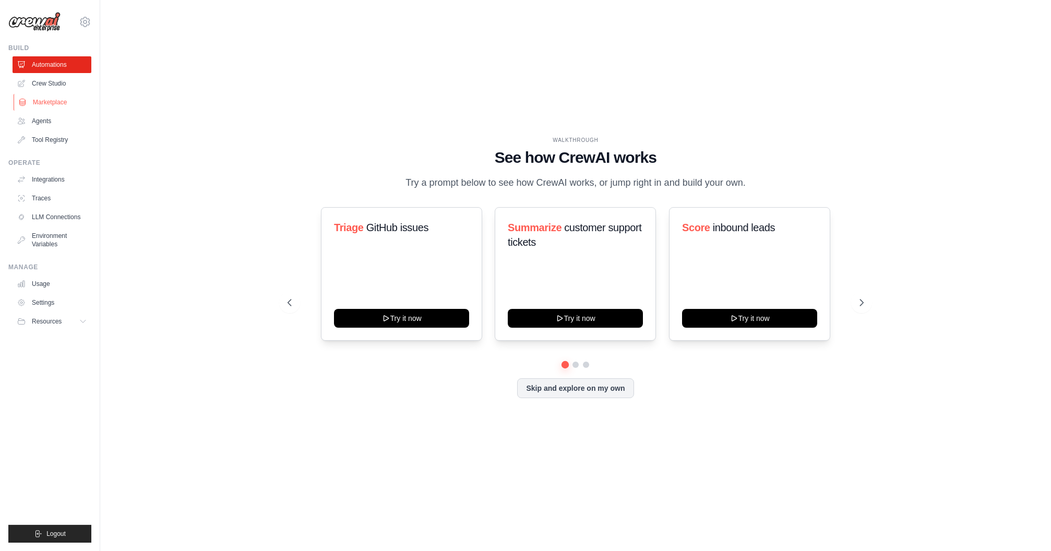
click at [49, 105] on link "Marketplace" at bounding box center [53, 102] width 79 height 17
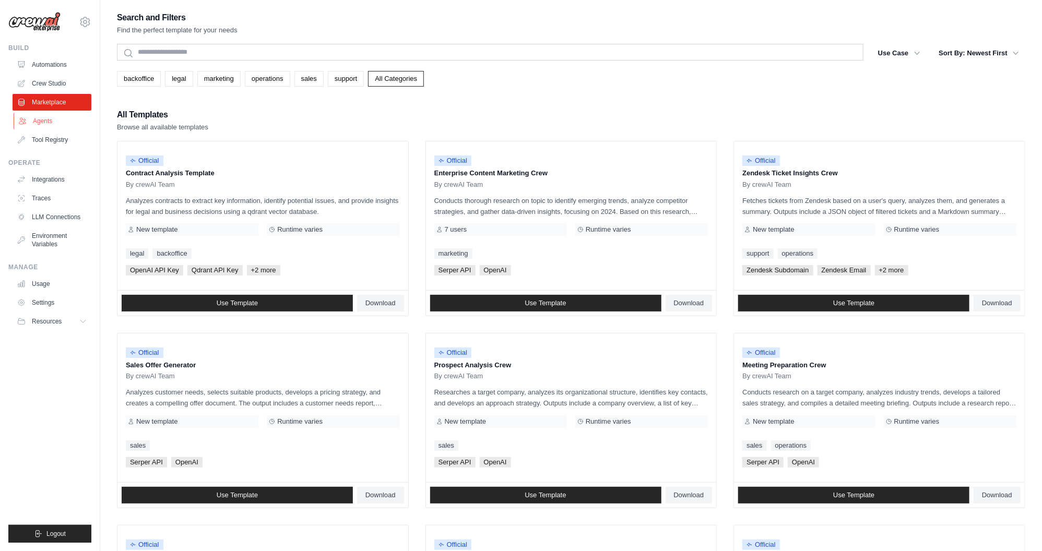
click at [48, 124] on link "Agents" at bounding box center [53, 121] width 79 height 17
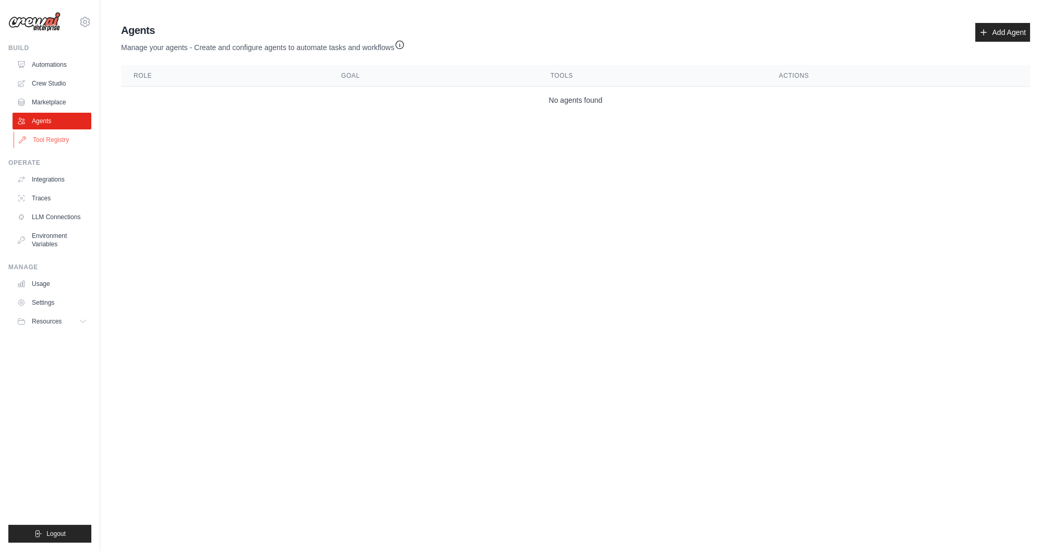
click at [50, 137] on link "Tool Registry" at bounding box center [53, 139] width 79 height 17
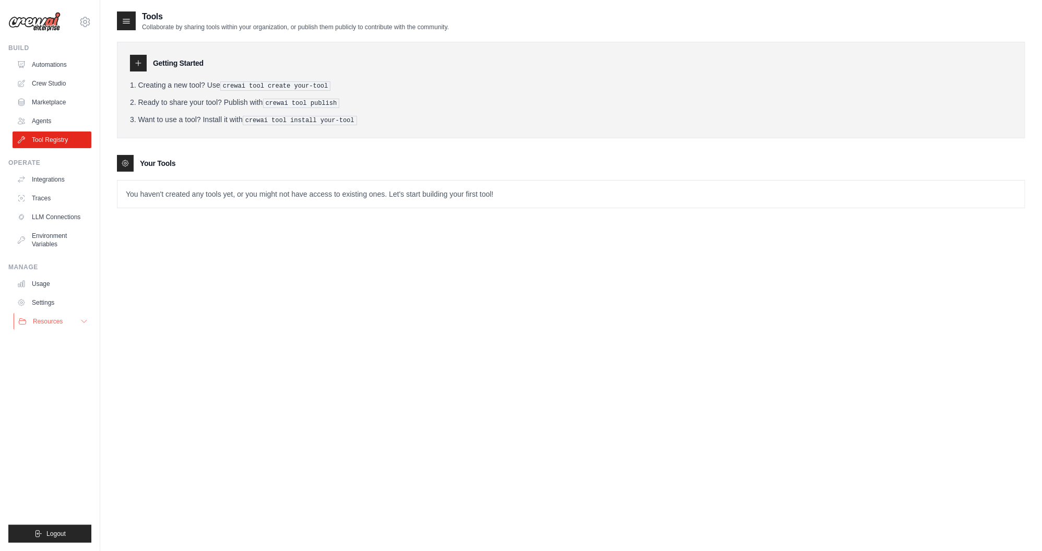
click at [50, 321] on span "Resources" at bounding box center [48, 321] width 30 height 8
click at [49, 20] on img at bounding box center [34, 22] width 52 height 20
click at [87, 22] on icon at bounding box center [85, 22] width 13 height 13
click at [307, 8] on main "Tools Collaborate by sharing tools within your organization, or publish them pu…" at bounding box center [570, 286] width 941 height 572
click at [56, 65] on link "Automations" at bounding box center [53, 64] width 79 height 17
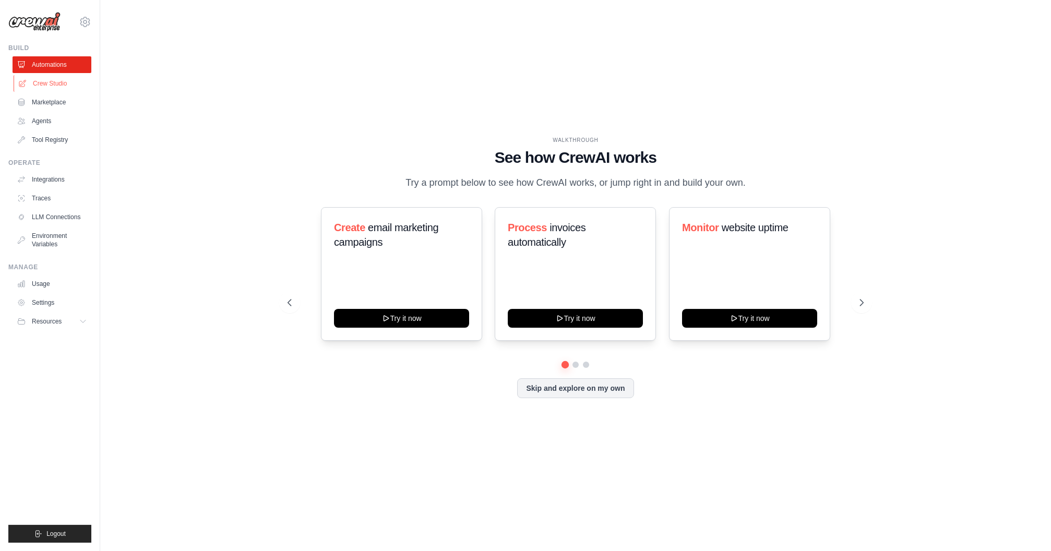
click at [52, 82] on link "Crew Studio" at bounding box center [53, 83] width 79 height 17
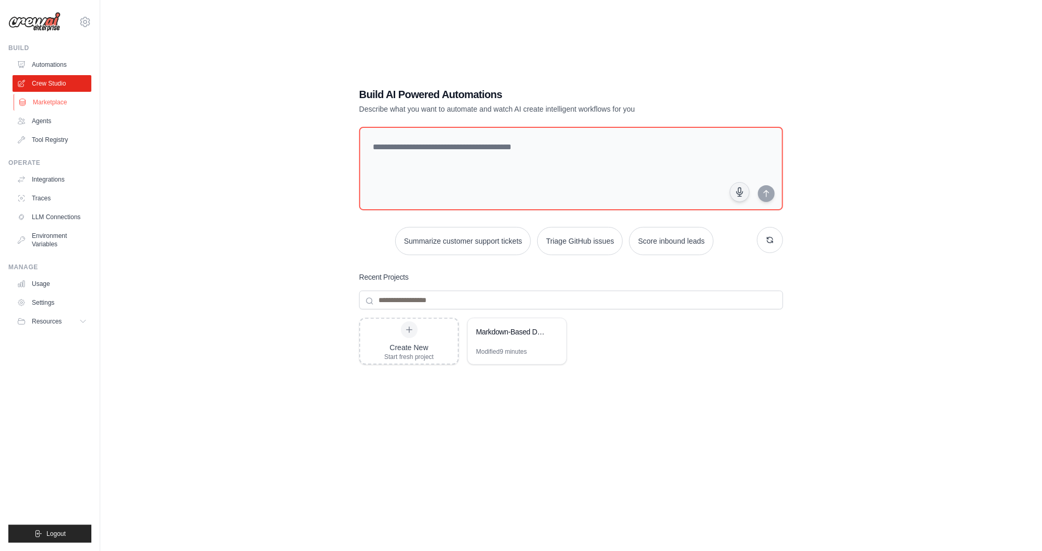
click at [61, 94] on link "Marketplace" at bounding box center [53, 102] width 79 height 17
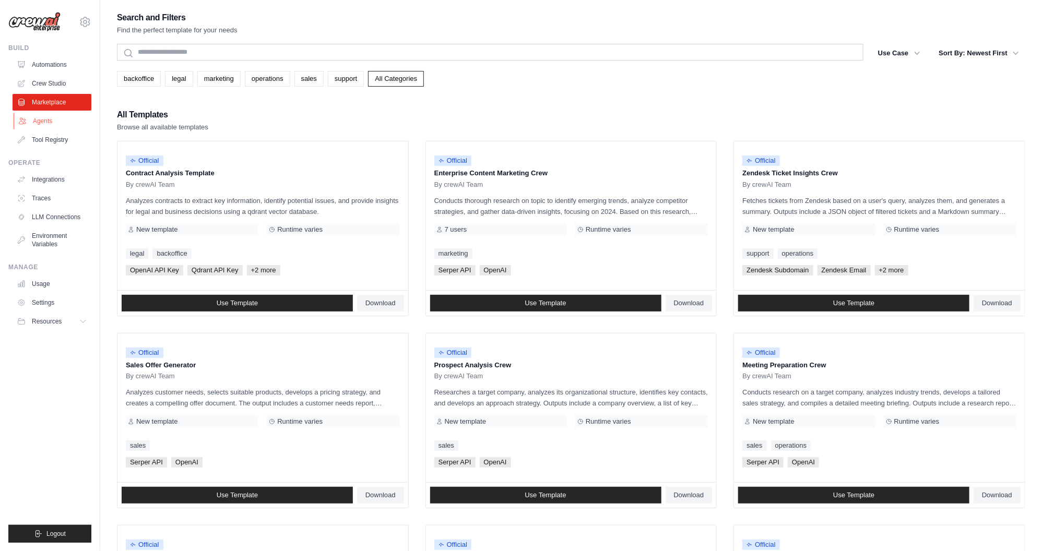
click at [56, 121] on link "Agents" at bounding box center [53, 121] width 79 height 17
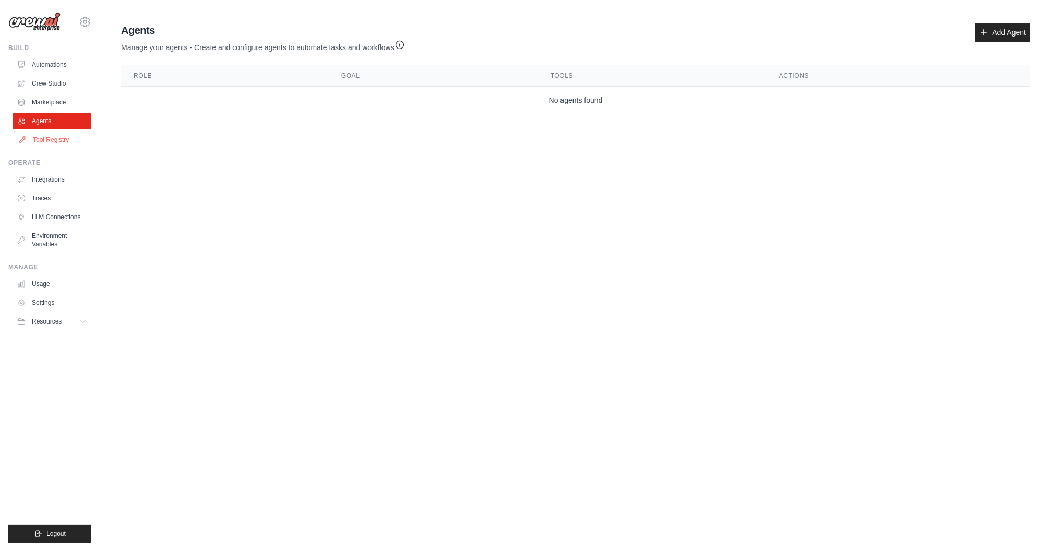
click at [59, 143] on link "Tool Registry" at bounding box center [53, 139] width 79 height 17
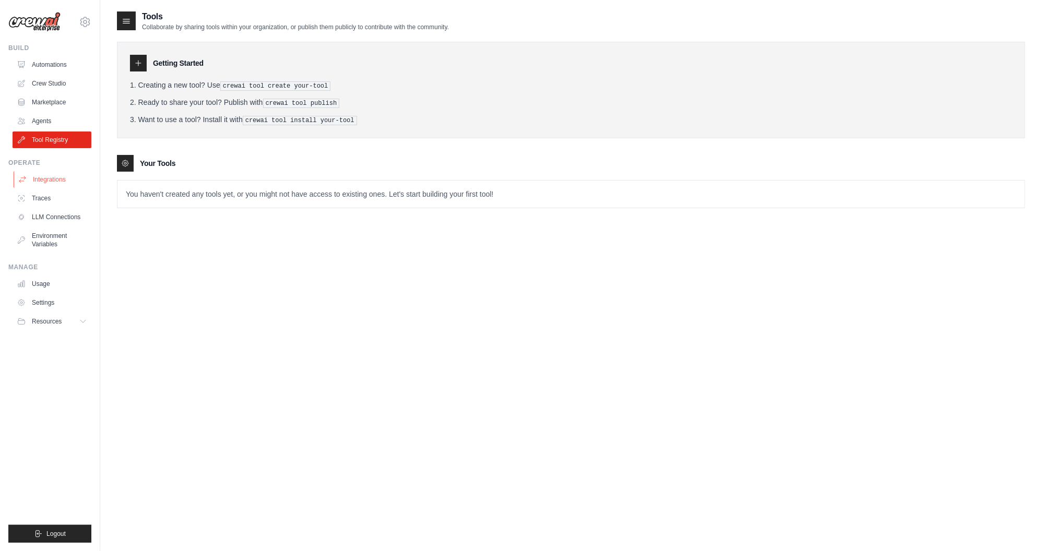
click at [58, 176] on link "Integrations" at bounding box center [53, 179] width 79 height 17
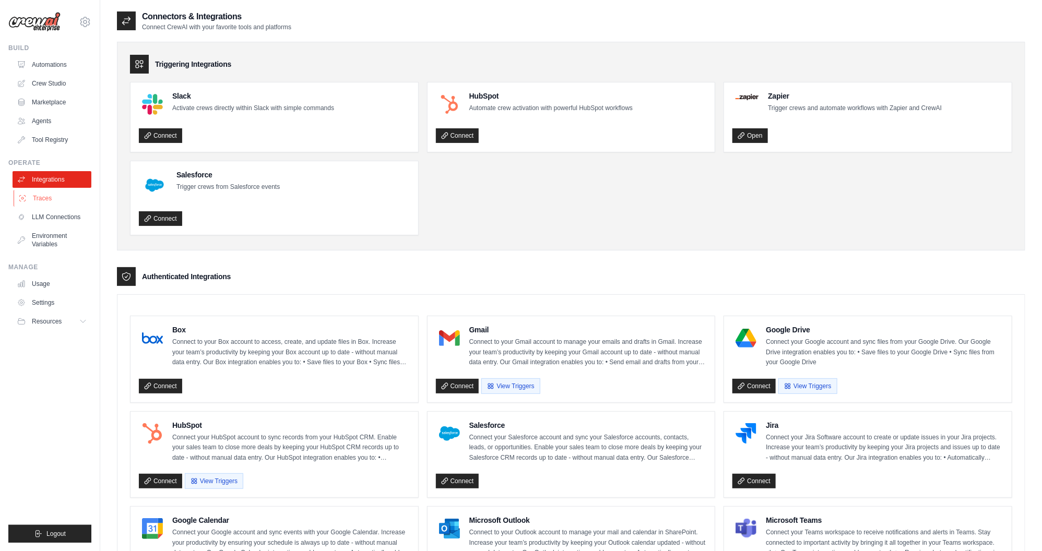
click at [52, 195] on link "Traces" at bounding box center [53, 198] width 79 height 17
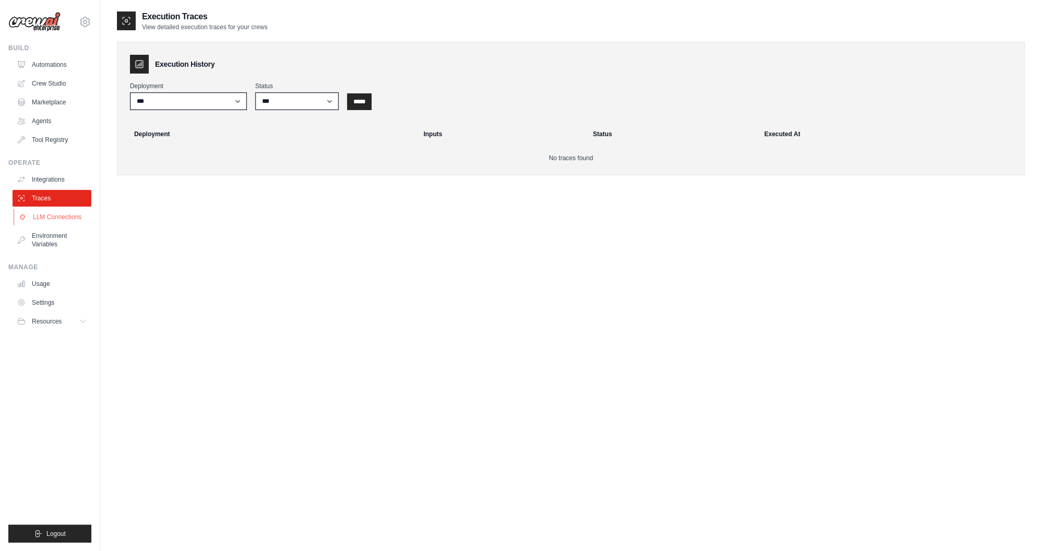
click at [65, 214] on link "LLM Connections" at bounding box center [53, 217] width 79 height 17
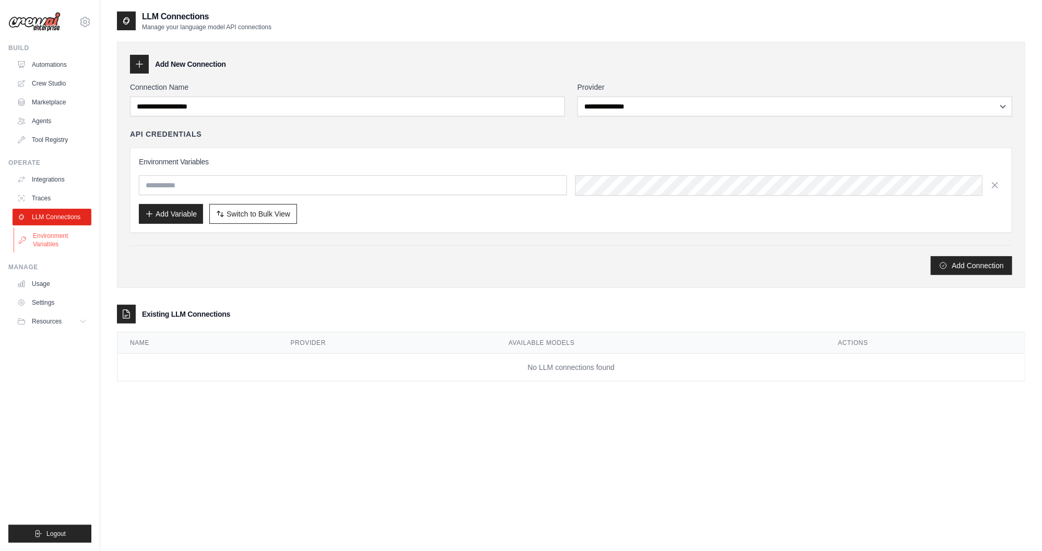
click at [64, 240] on link "Environment Variables" at bounding box center [53, 240] width 79 height 25
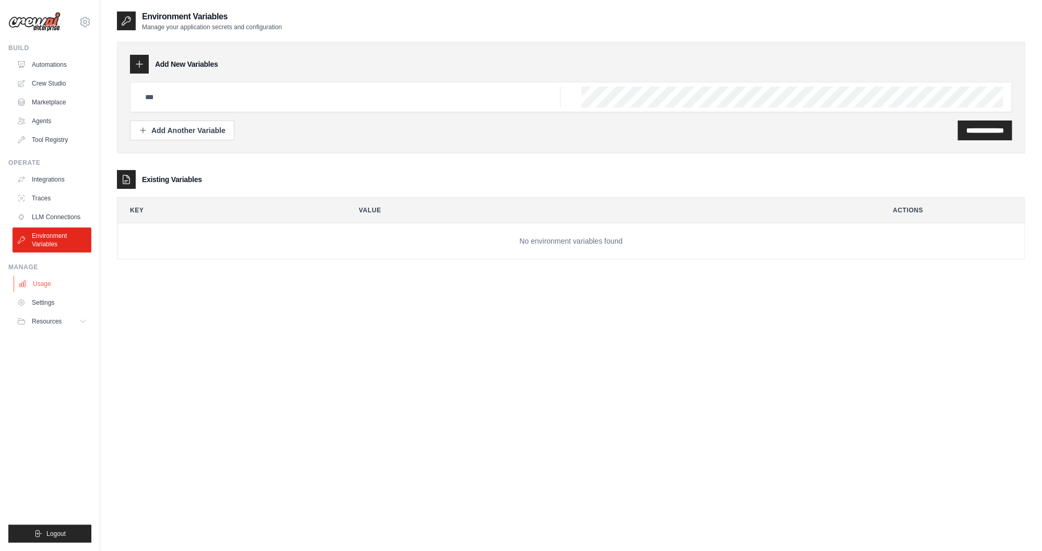
click at [41, 280] on link "Usage" at bounding box center [53, 284] width 79 height 17
